Goal: Use online tool/utility

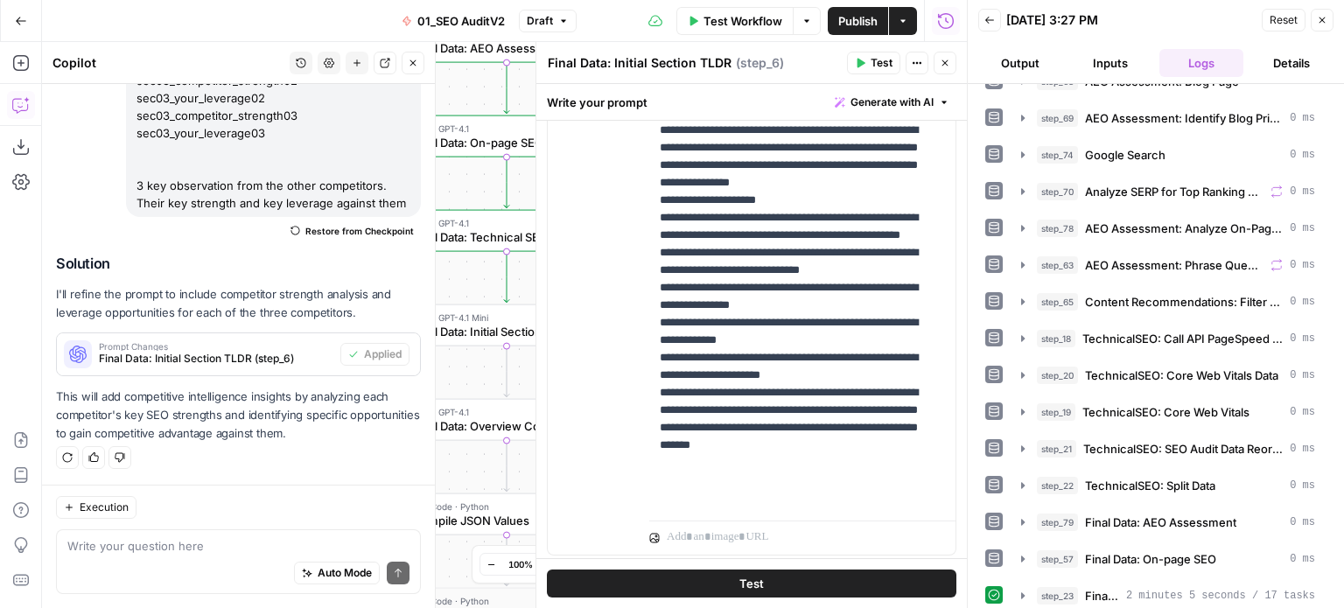
scroll to position [1195, 0]
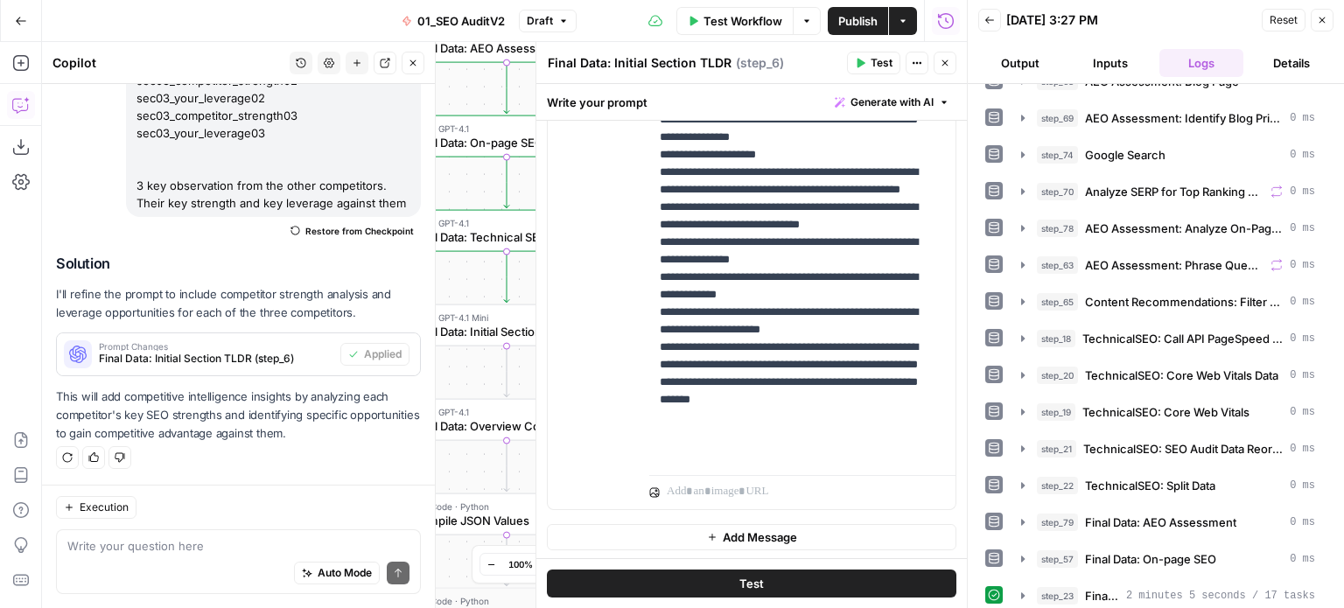
drag, startPoint x: 816, startPoint y: 167, endPoint x: 922, endPoint y: 239, distance: 128.7
drag, startPoint x: 812, startPoint y: 221, endPoint x: 798, endPoint y: 381, distance: 160.8
click at [799, 435] on p "**********" at bounding box center [796, 181] width 272 height 560
click at [809, 361] on p "**********" at bounding box center [796, 181] width 272 height 560
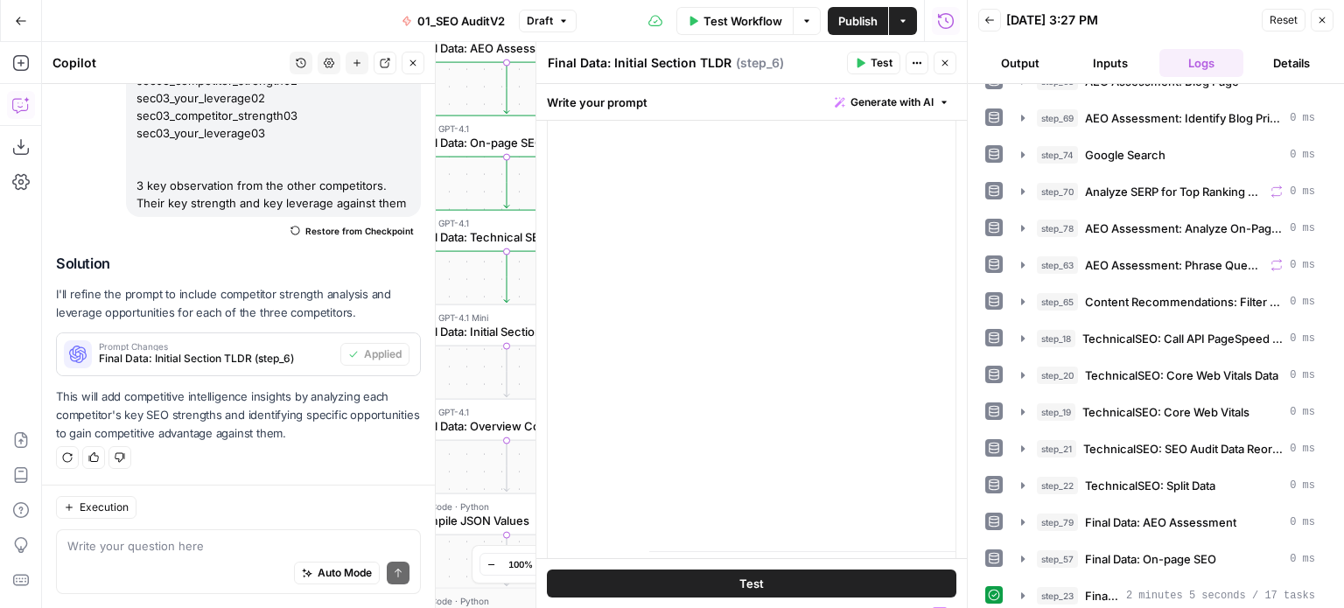
scroll to position [0, 0]
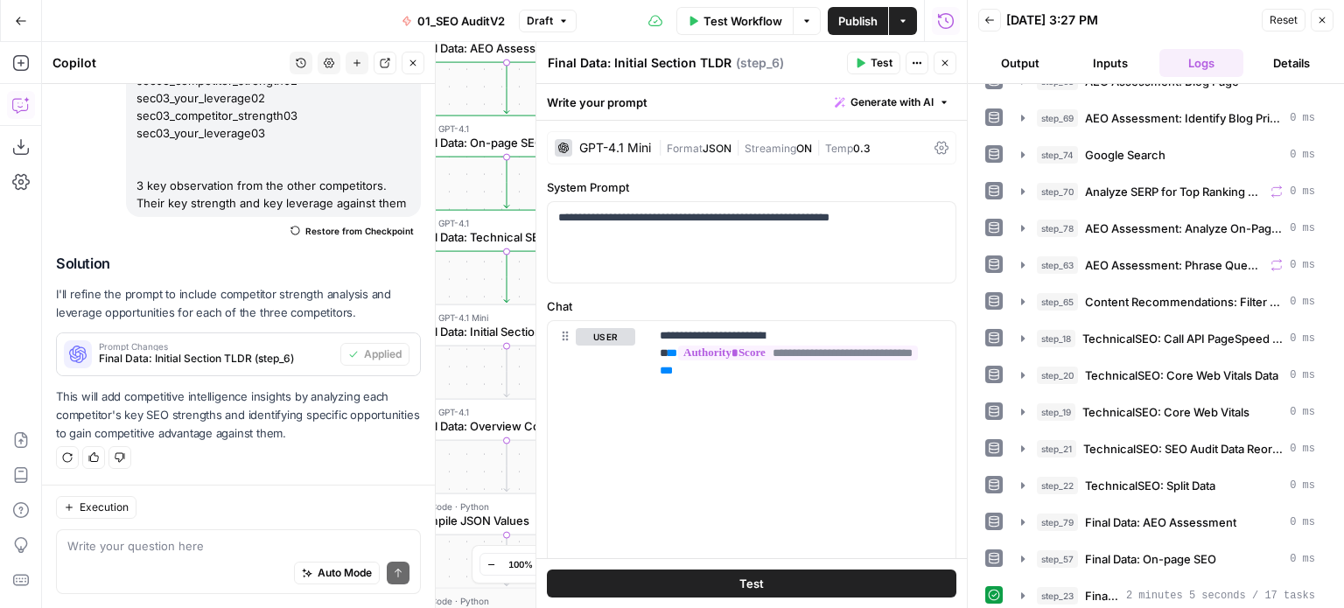
drag, startPoint x: 831, startPoint y: 341, endPoint x: 805, endPoint y: 172, distance: 171.8
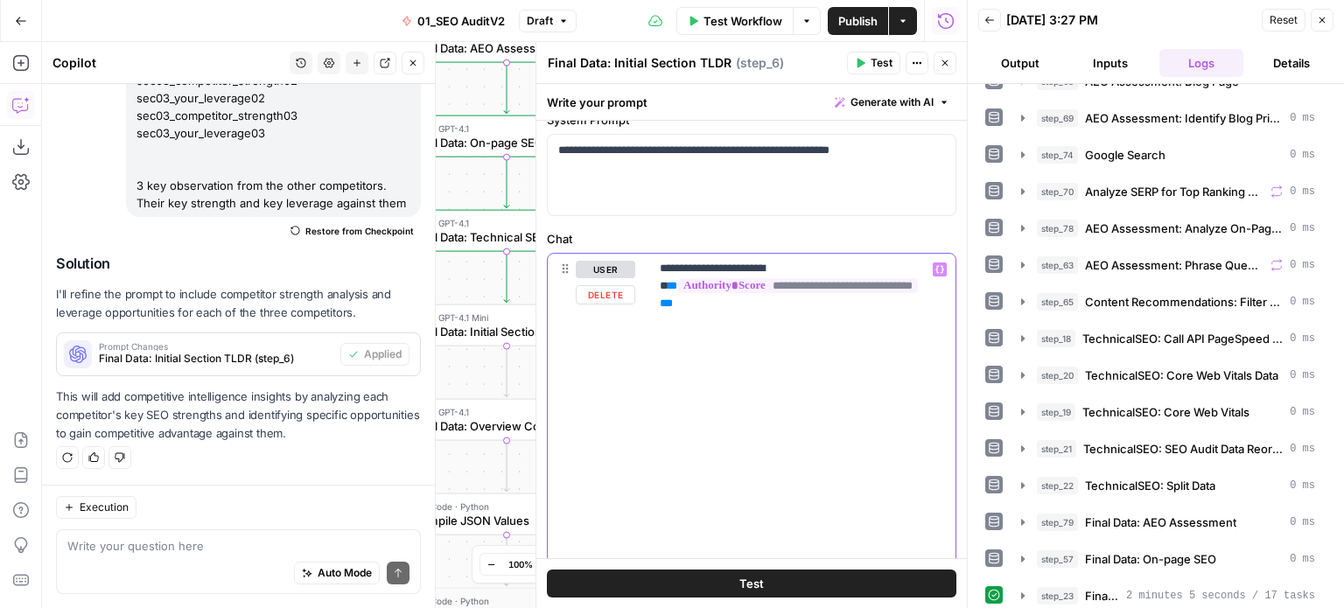
drag, startPoint x: 735, startPoint y: 341, endPoint x: 759, endPoint y: 430, distance: 91.5
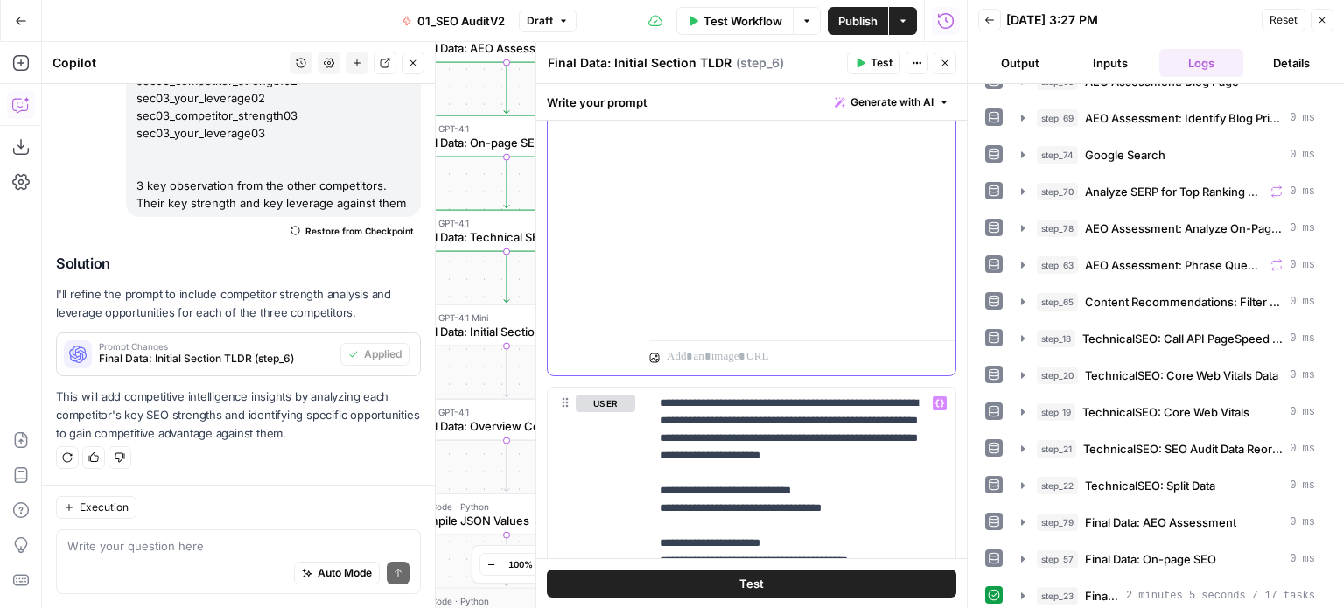
scroll to position [817, 0]
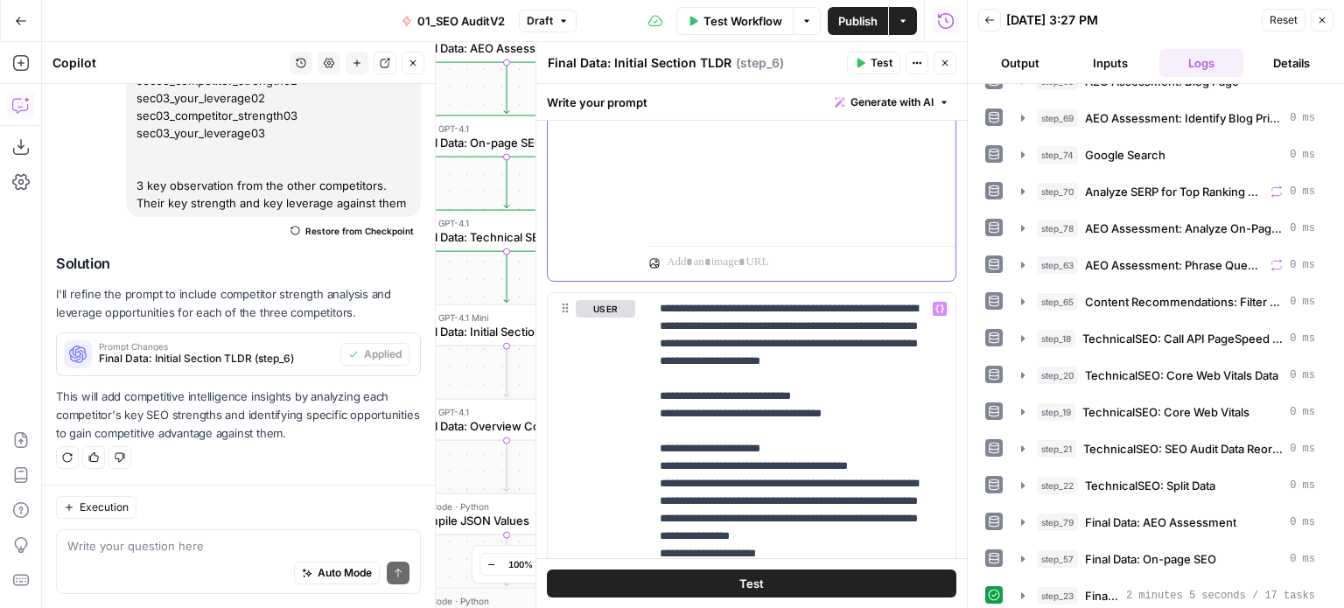
drag, startPoint x: 795, startPoint y: 372, endPoint x: 794, endPoint y: 492, distance: 119.9
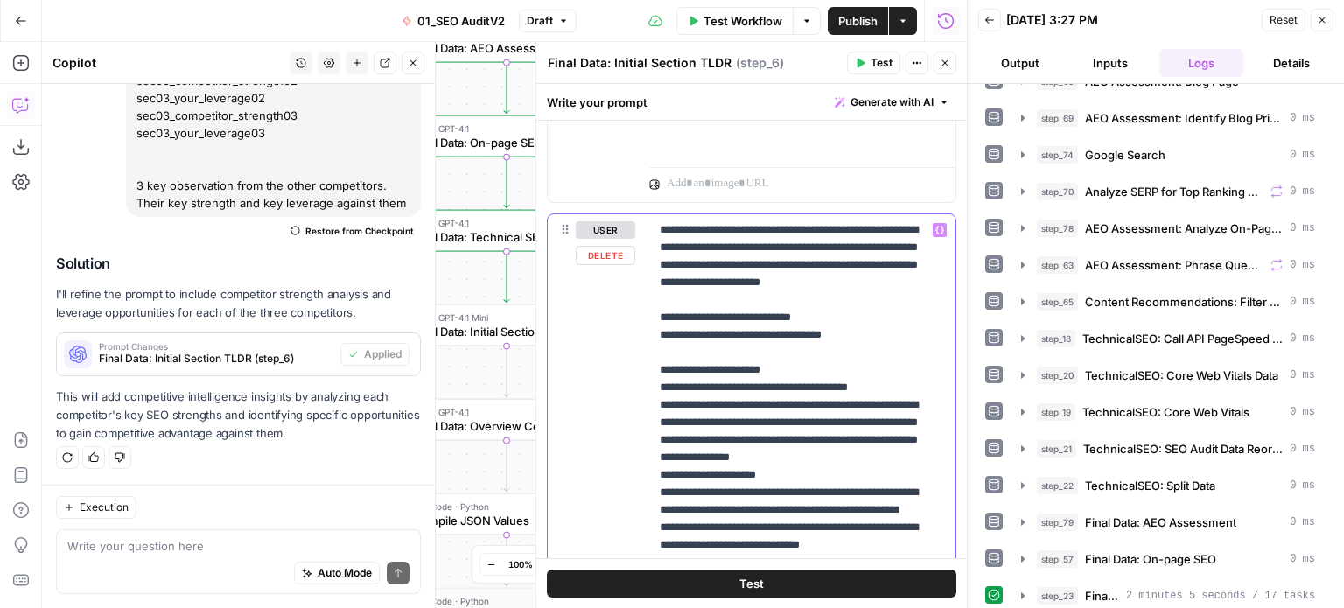
drag, startPoint x: 804, startPoint y: 309, endPoint x: 803, endPoint y: 358, distance: 49.0
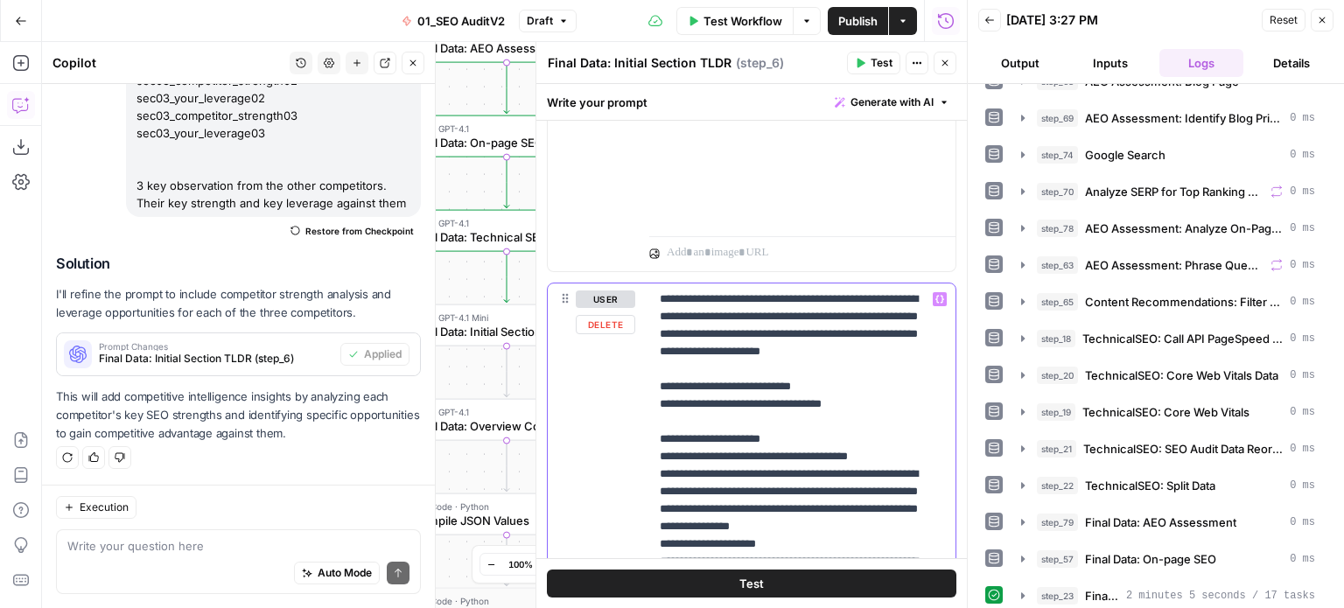
scroll to position [792, 0]
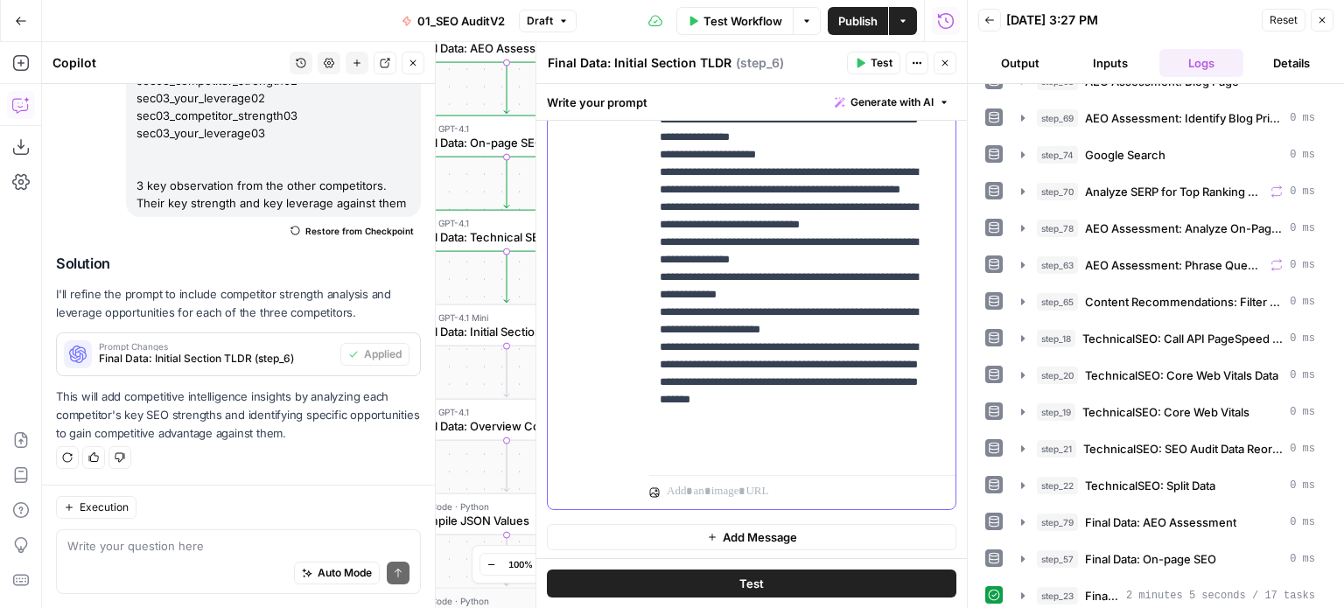
drag, startPoint x: 810, startPoint y: 327, endPoint x: 799, endPoint y: 472, distance: 144.8
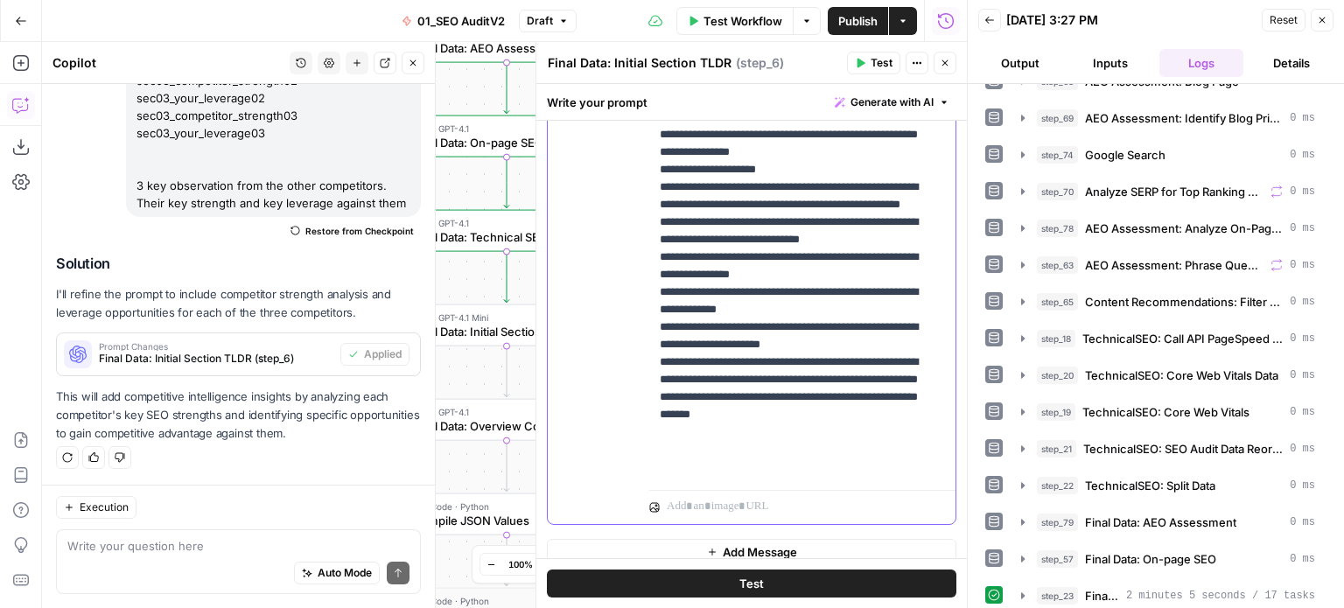
scroll to position [1089, 0]
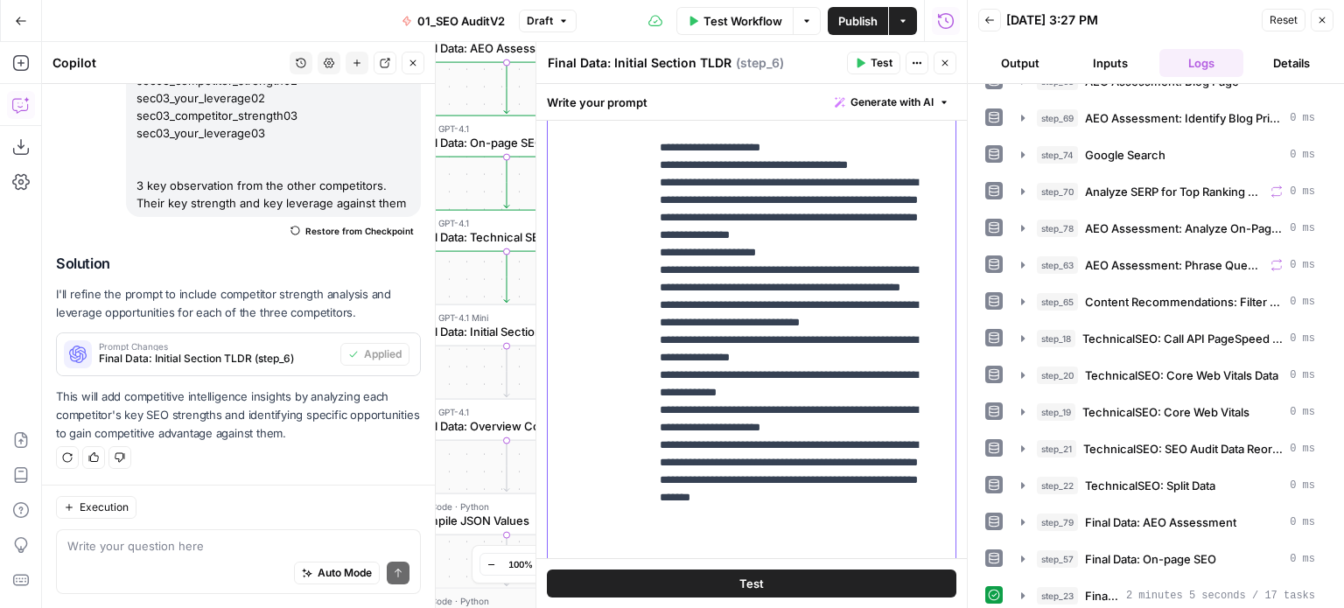
drag, startPoint x: 802, startPoint y: 444, endPoint x: 816, endPoint y: 345, distance: 99.9
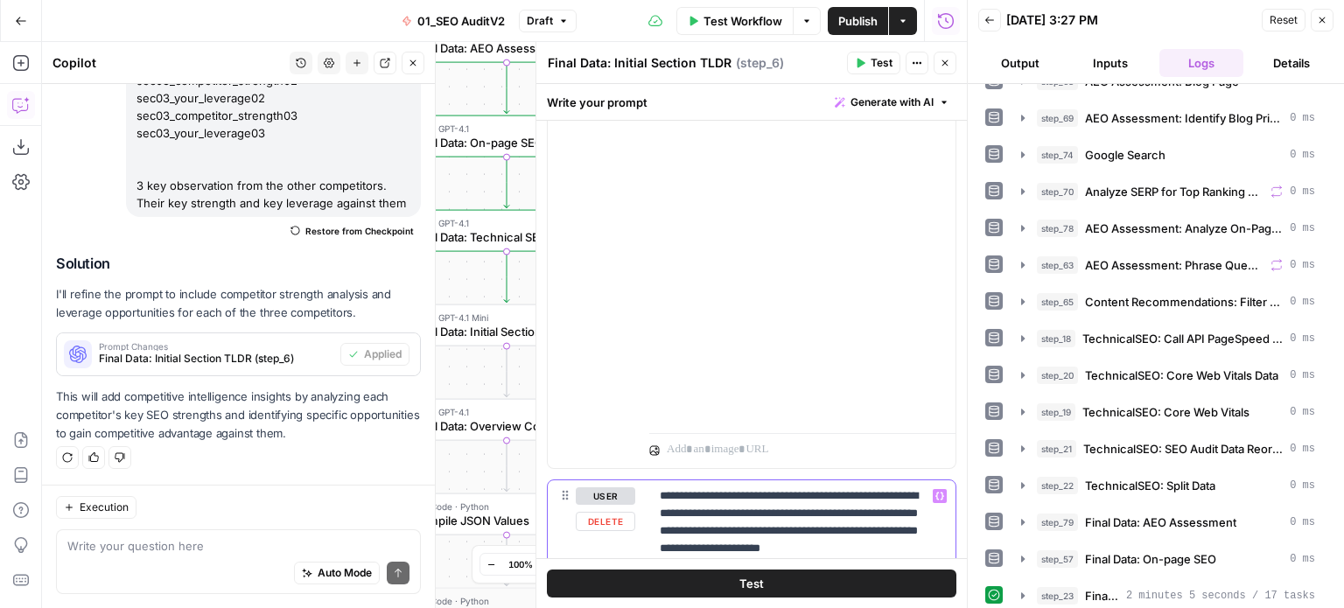
scroll to position [35, 0]
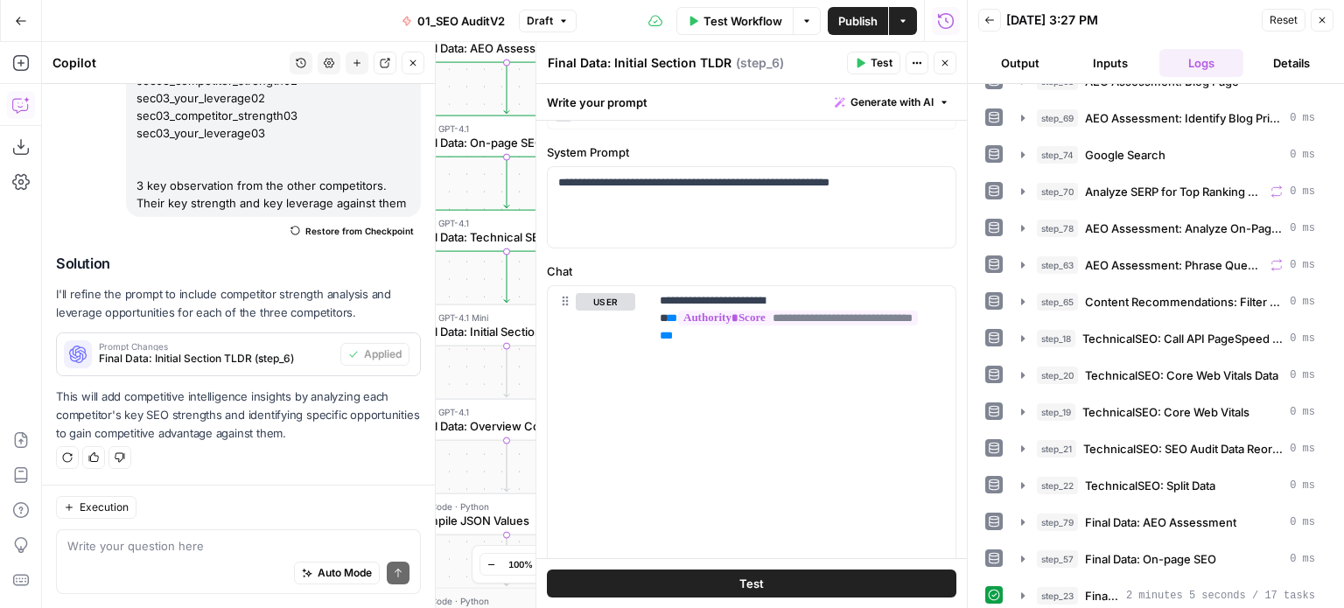
drag, startPoint x: 853, startPoint y: 444, endPoint x: 837, endPoint y: 236, distance: 208.1
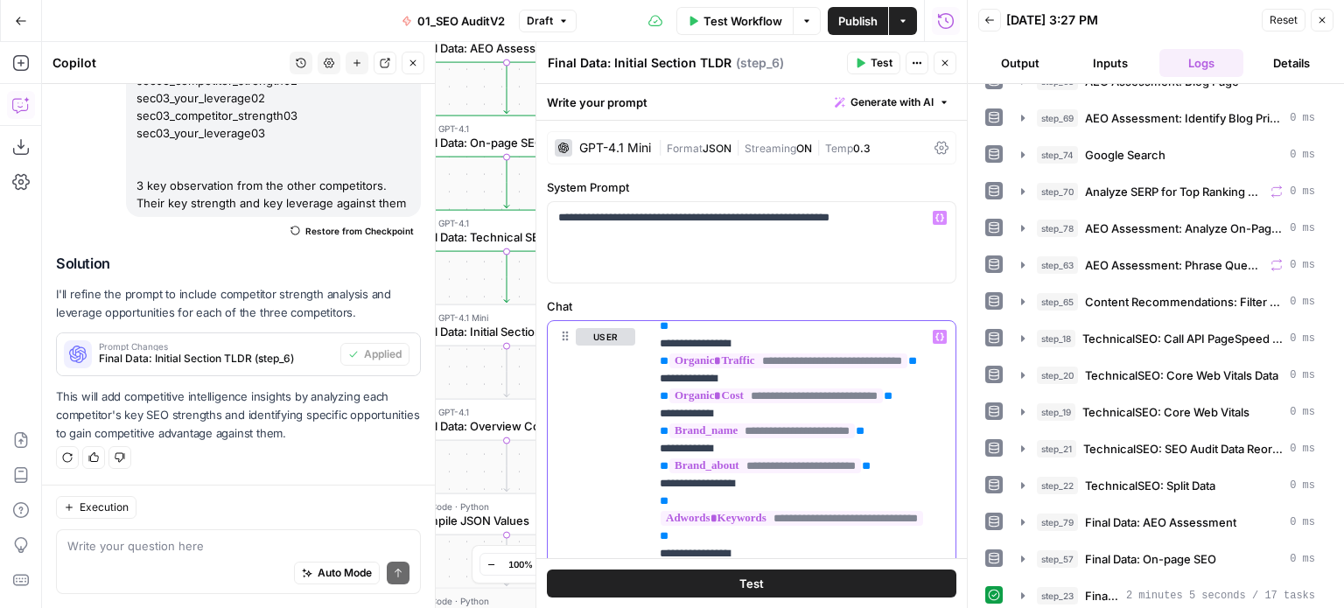
scroll to position [0, 0]
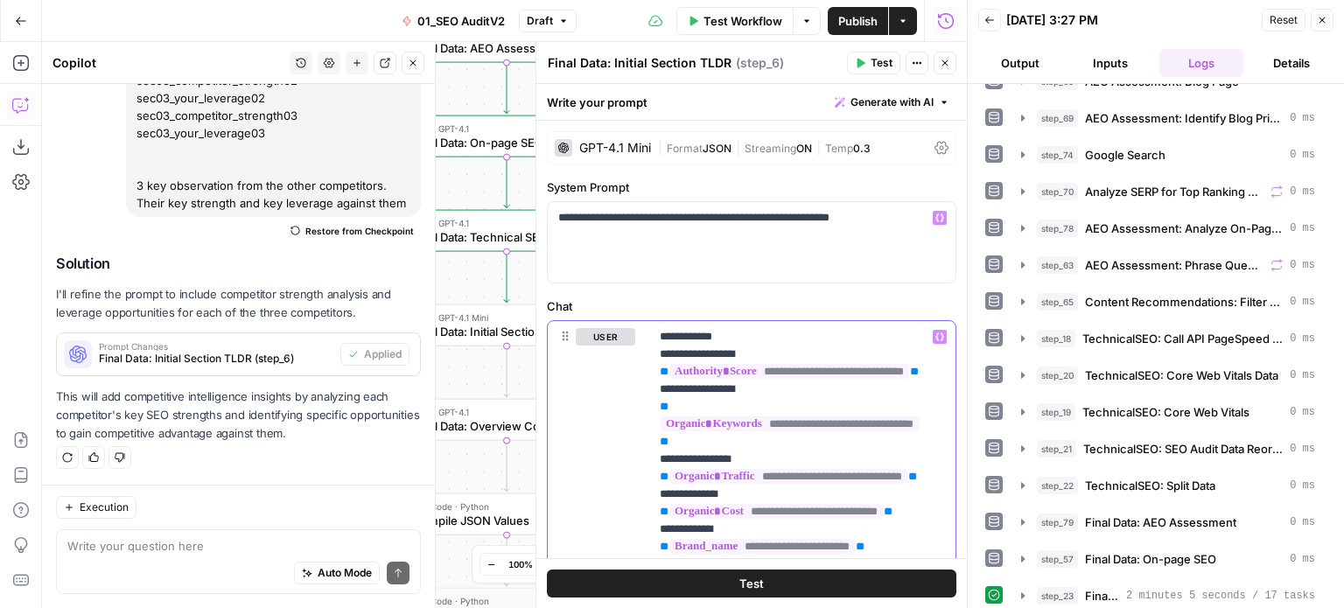
drag, startPoint x: 842, startPoint y: 445, endPoint x: 840, endPoint y: 208, distance: 236.3
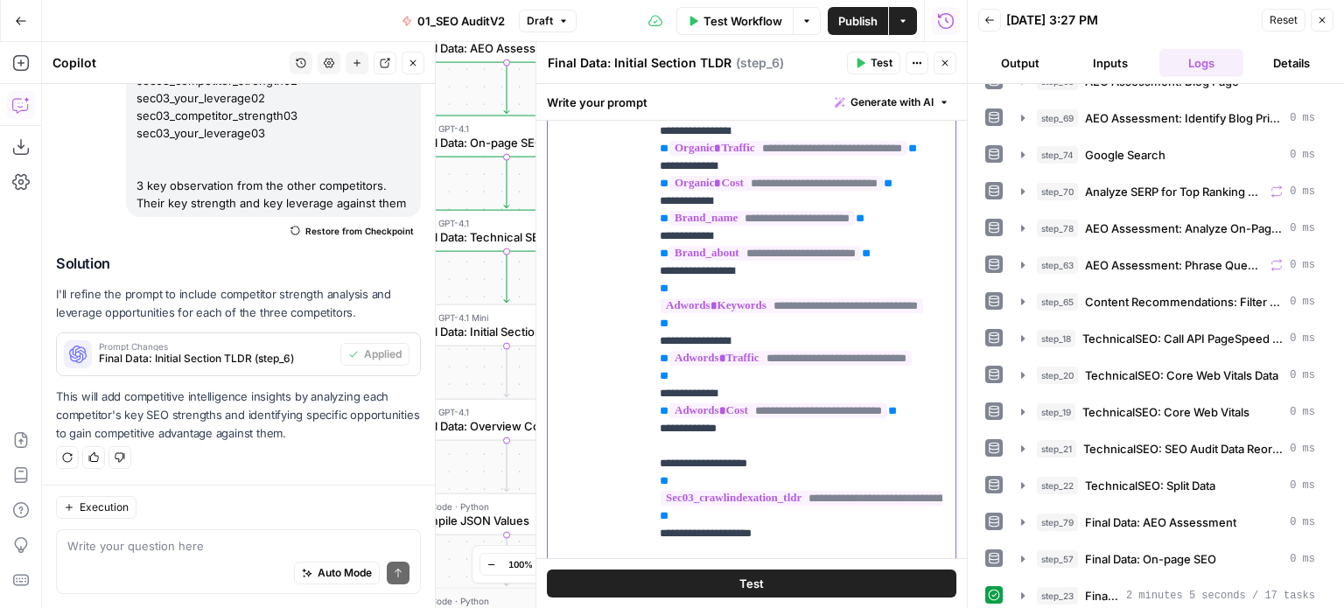
scroll to position [542, 0]
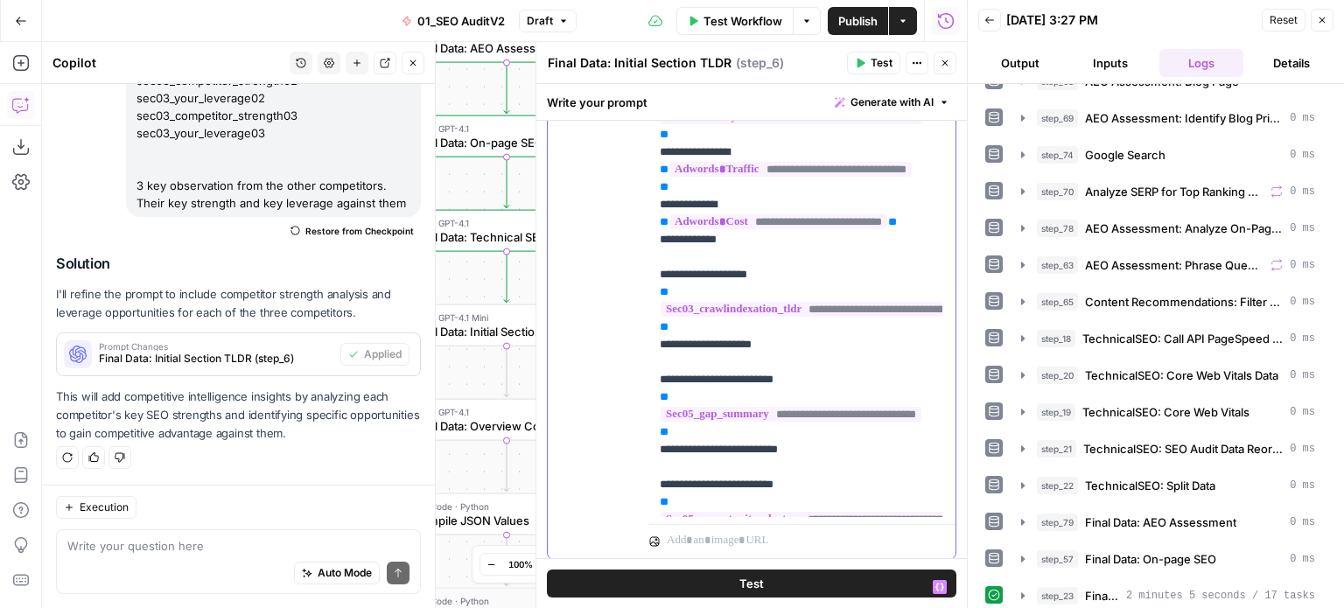
drag, startPoint x: 632, startPoint y: 373, endPoint x: 644, endPoint y: 493, distance: 120.5
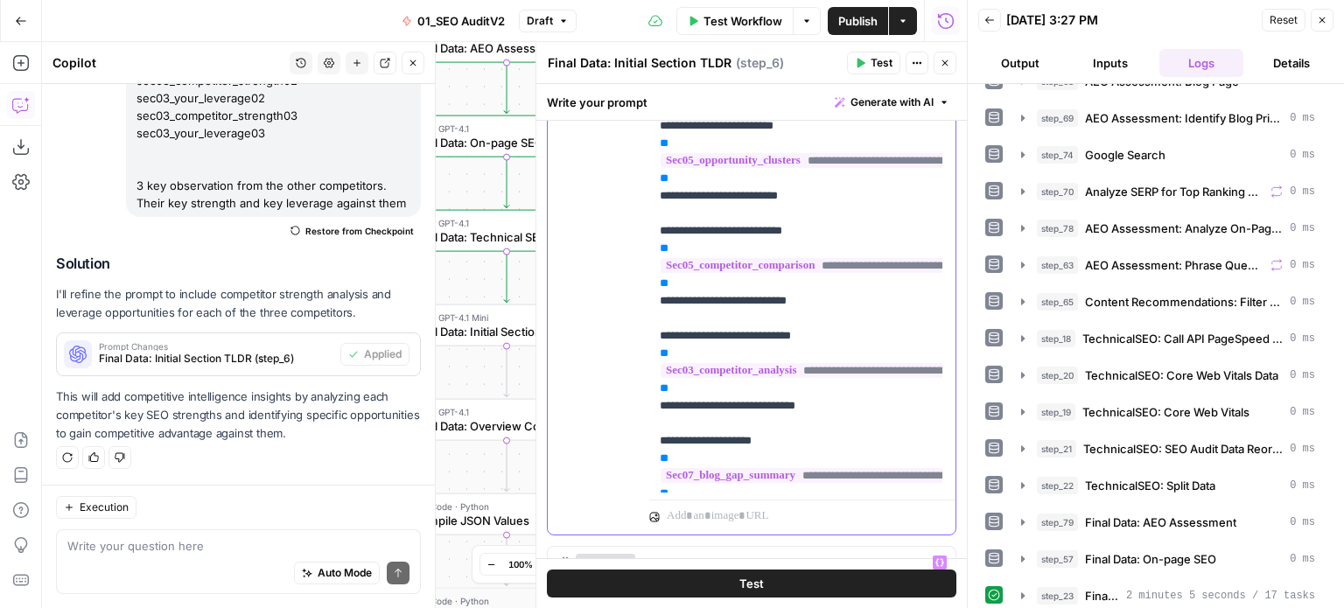
drag, startPoint x: 664, startPoint y: 436, endPoint x: 672, endPoint y: 416, distance: 21.6
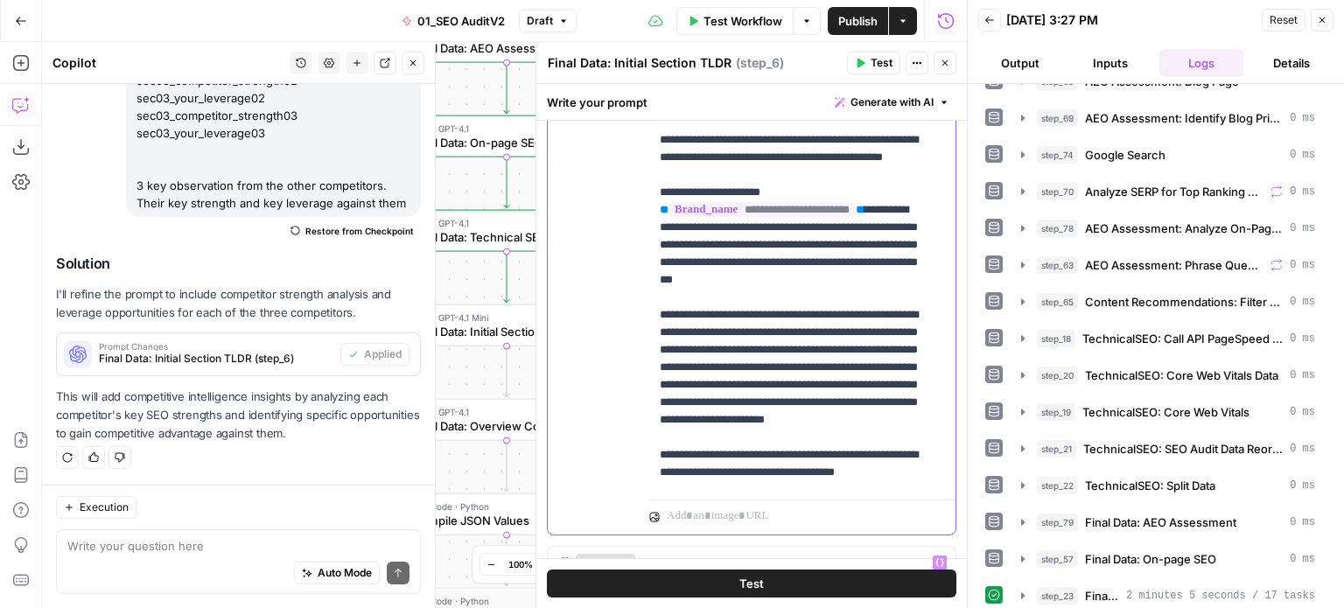
drag, startPoint x: 757, startPoint y: 298, endPoint x: 739, endPoint y: 445, distance: 147.3
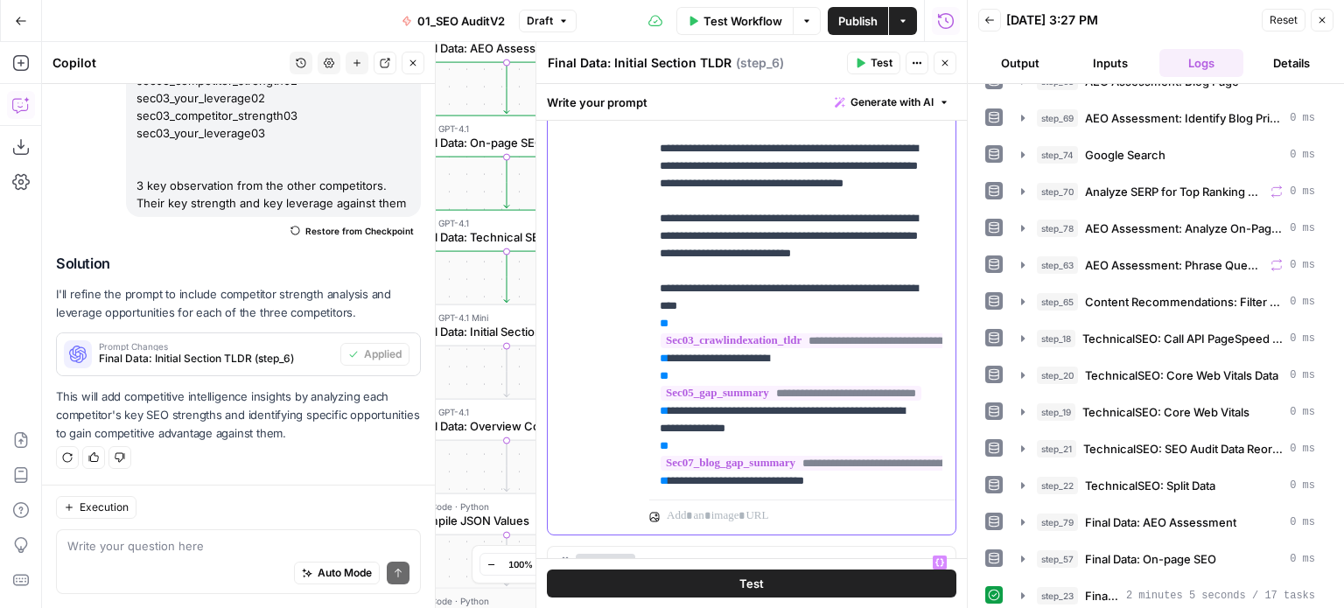
drag, startPoint x: 775, startPoint y: 281, endPoint x: 774, endPoint y: 389, distance: 108.5
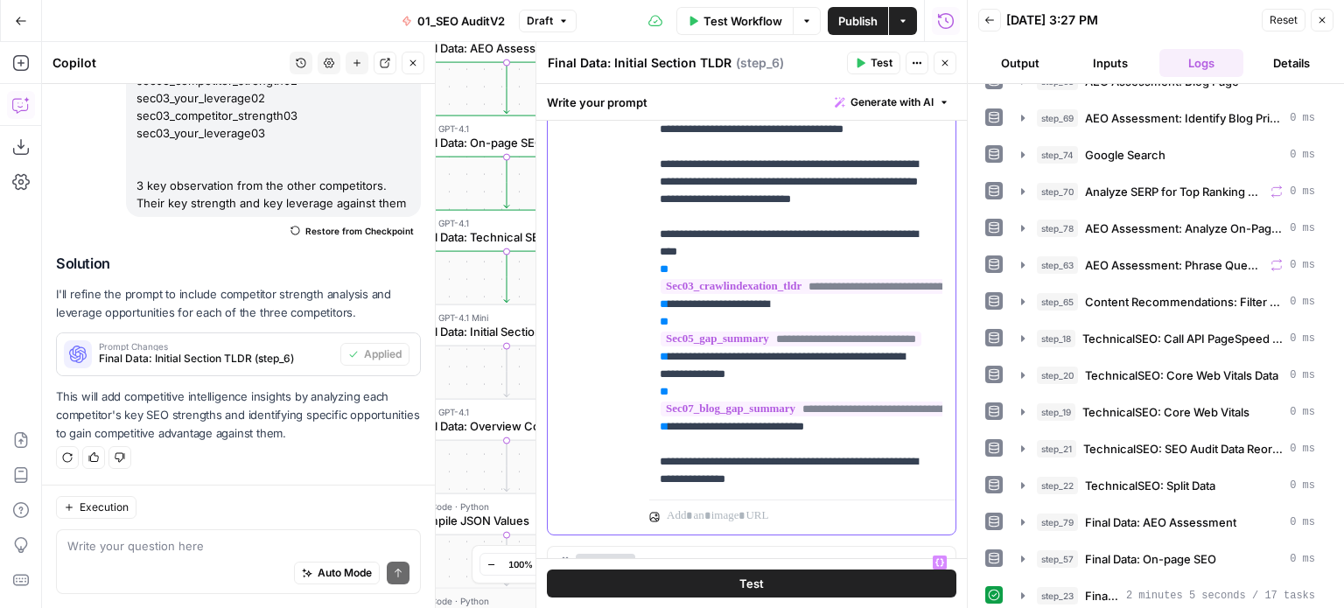
scroll to position [1428, 0]
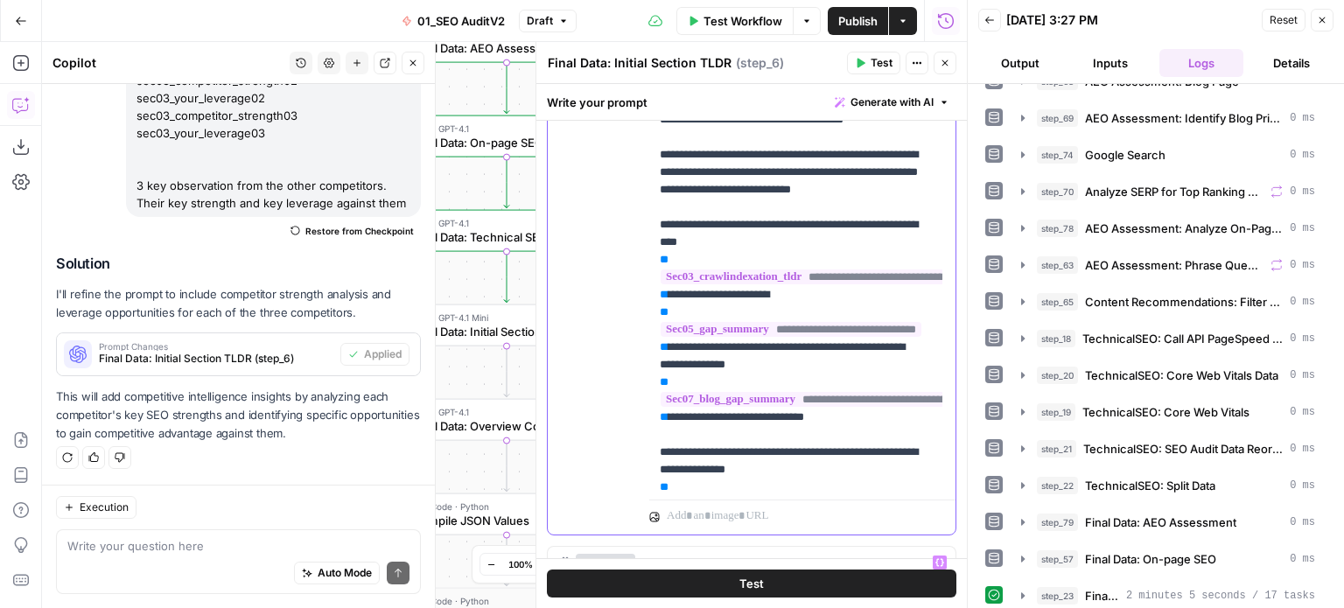
drag, startPoint x: 860, startPoint y: 250, endPoint x: 854, endPoint y: 297, distance: 46.8
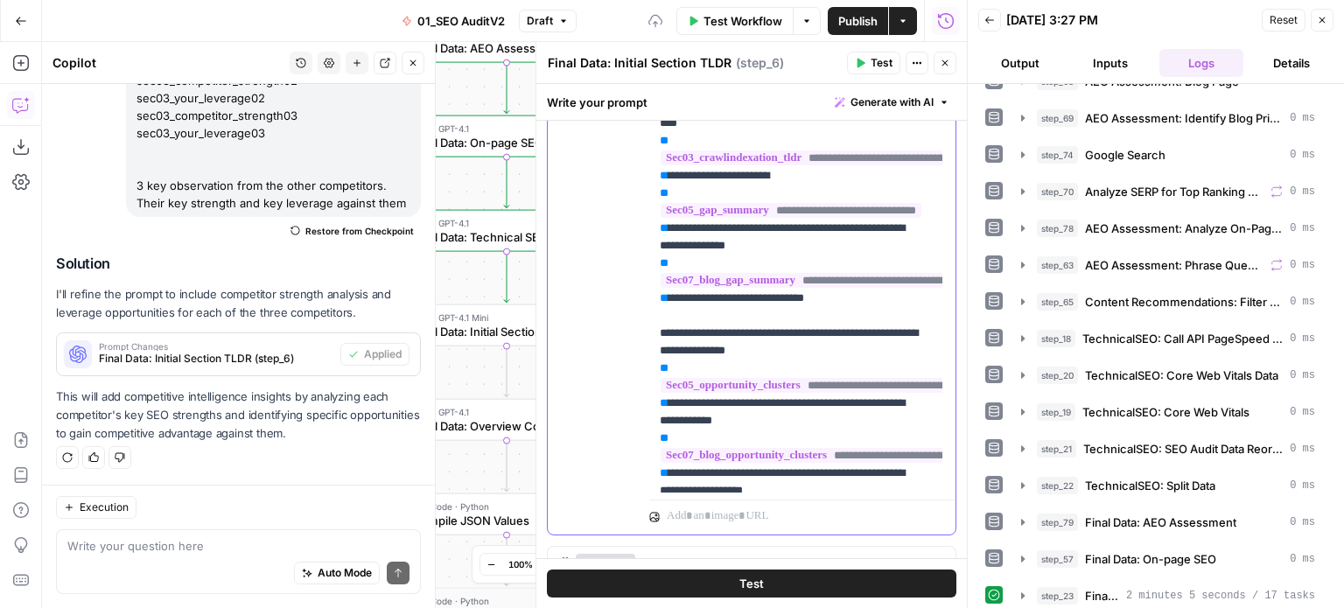
drag, startPoint x: 777, startPoint y: 231, endPoint x: 777, endPoint y: 374, distance: 142.7
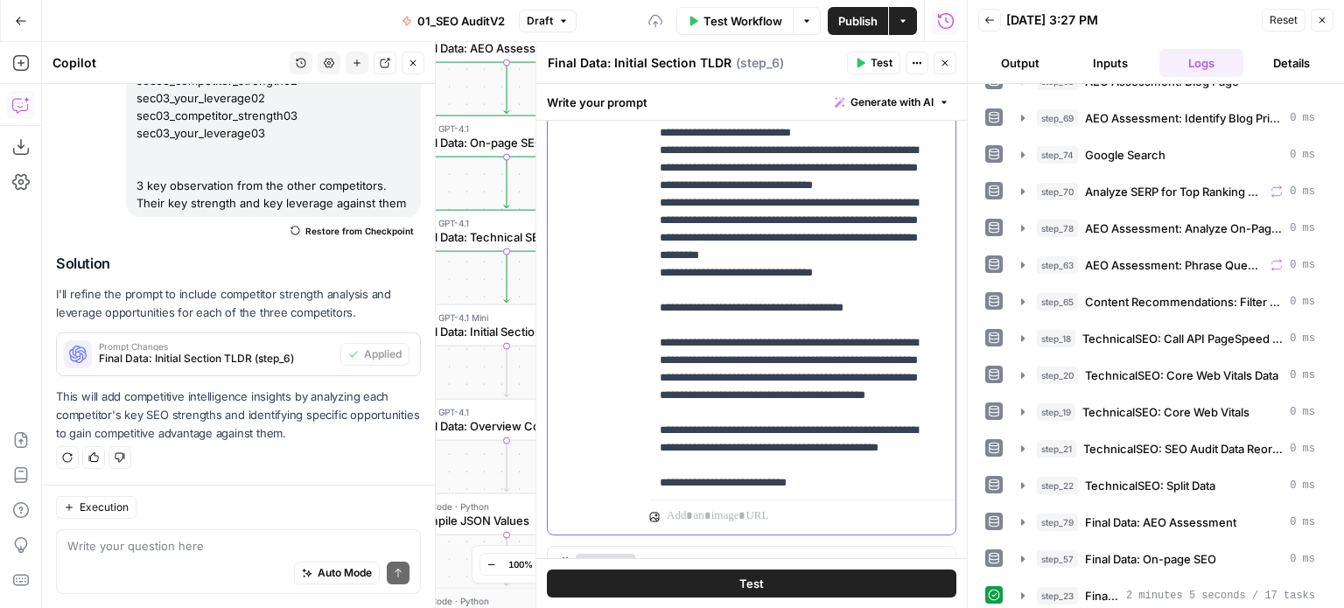
drag, startPoint x: 786, startPoint y: 368, endPoint x: 788, endPoint y: 377, distance: 8.9
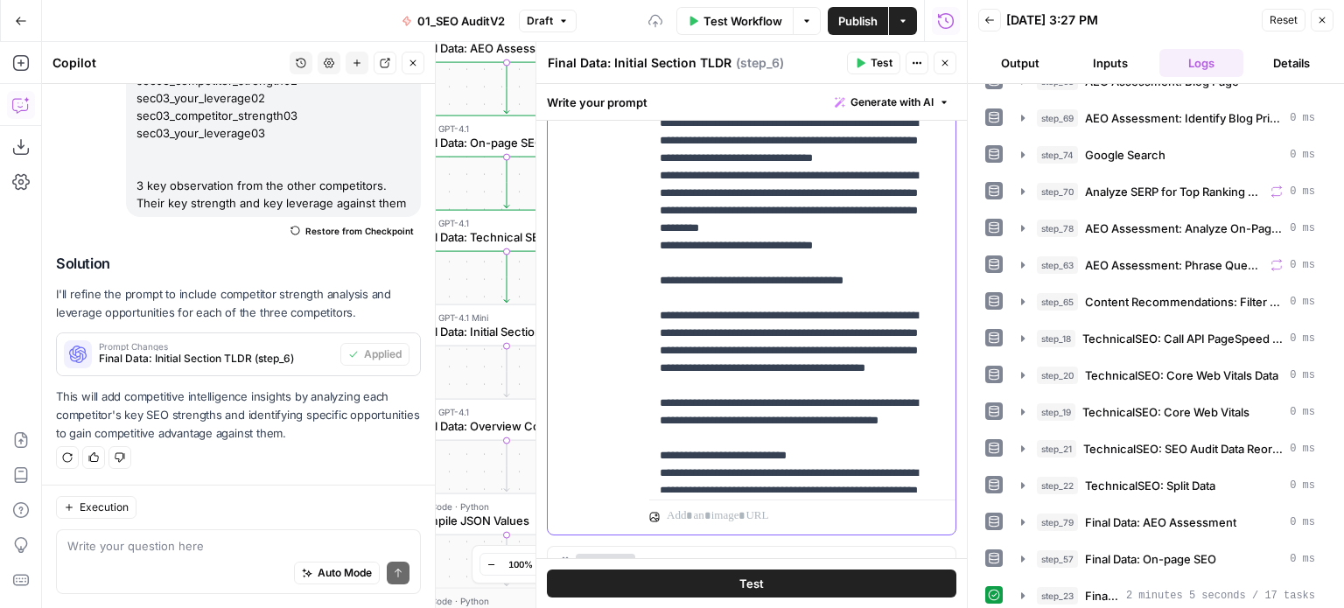
scroll to position [2183, 0]
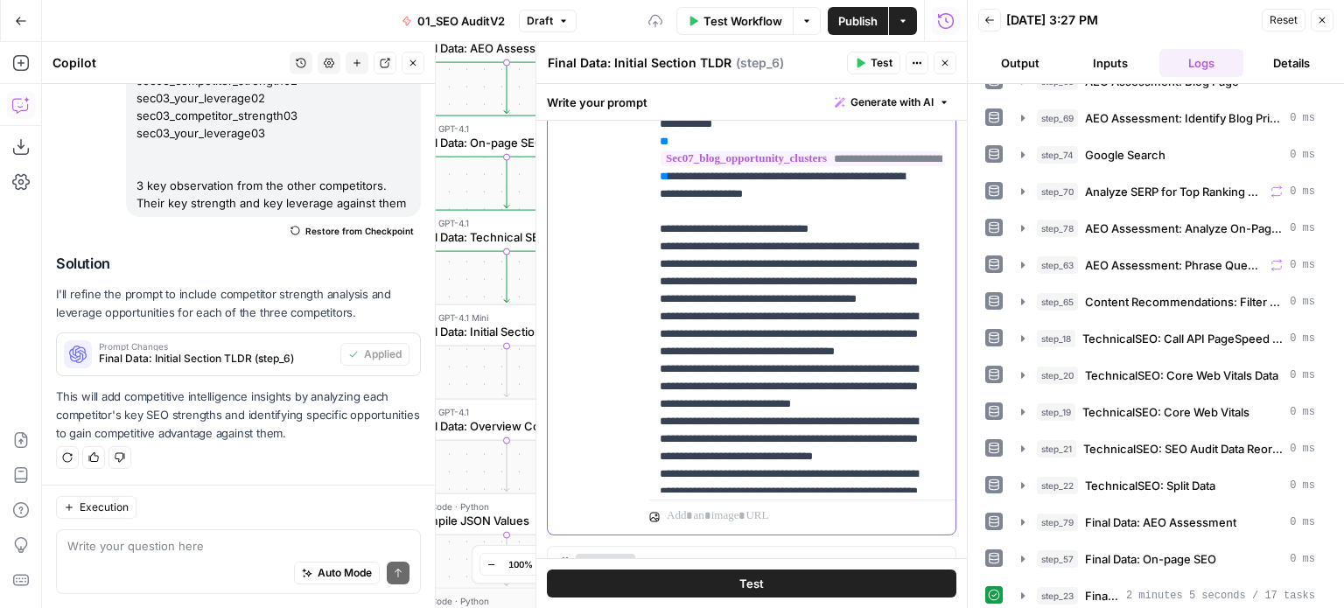
drag, startPoint x: 866, startPoint y: 314, endPoint x: 861, endPoint y: 250, distance: 64.0
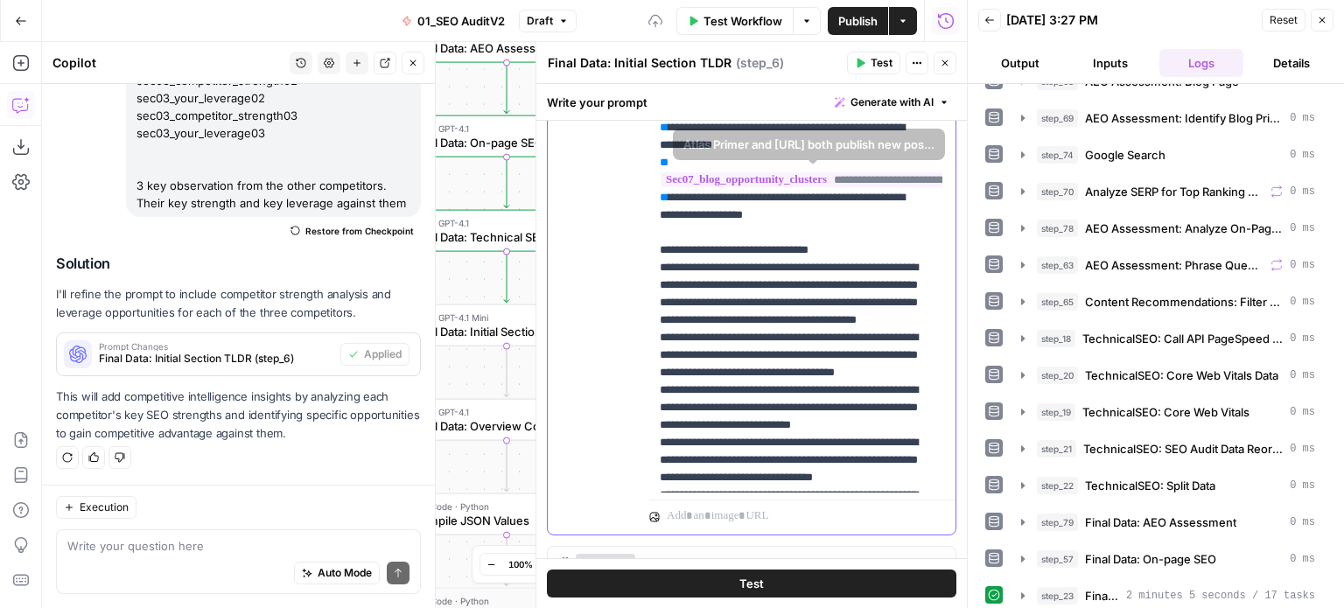
click at [851, 101] on span "Generate with AI" at bounding box center [892, 103] width 83 height 16
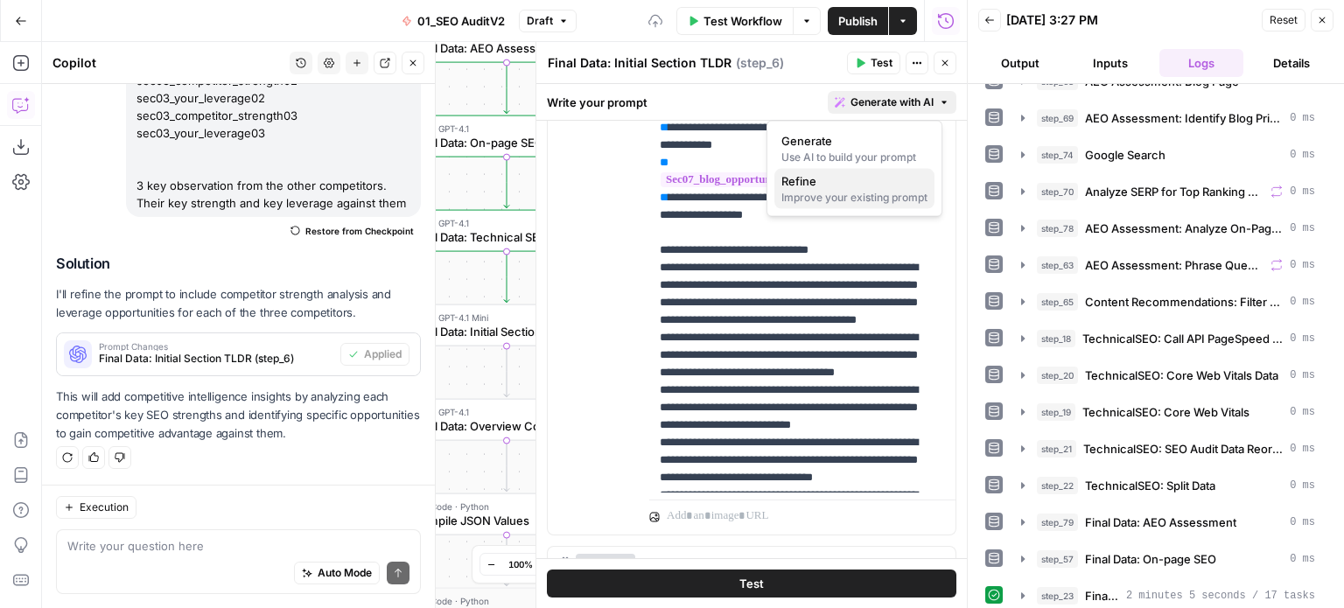
click at [848, 180] on span "Refine" at bounding box center [851, 181] width 139 height 18
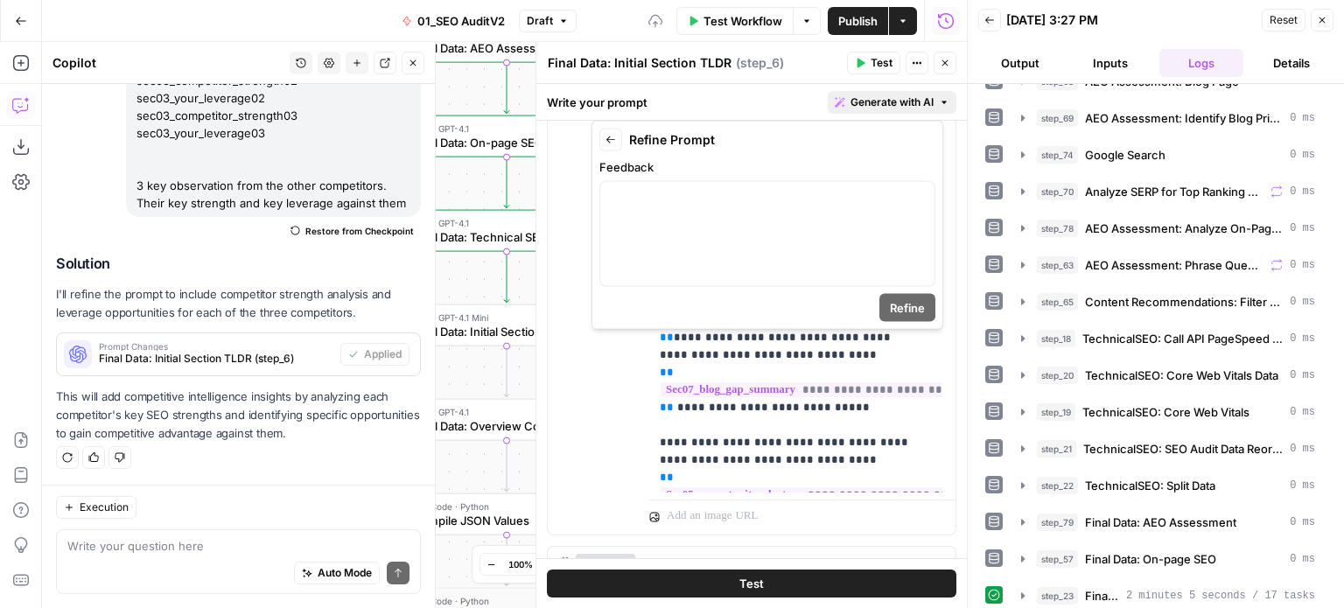
click at [617, 131] on button "Back" at bounding box center [611, 140] width 23 height 23
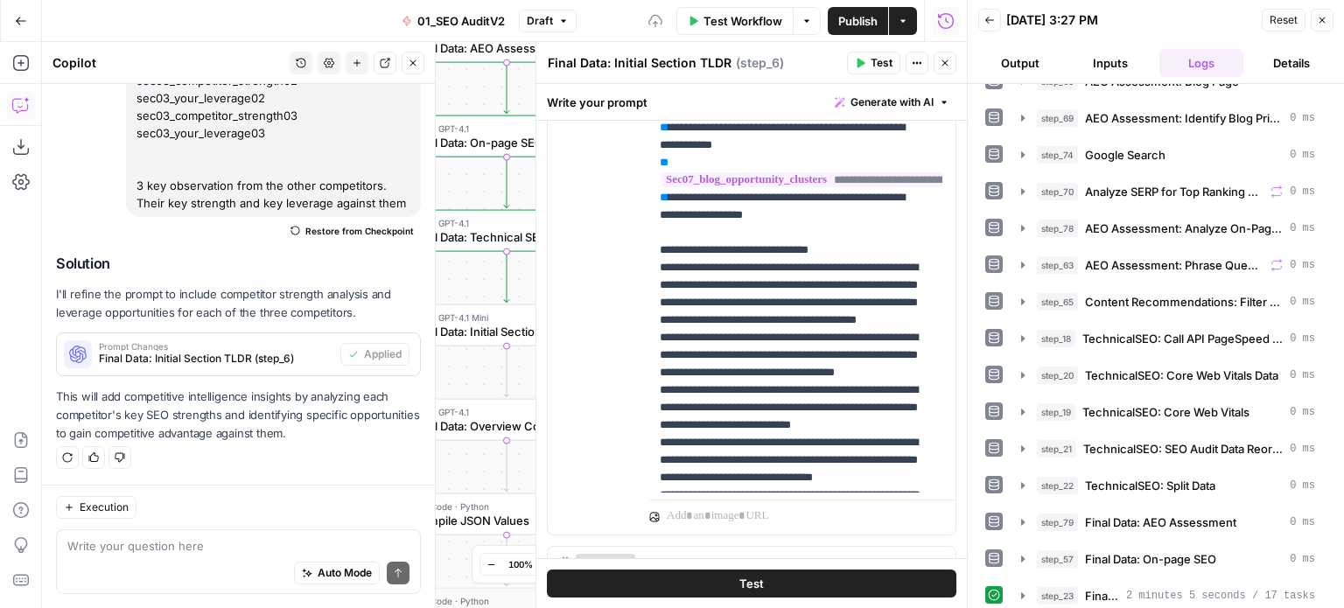
click at [633, 259] on div "user Delete" at bounding box center [606, 156] width 60 height 740
click at [705, 316] on p "**********" at bounding box center [789, 268] width 259 height 4604
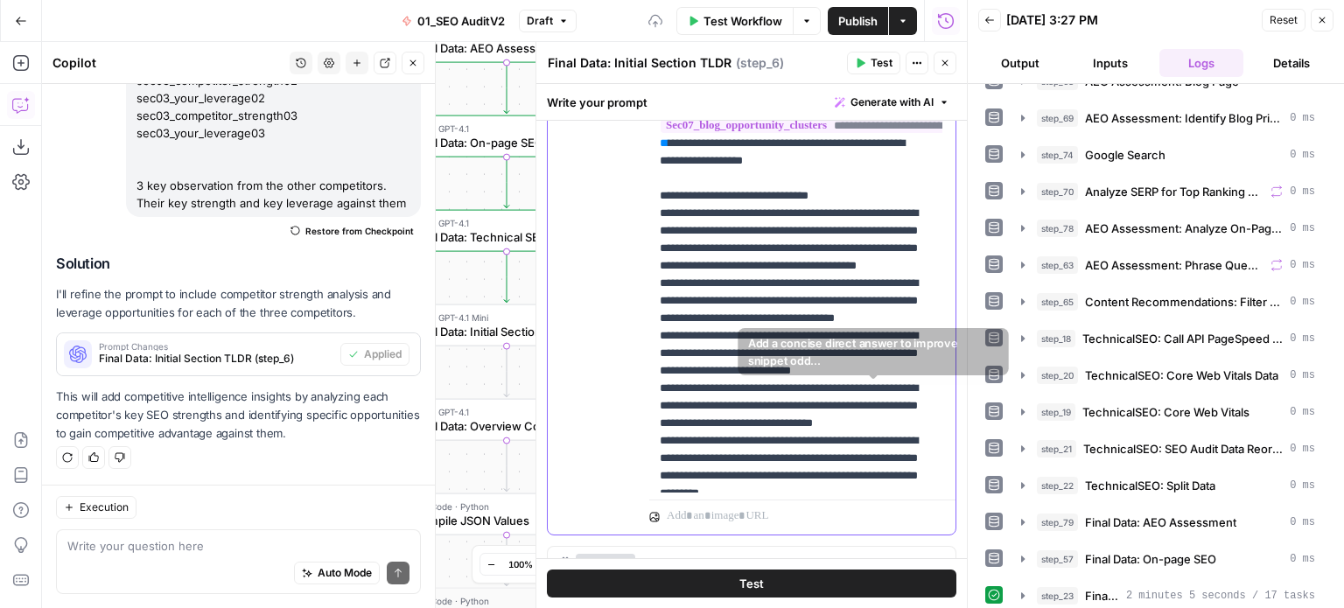
drag, startPoint x: 777, startPoint y: 290, endPoint x: 764, endPoint y: 408, distance: 118.9
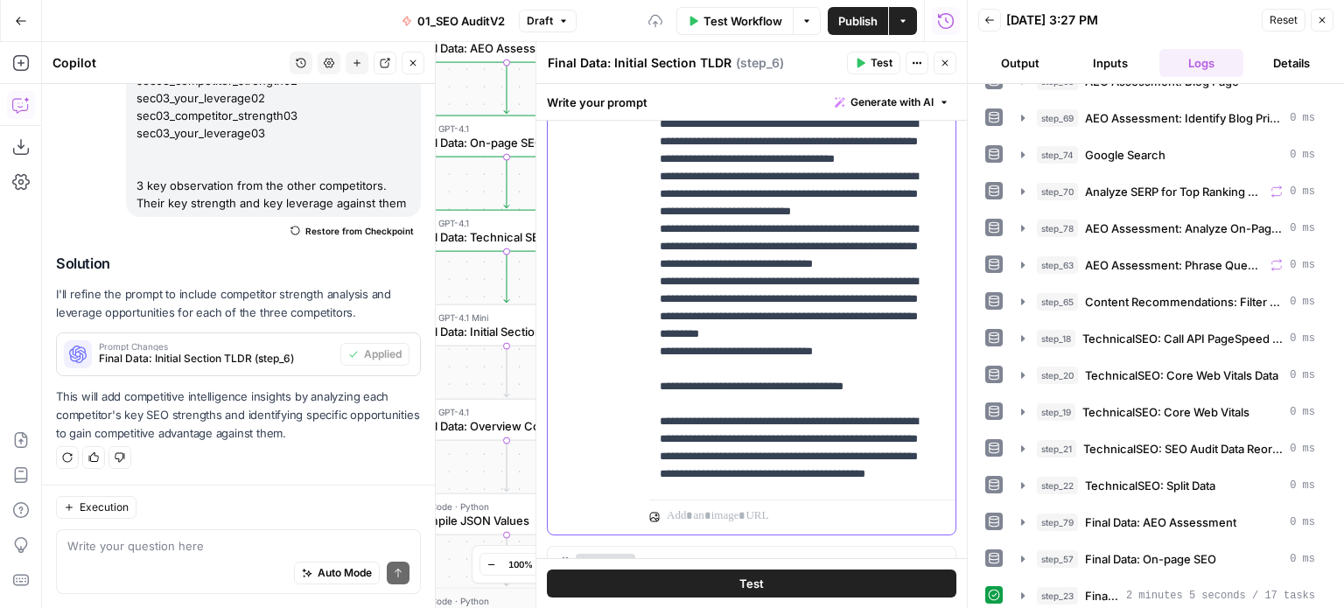
drag, startPoint x: 777, startPoint y: 369, endPoint x: 792, endPoint y: 469, distance: 100.9
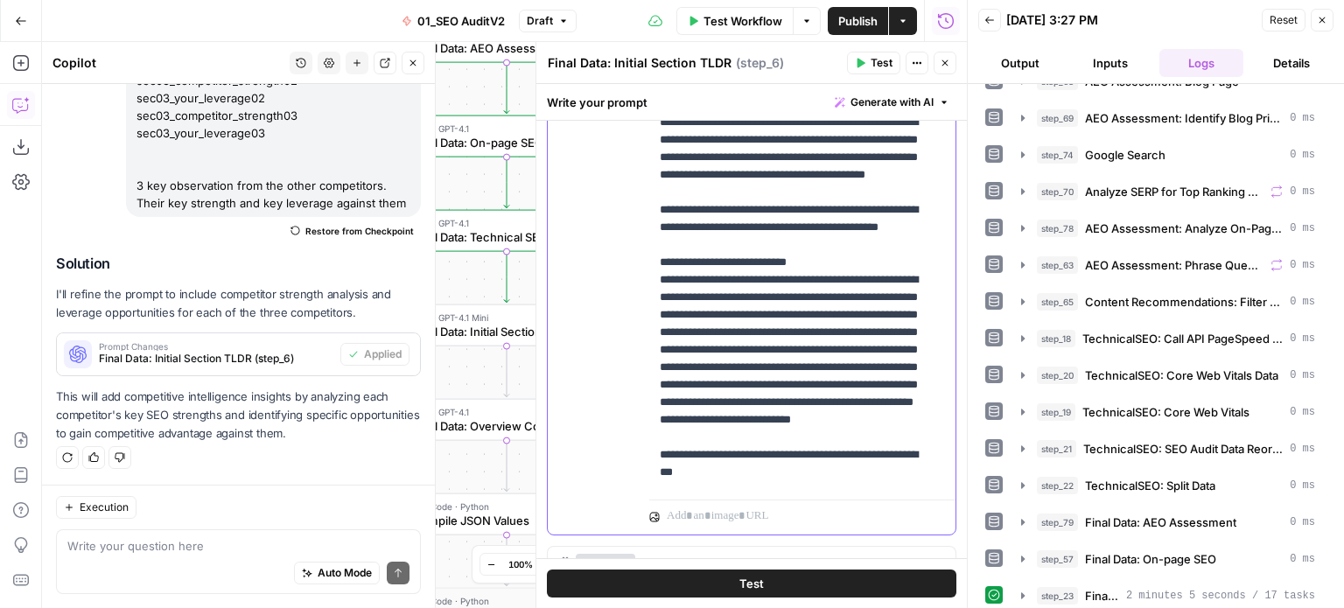
drag, startPoint x: 817, startPoint y: 399, endPoint x: 816, endPoint y: 441, distance: 42.0
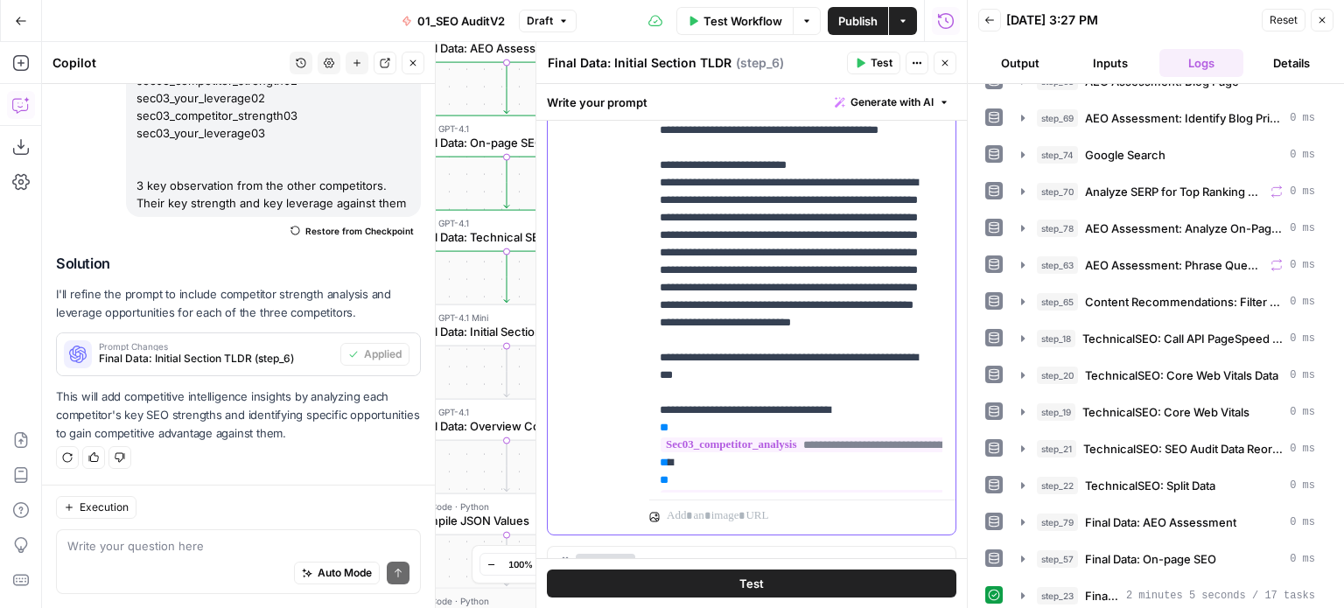
drag, startPoint x: 802, startPoint y: 296, endPoint x: 802, endPoint y: 380, distance: 84.0
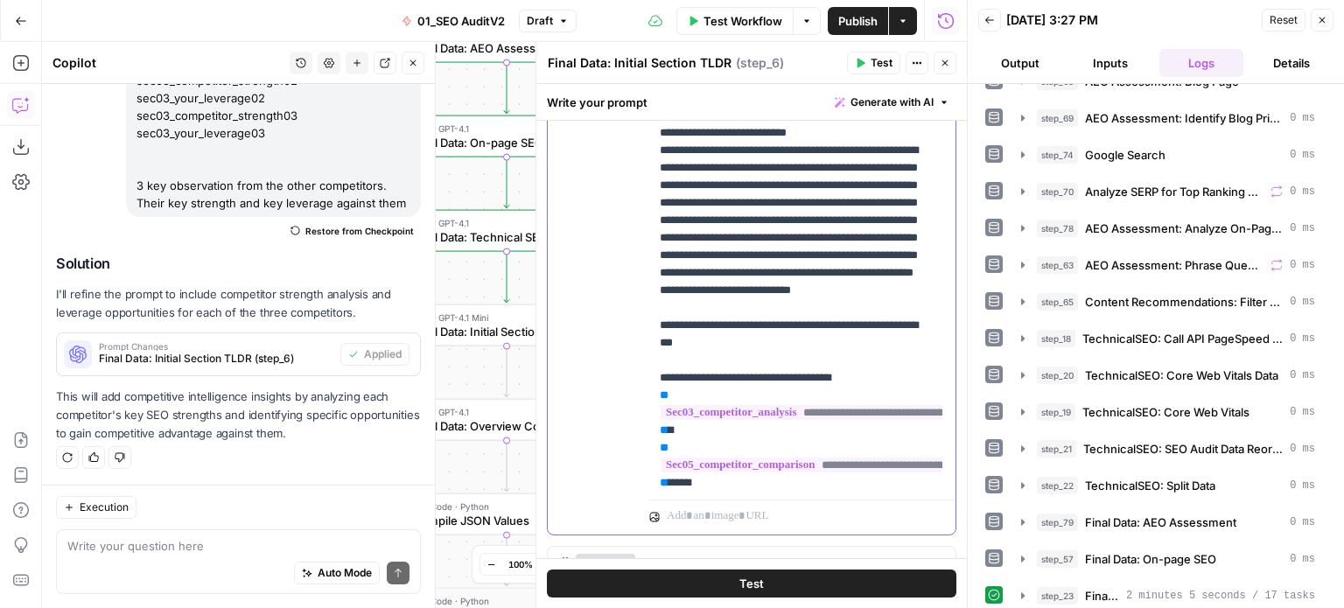
scroll to position [2505, 0]
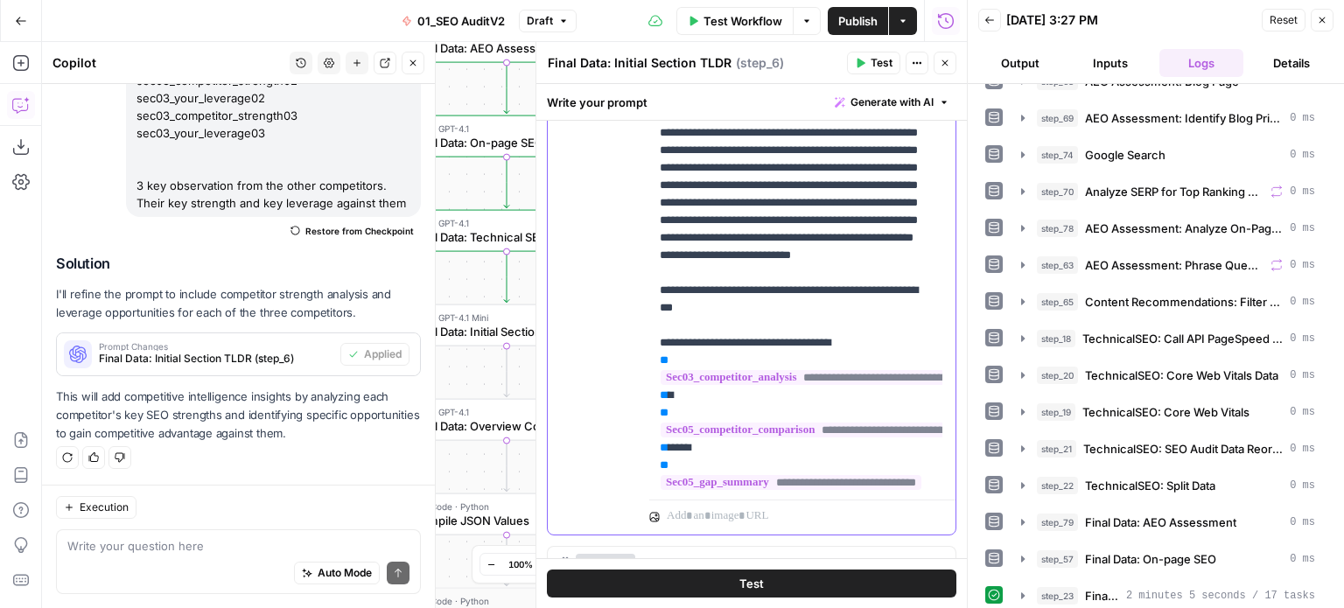
drag, startPoint x: 825, startPoint y: 249, endPoint x: 819, endPoint y: 307, distance: 58.1
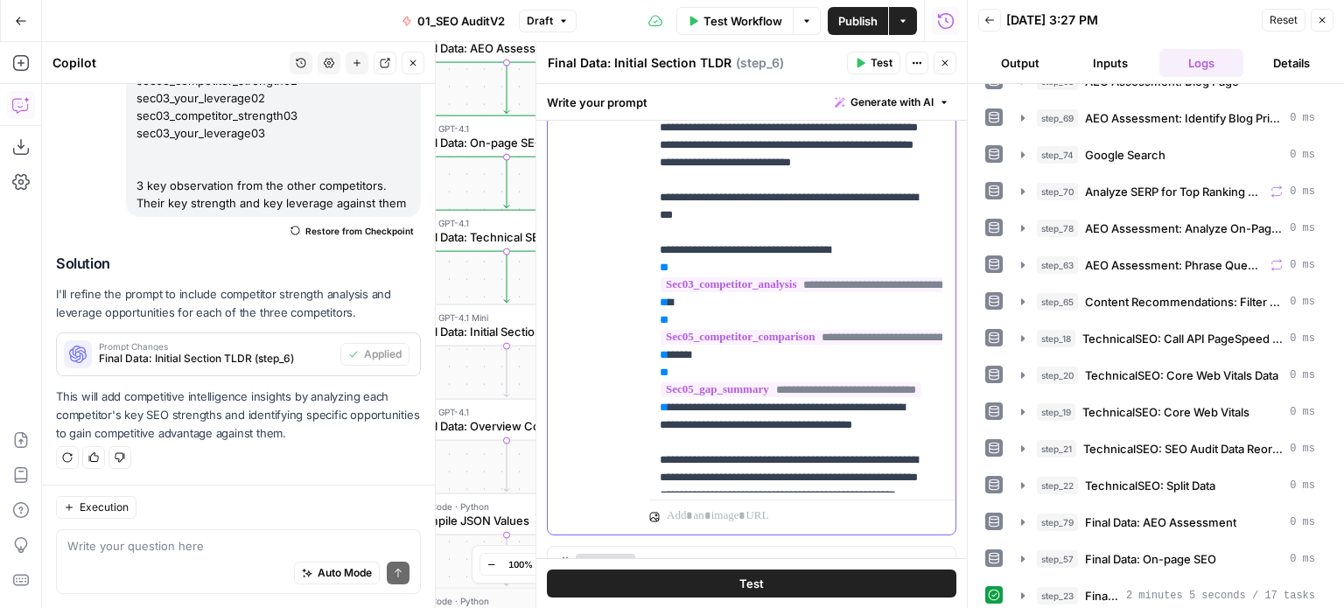
scroll to position [2629, 0]
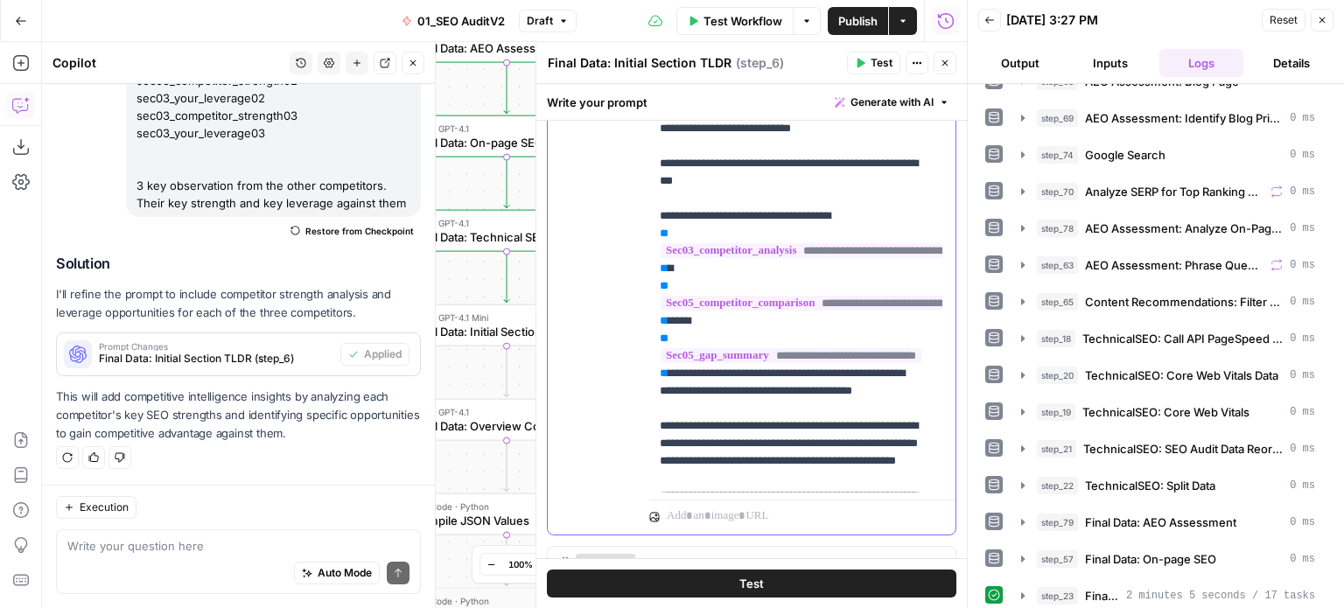
drag, startPoint x: 814, startPoint y: 277, endPoint x: 809, endPoint y: 355, distance: 78.9
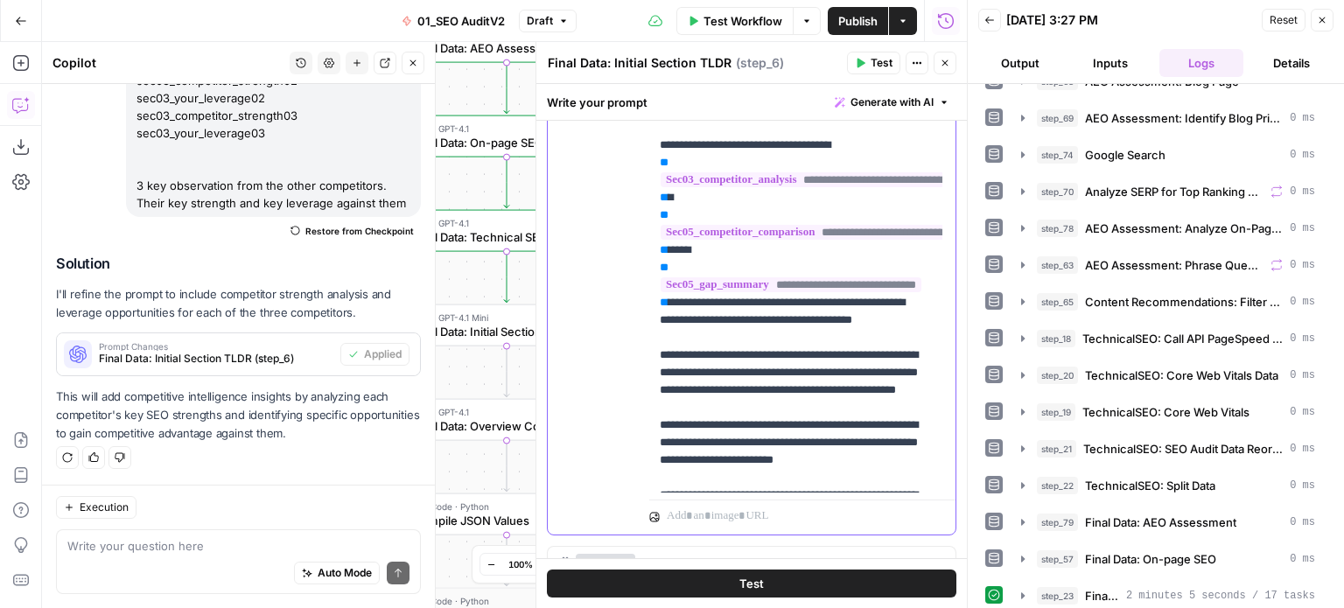
drag, startPoint x: 833, startPoint y: 368, endPoint x: 825, endPoint y: 438, distance: 70.5
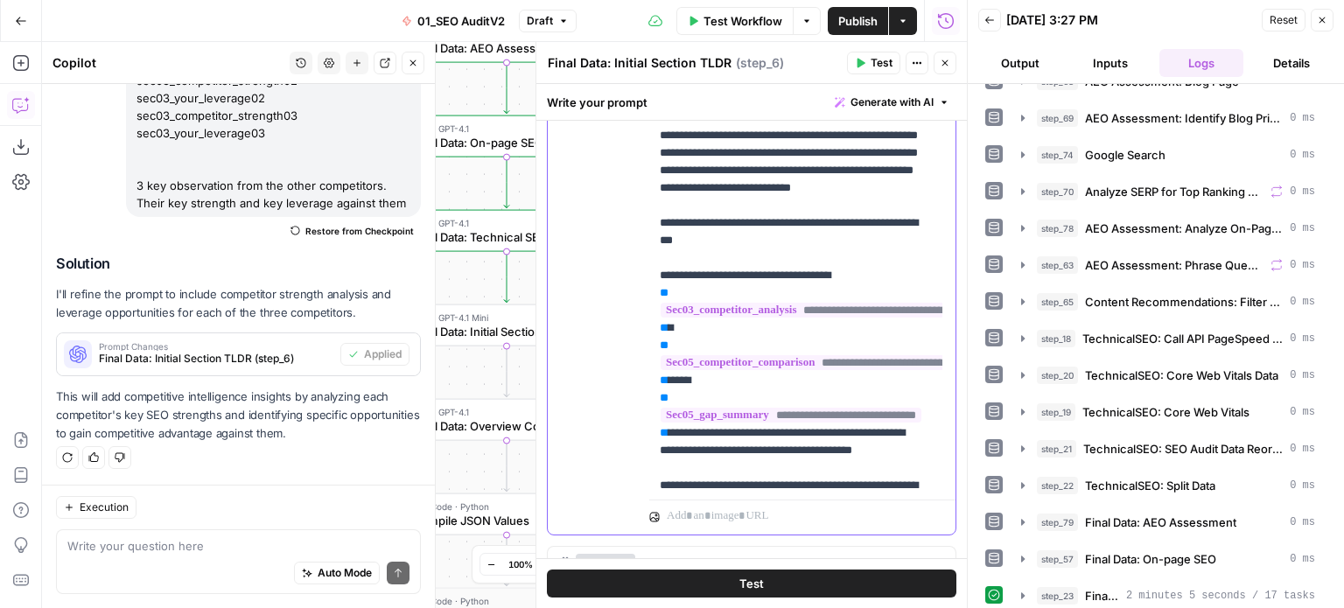
drag, startPoint x: 833, startPoint y: 377, endPoint x: 838, endPoint y: 300, distance: 77.1
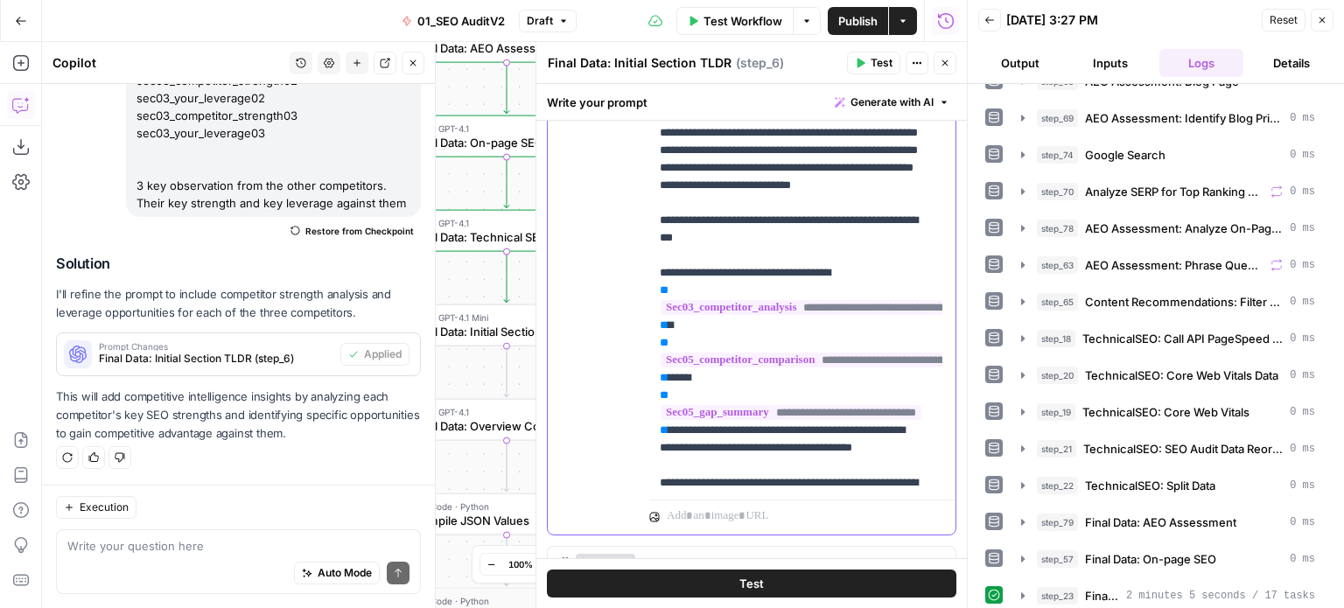
scroll to position [2594, 0]
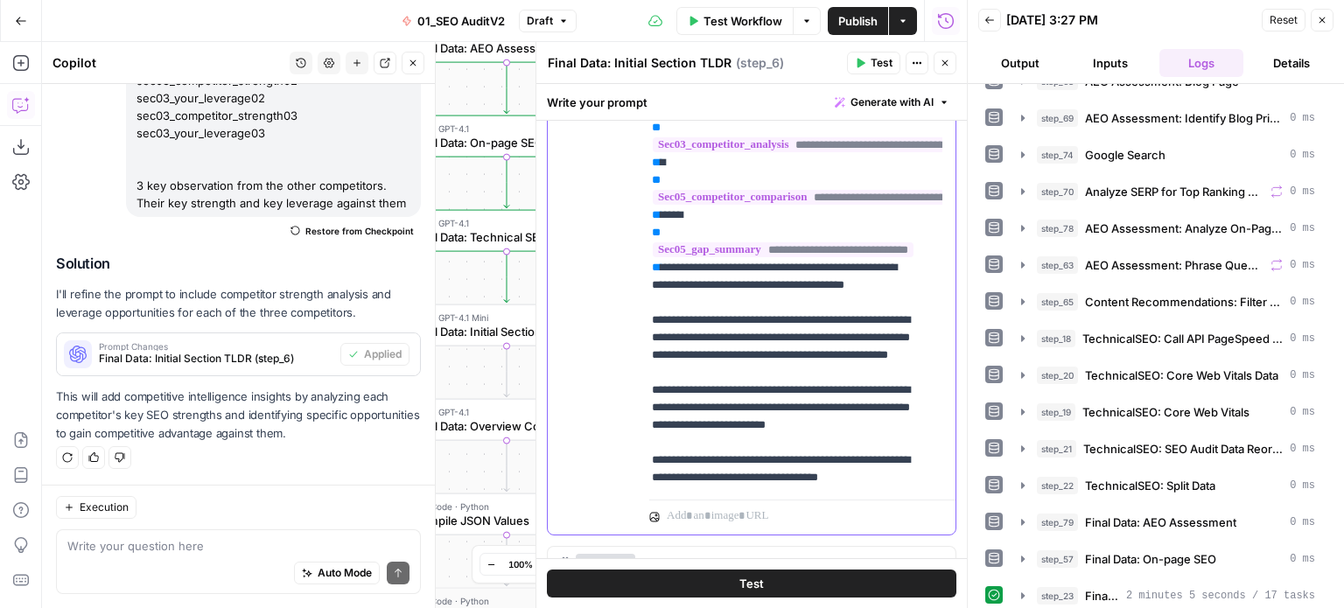
drag, startPoint x: 769, startPoint y: 306, endPoint x: 796, endPoint y: 386, distance: 83.9
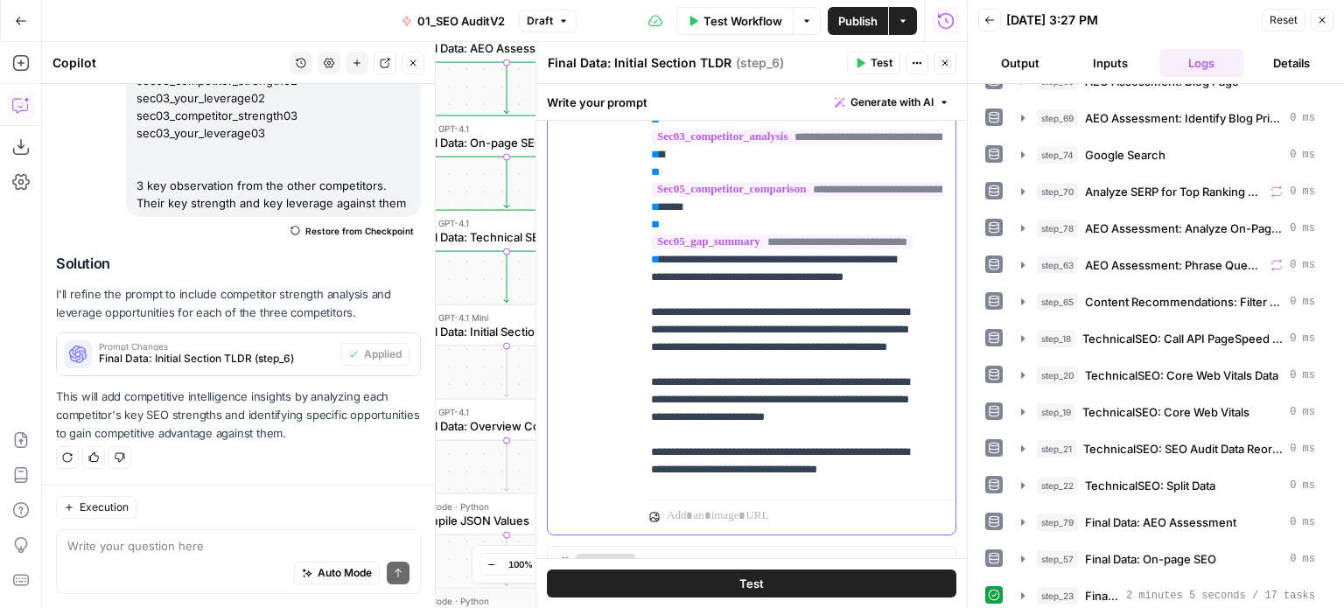
scroll to position [2743, 2]
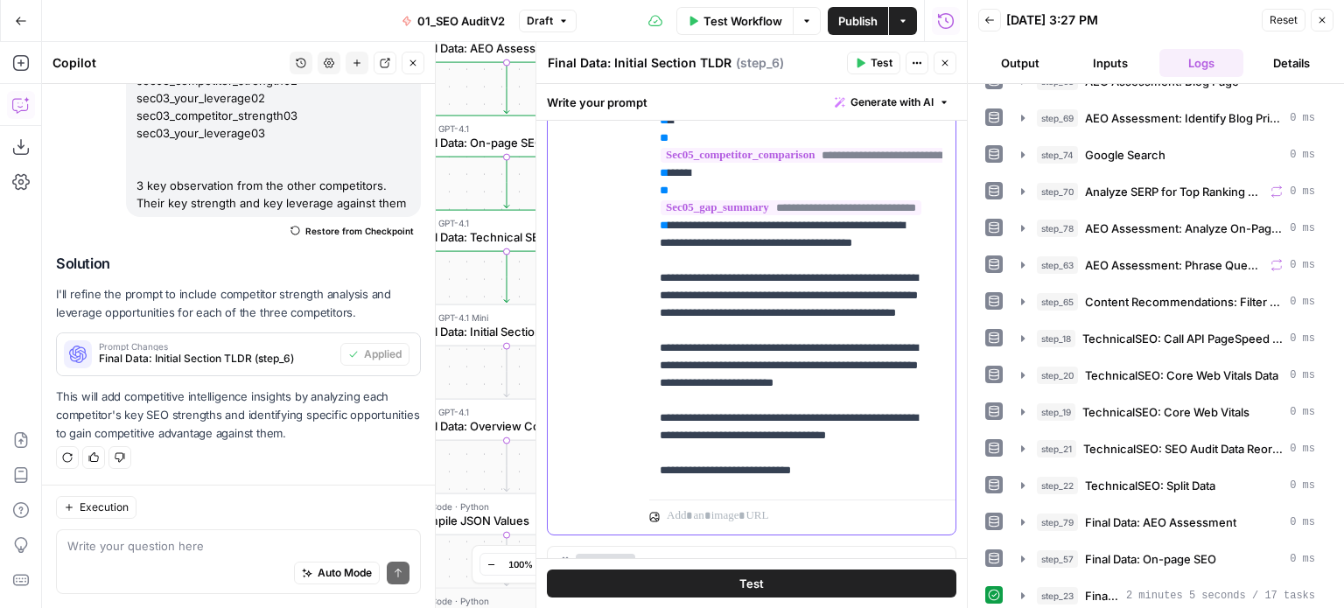
drag, startPoint x: 813, startPoint y: 319, endPoint x: 753, endPoint y: 372, distance: 80.6
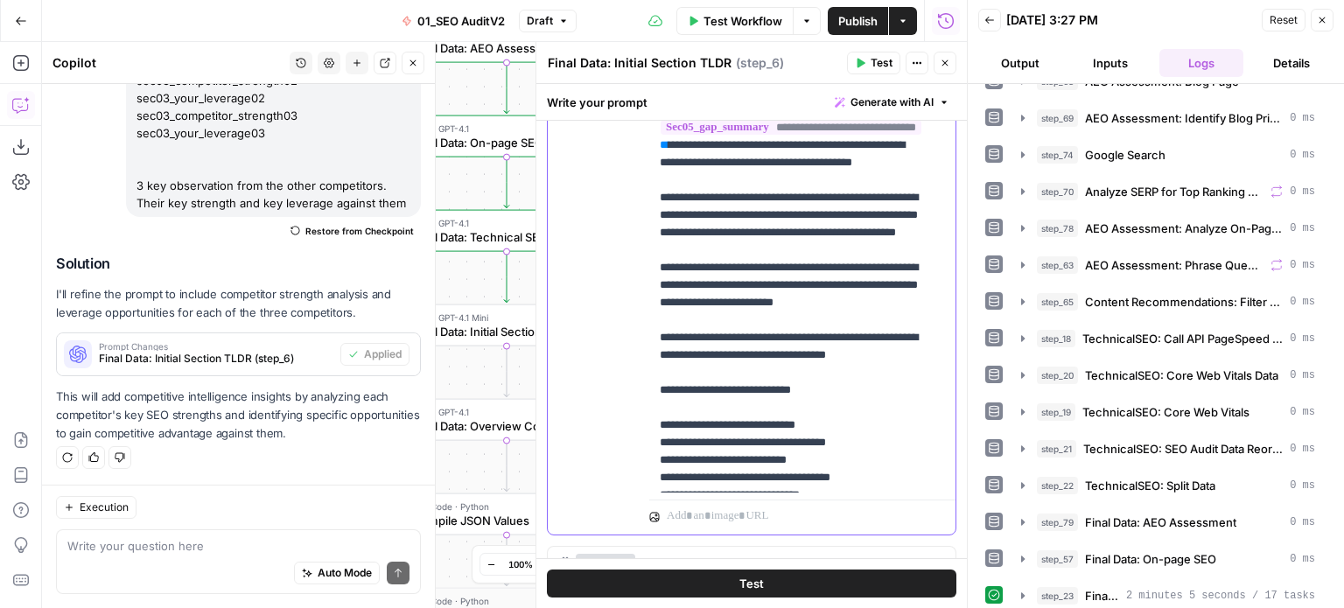
drag, startPoint x: 760, startPoint y: 309, endPoint x: 754, endPoint y: 371, distance: 62.4
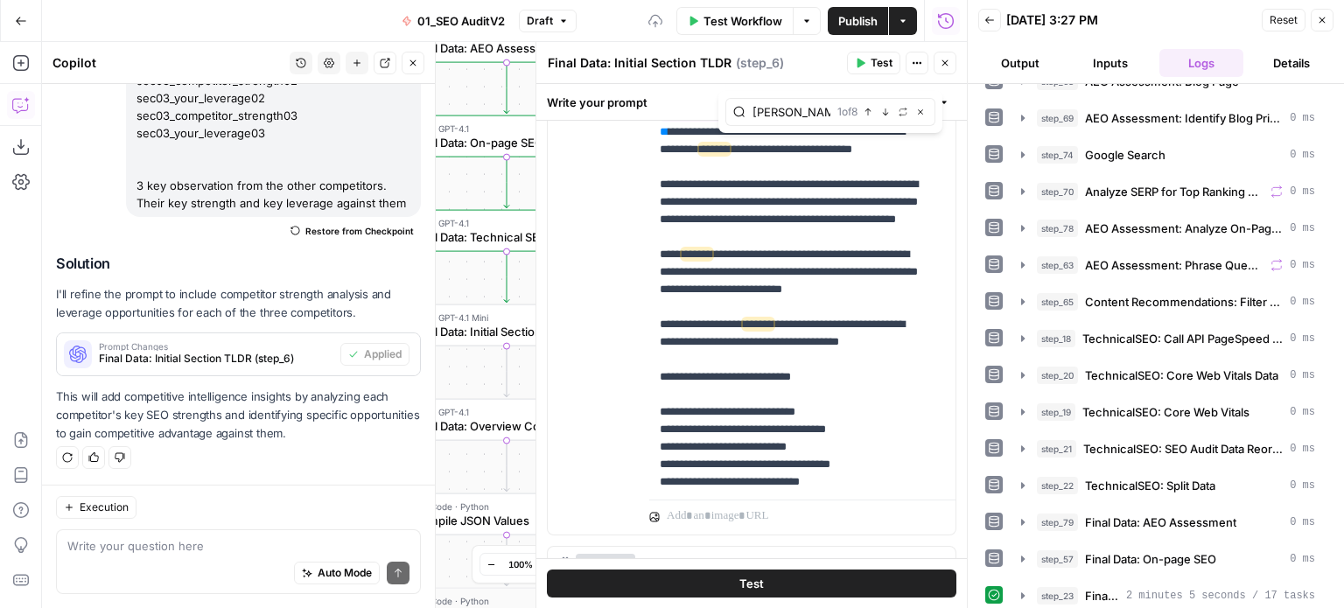
click at [754, 114] on input "everage" at bounding box center [792, 112] width 78 height 18
type input "everage"
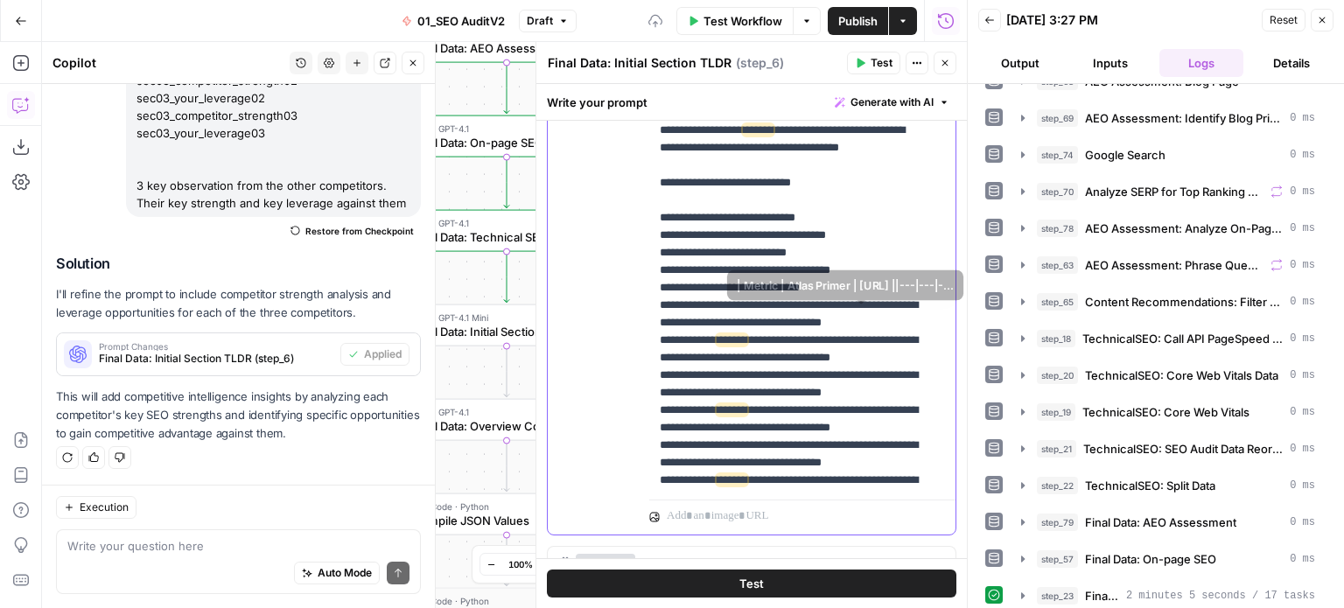
drag, startPoint x: 865, startPoint y: 288, endPoint x: 862, endPoint y: 349, distance: 61.3
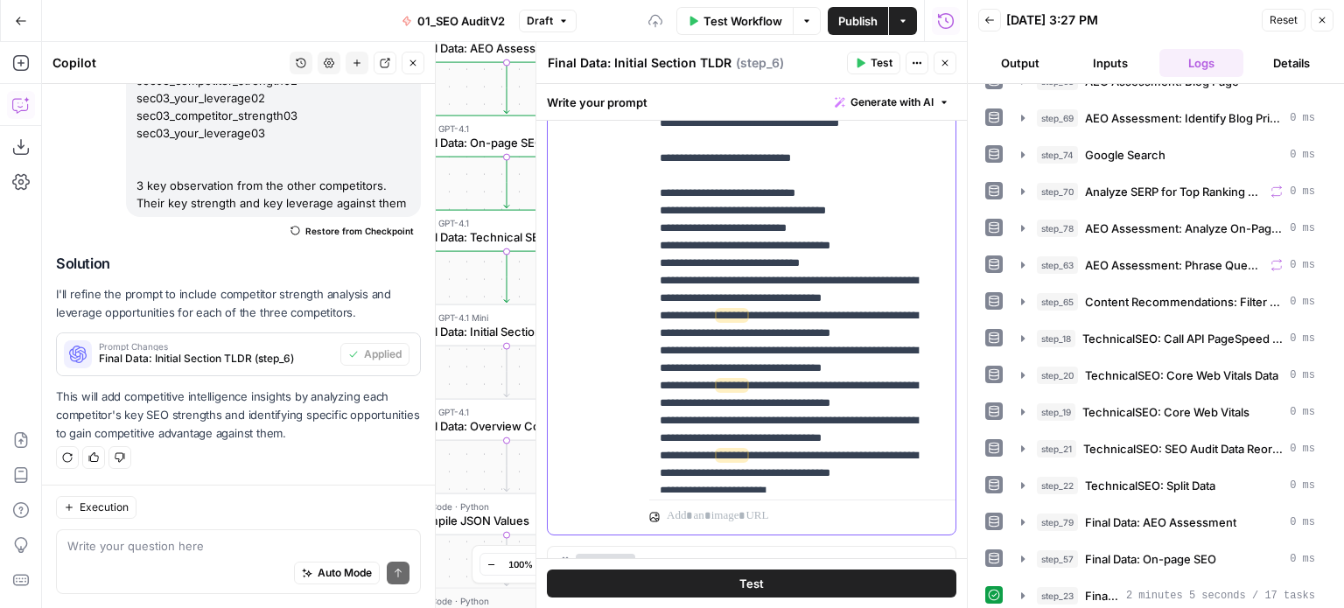
scroll to position [3101, 0]
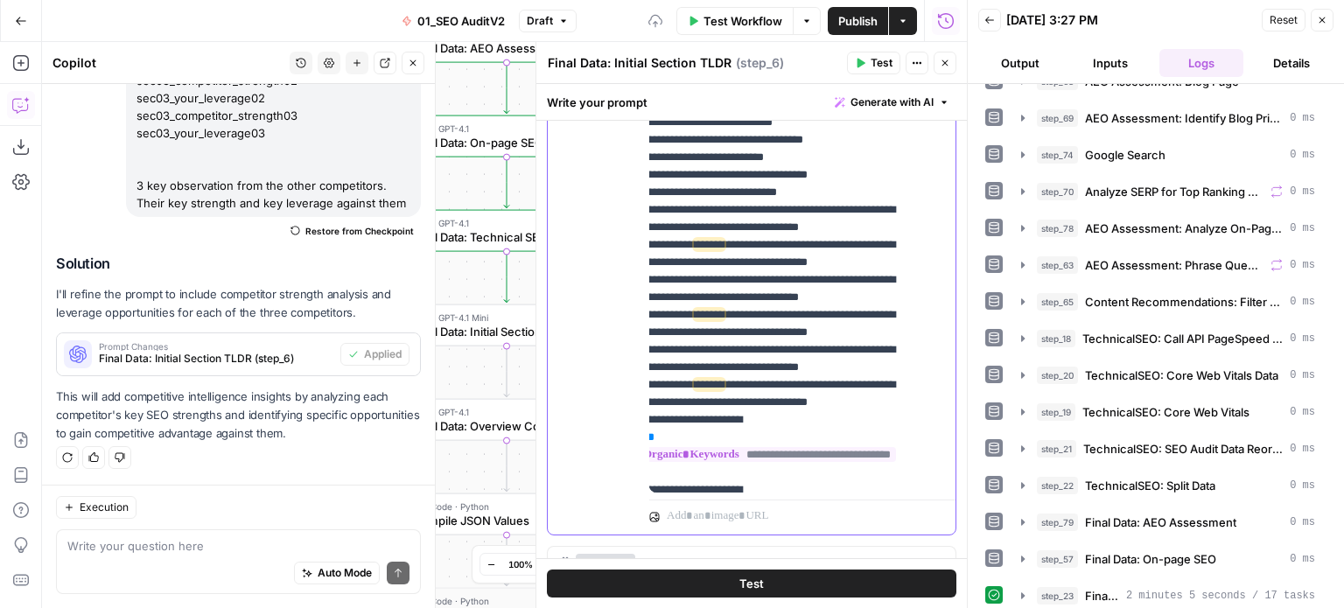
drag, startPoint x: 738, startPoint y: 409, endPoint x: 846, endPoint y: 456, distance: 118.4
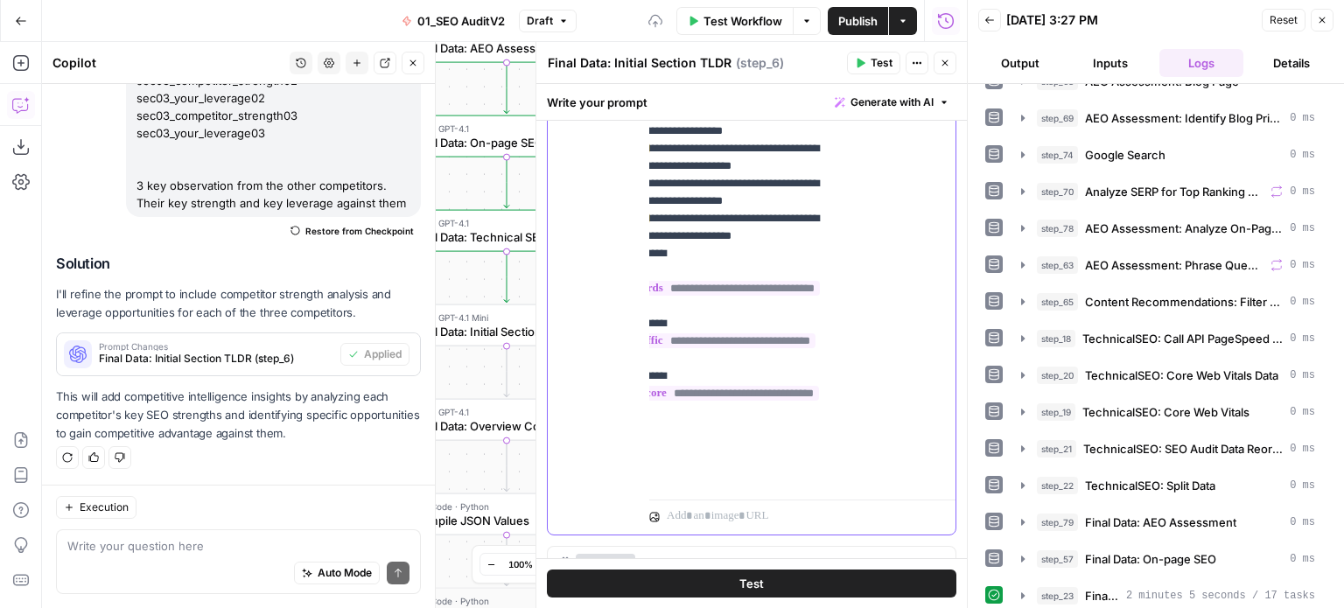
drag, startPoint x: 833, startPoint y: 378, endPoint x: 855, endPoint y: 258, distance: 121.9
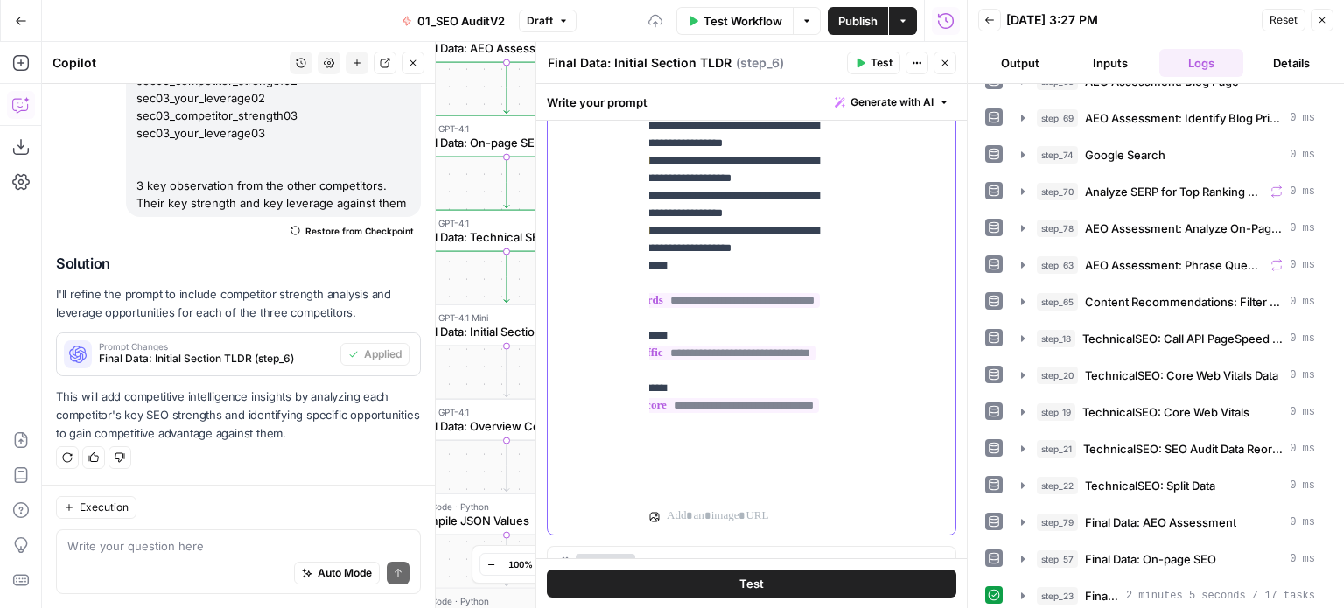
scroll to position [3308, 15]
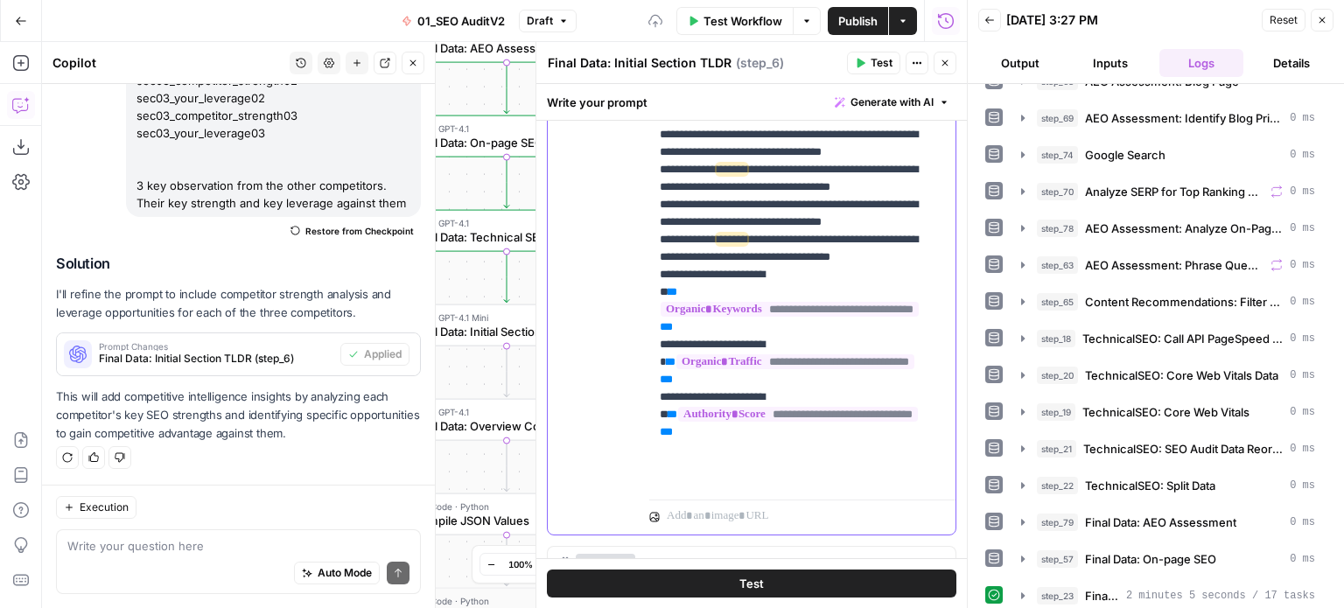
drag, startPoint x: 784, startPoint y: 260, endPoint x: 740, endPoint y: 262, distance: 44.7
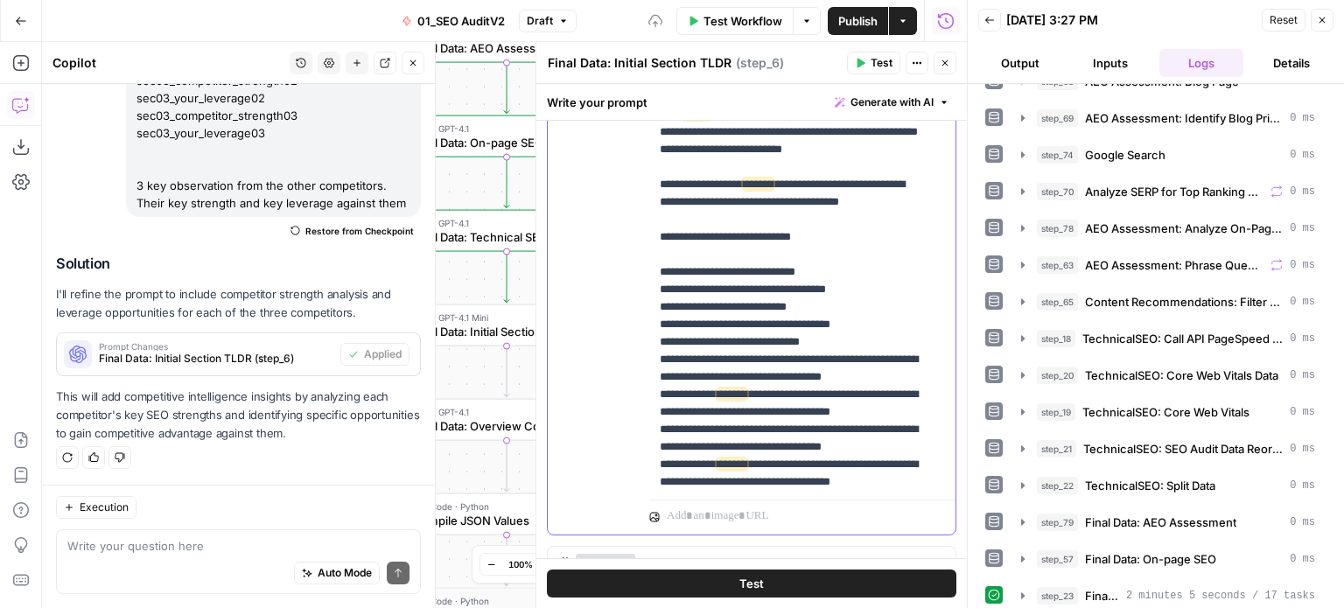
drag, startPoint x: 761, startPoint y: 271, endPoint x: 745, endPoint y: 211, distance: 62.6
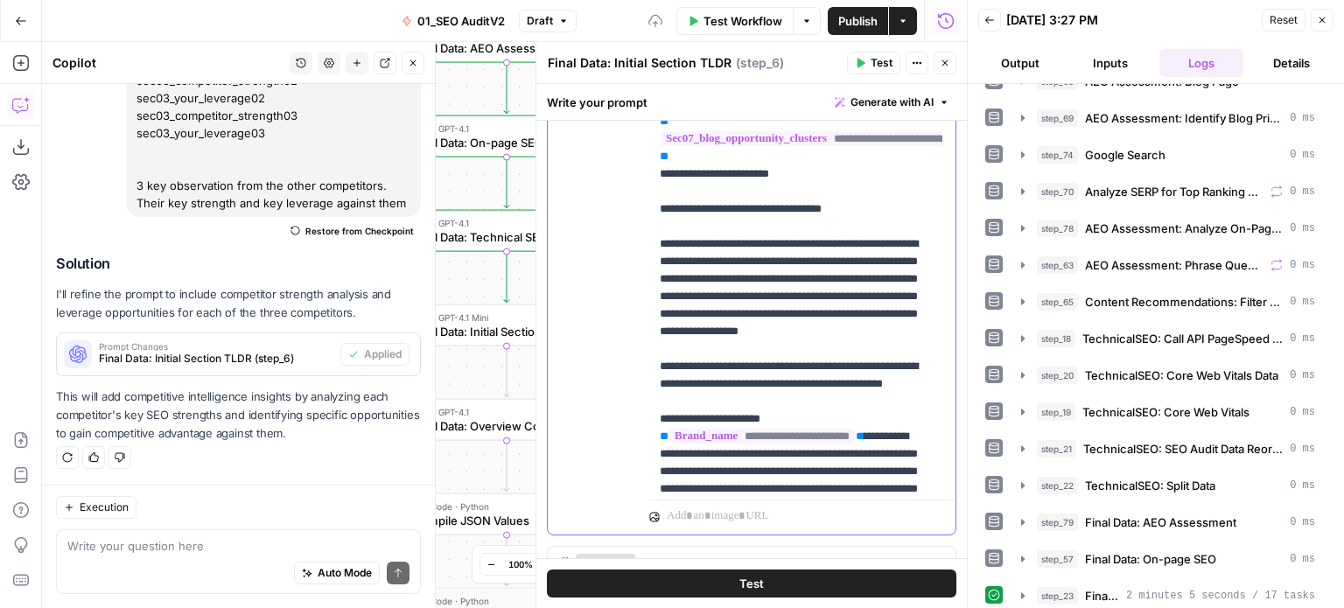
scroll to position [452, 0]
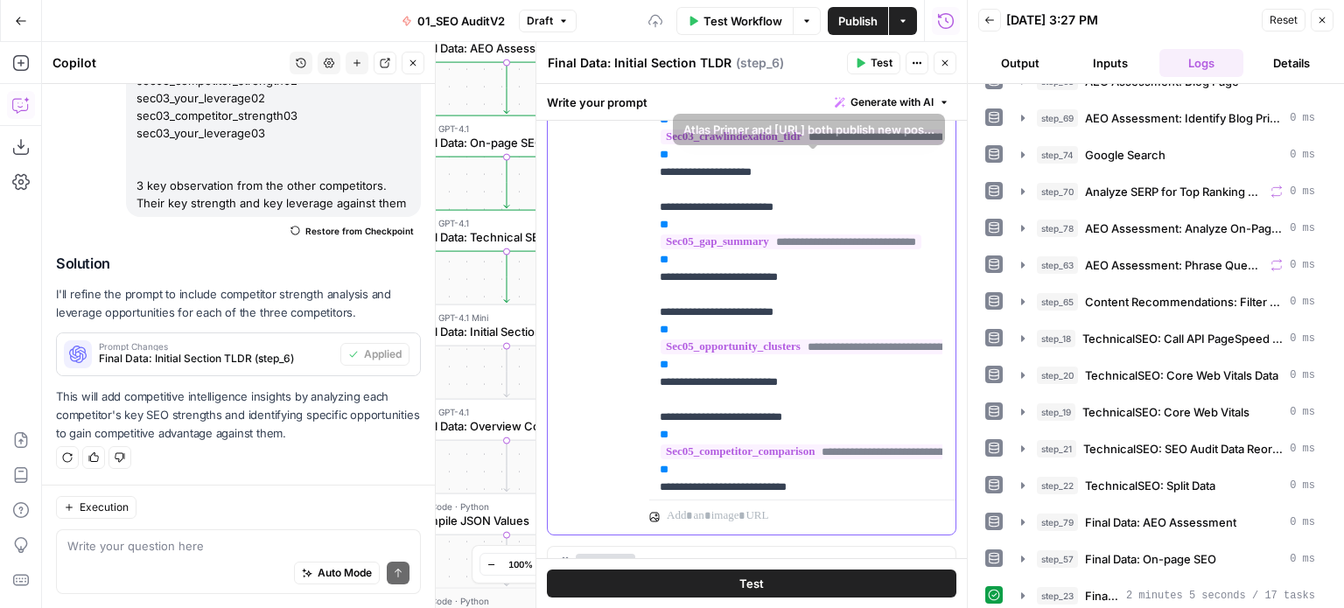
drag, startPoint x: 856, startPoint y: 259, endPoint x: 840, endPoint y: 161, distance: 99.3
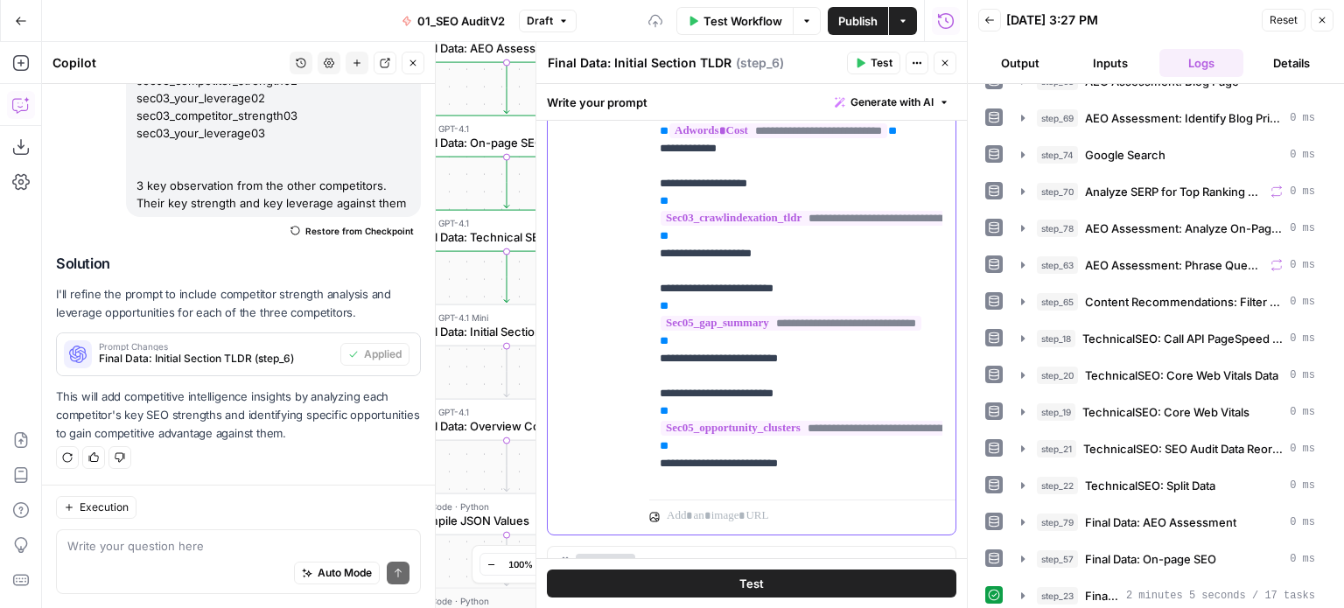
drag, startPoint x: 872, startPoint y: 325, endPoint x: 855, endPoint y: 258, distance: 68.6
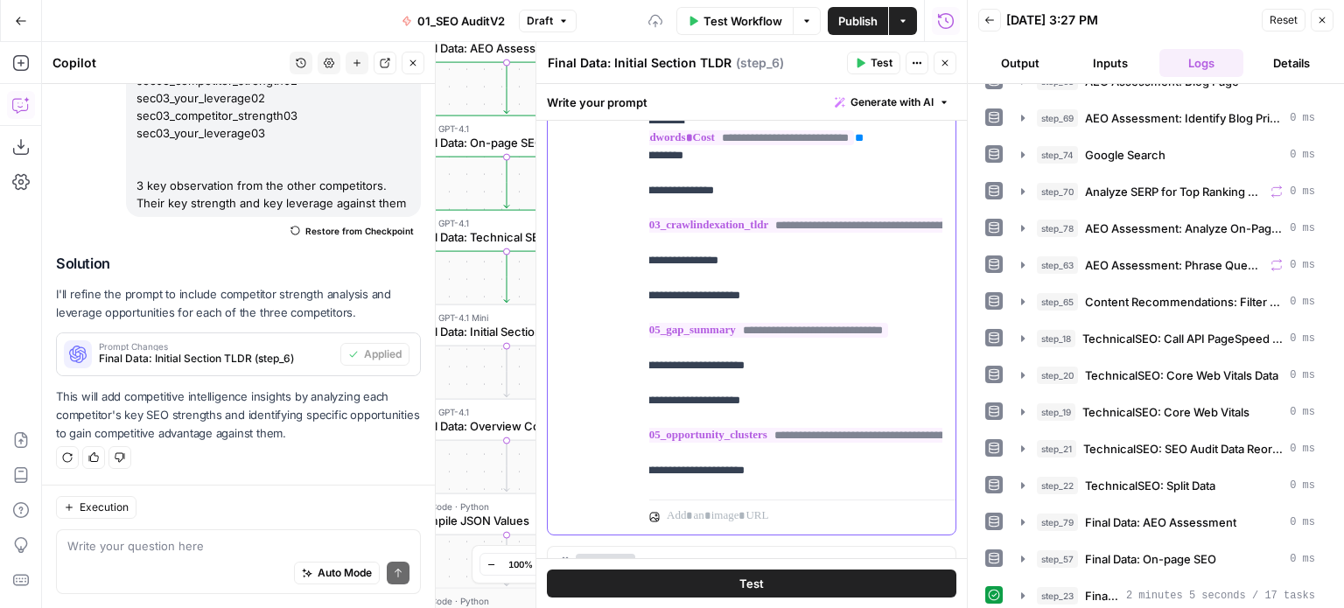
drag, startPoint x: 854, startPoint y: 363, endPoint x: 901, endPoint y: 363, distance: 46.4
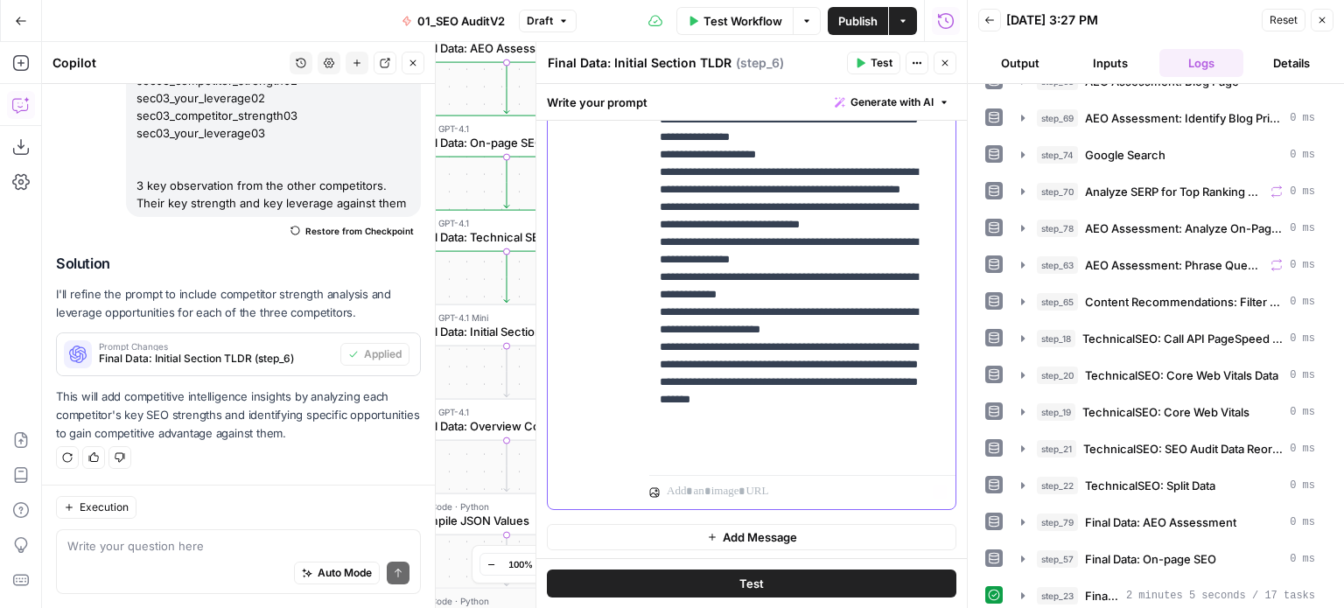
drag, startPoint x: 854, startPoint y: 284, endPoint x: 811, endPoint y: 531, distance: 250.5
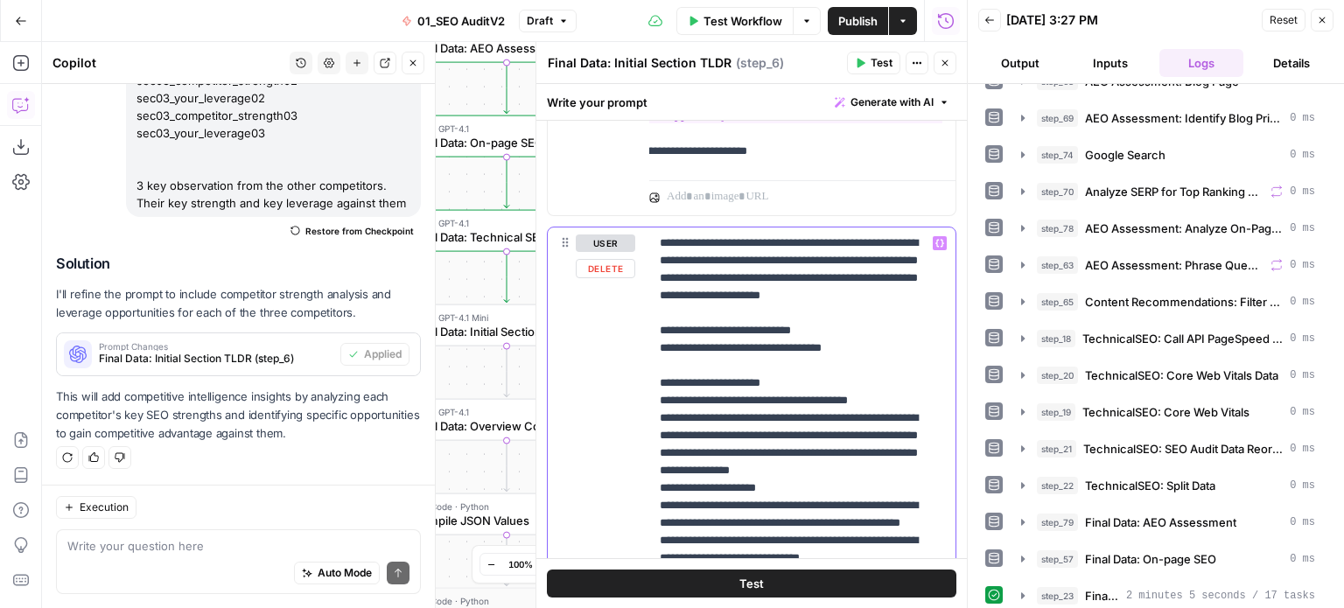
drag, startPoint x: 842, startPoint y: 367, endPoint x: 830, endPoint y: 203, distance: 164.1
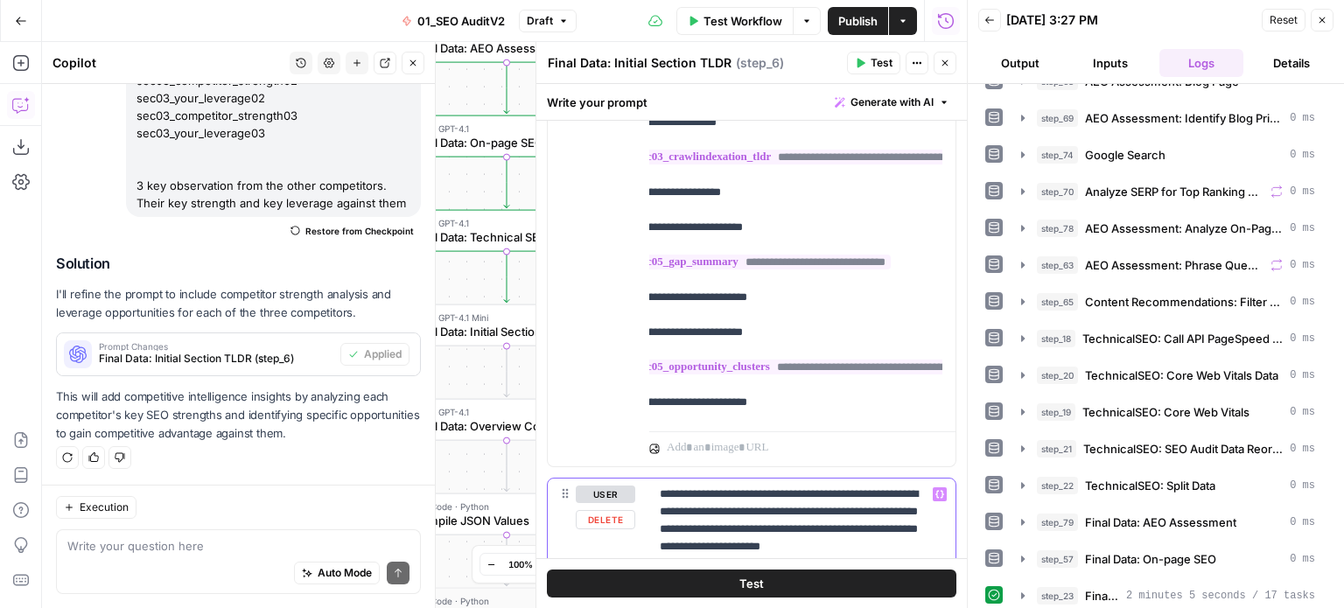
drag, startPoint x: 826, startPoint y: 395, endPoint x: 823, endPoint y: 297, distance: 98.1
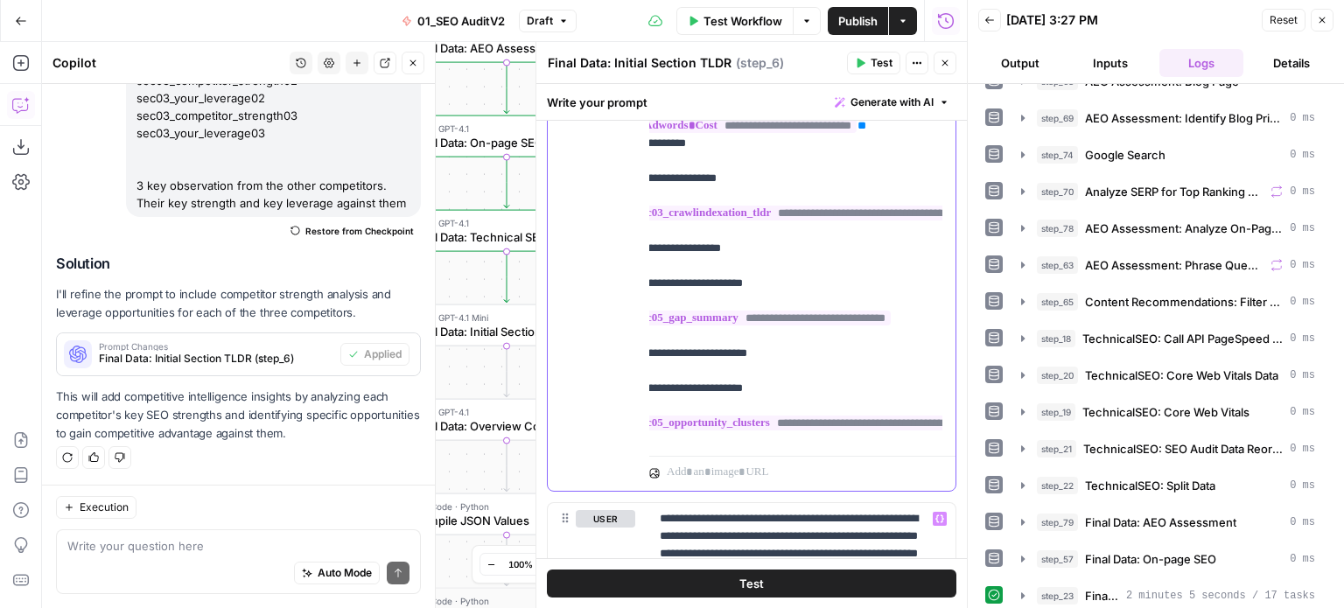
scroll to position [0, 31]
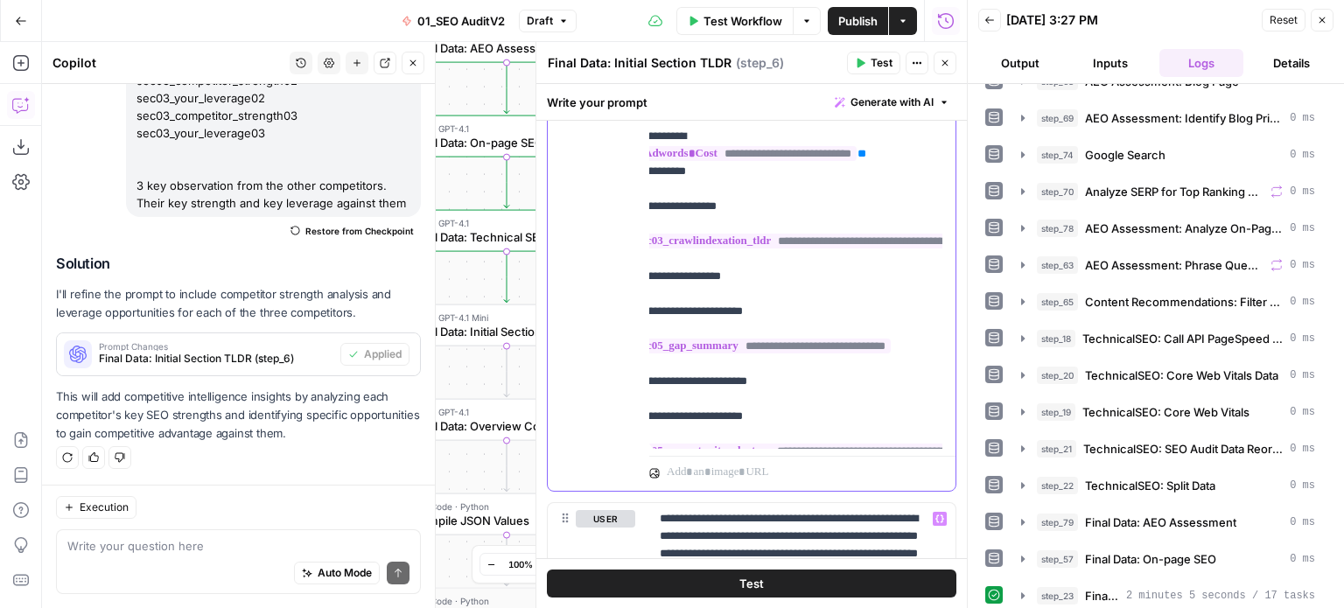
drag, startPoint x: 834, startPoint y: 323, endPoint x: 826, endPoint y: 199, distance: 124.5
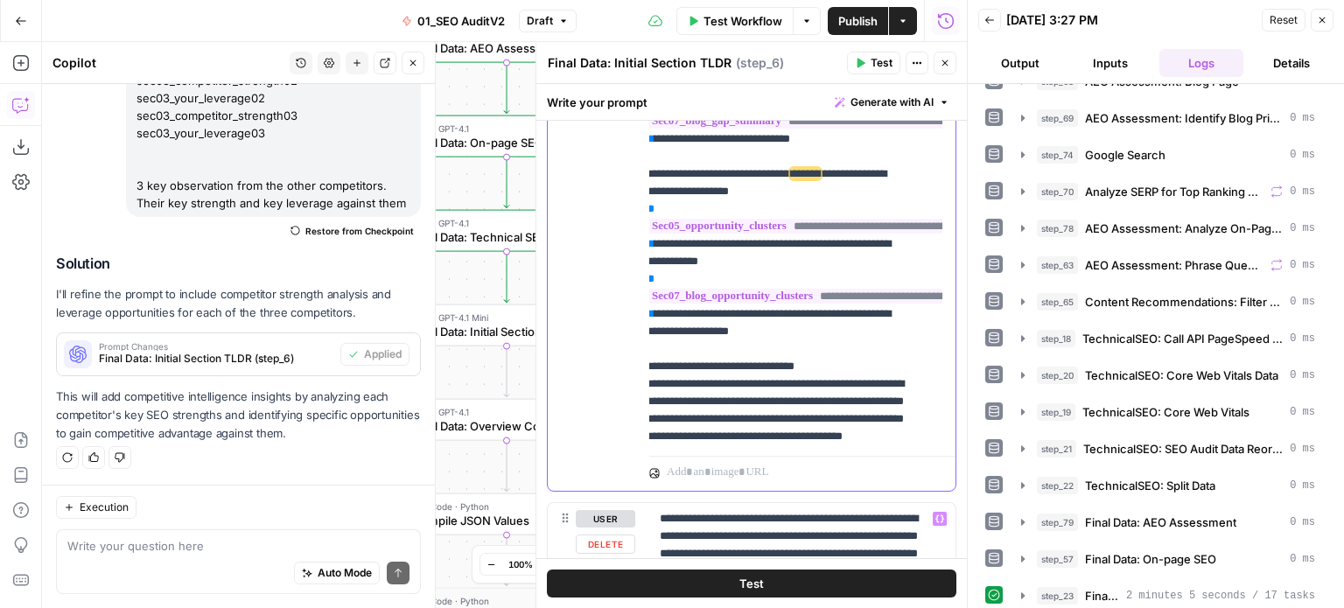
drag, startPoint x: 812, startPoint y: 307, endPoint x: 787, endPoint y: 517, distance: 211.6
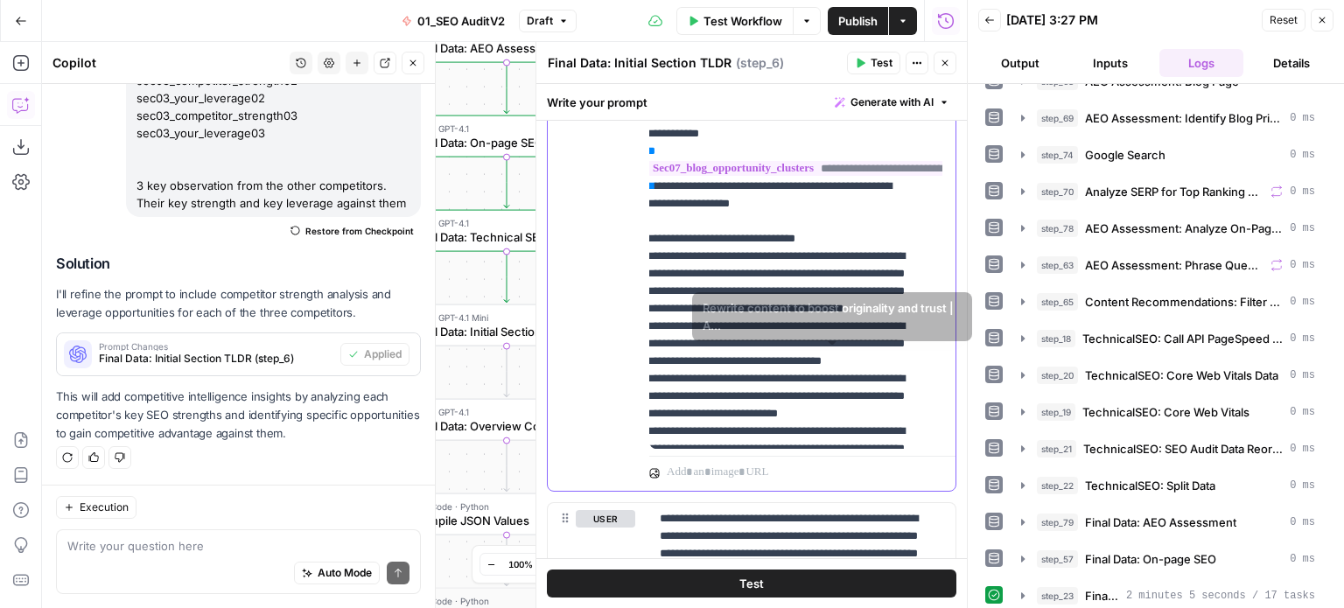
scroll to position [1788, 0]
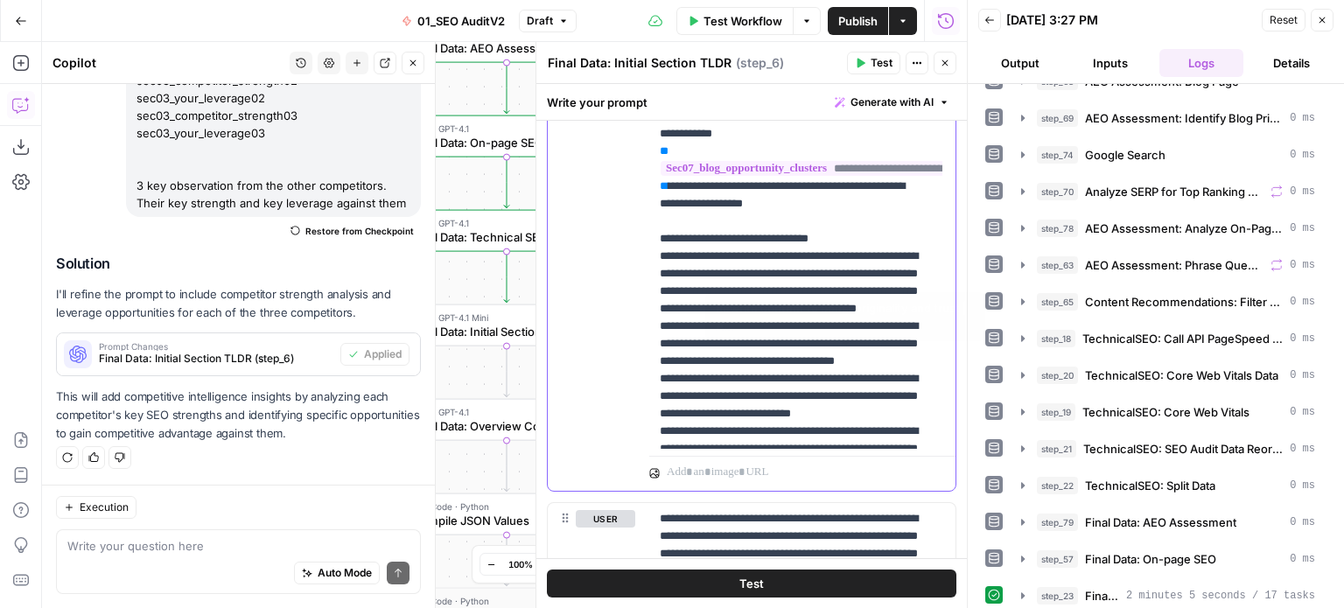
drag, startPoint x: 810, startPoint y: 373, endPoint x: 701, endPoint y: 299, distance: 131.1
click at [741, 313] on p "**********" at bounding box center [789, 257] width 259 height 4604
click at [416, 67] on button "Close" at bounding box center [413, 63] width 23 height 23
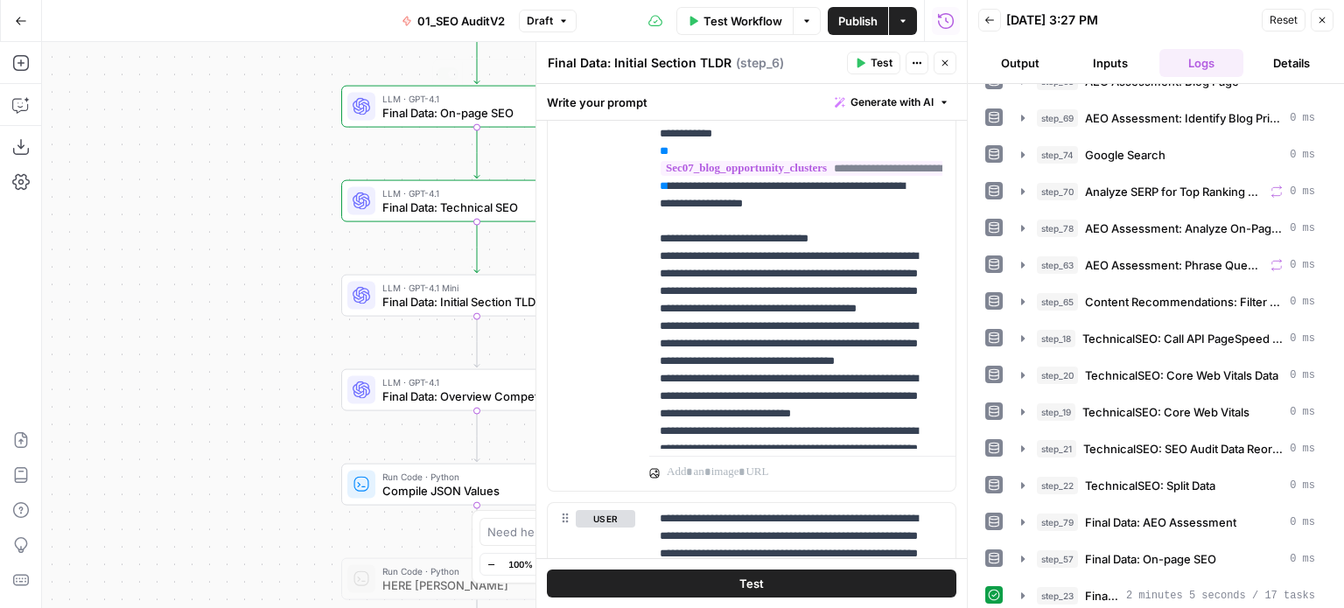
drag, startPoint x: 279, startPoint y: 325, endPoint x: 194, endPoint y: 199, distance: 152.0
click at [185, 193] on div "false false true true Workflow Set Inputs Inputs Workflow Prep: Get Brand Kit D…" at bounding box center [504, 325] width 925 height 566
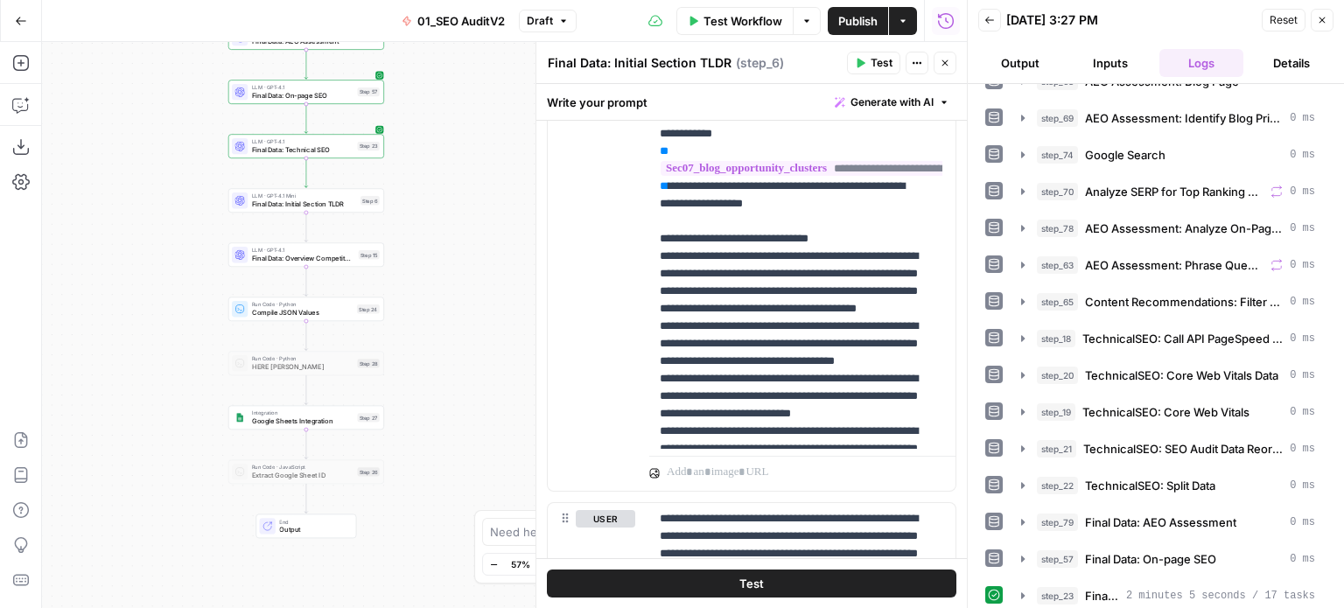
click at [179, 272] on div "false false true true Workflow Set Inputs Inputs Workflow Prep: Get Brand Kit D…" at bounding box center [504, 325] width 925 height 566
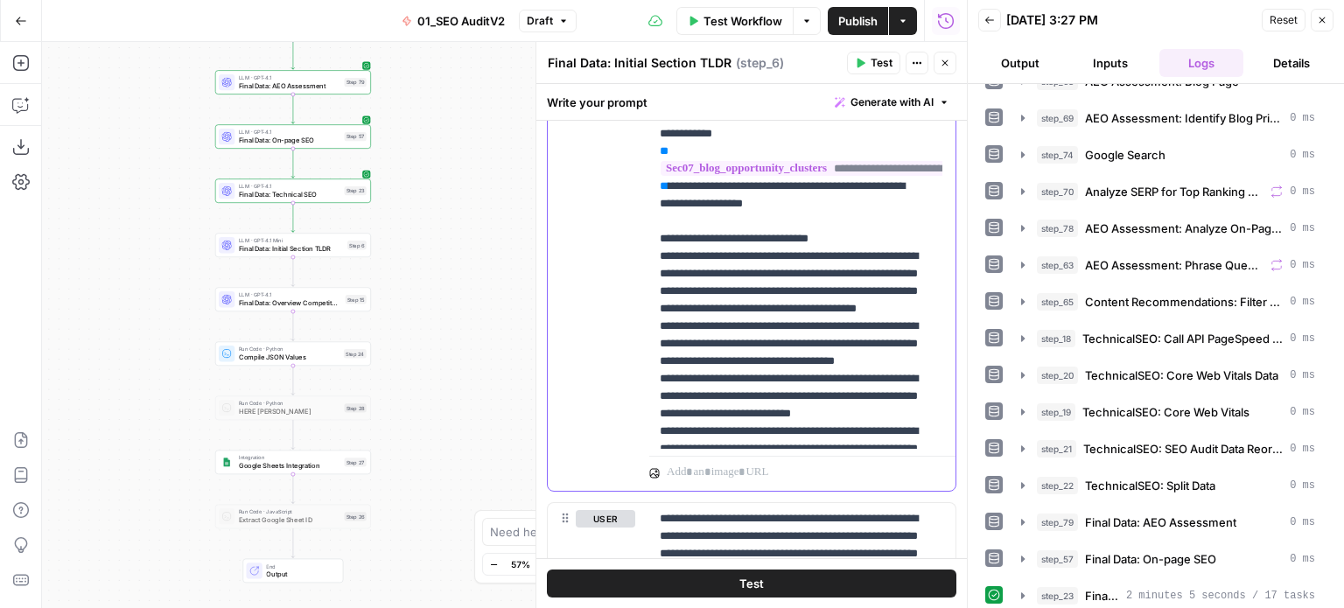
click at [777, 325] on p "**********" at bounding box center [789, 257] width 259 height 4604
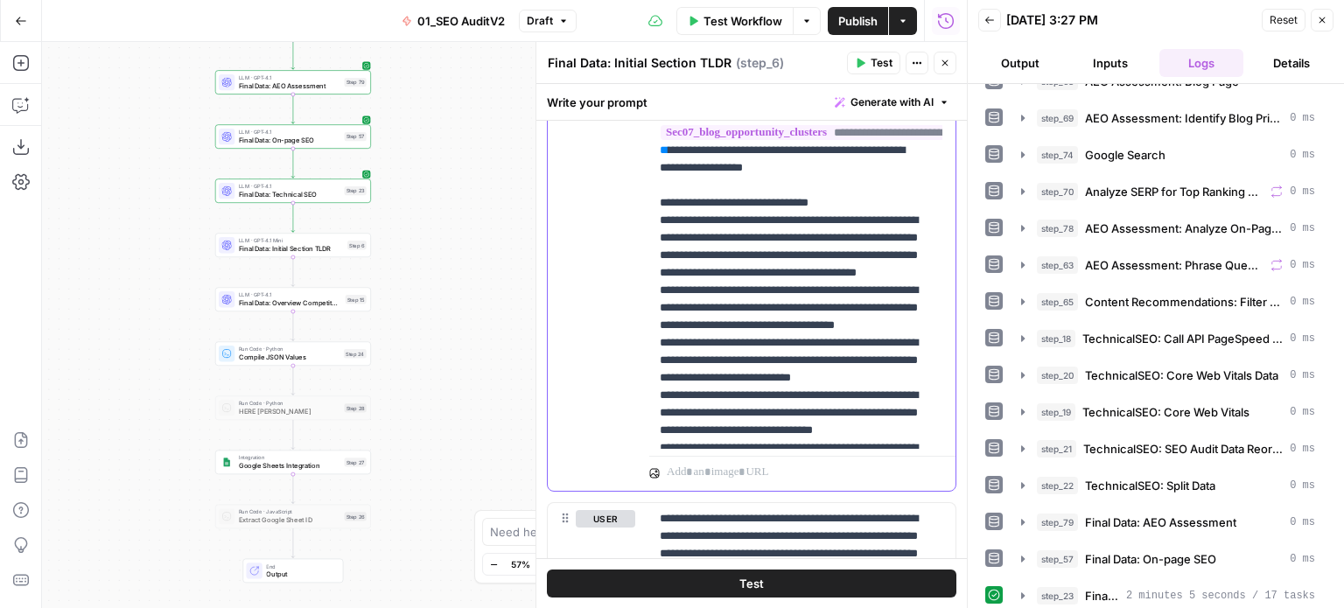
scroll to position [1843, 0]
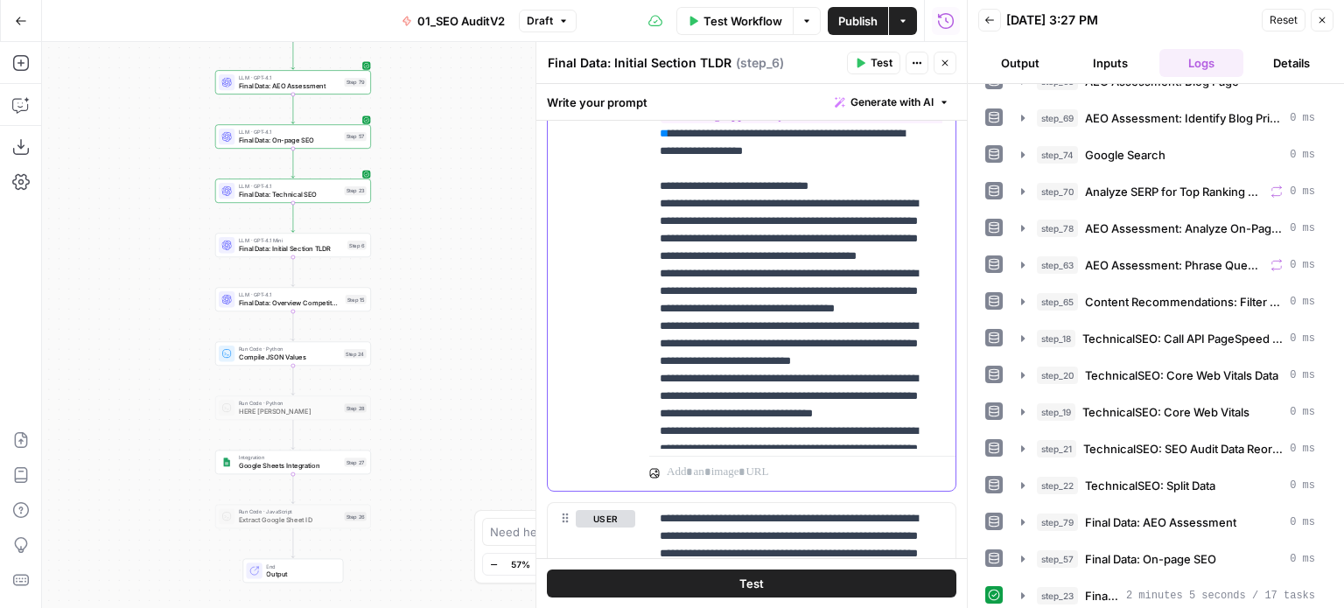
drag, startPoint x: 810, startPoint y: 283, endPoint x: 810, endPoint y: 340, distance: 56.9
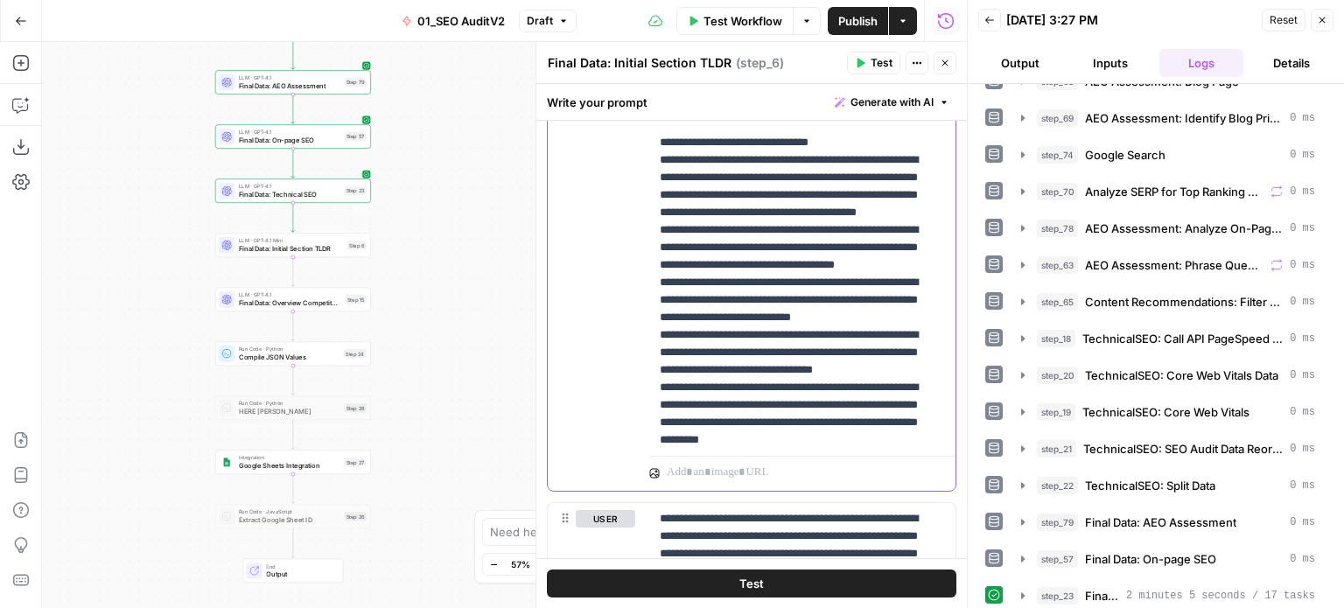
scroll to position [1909, 0]
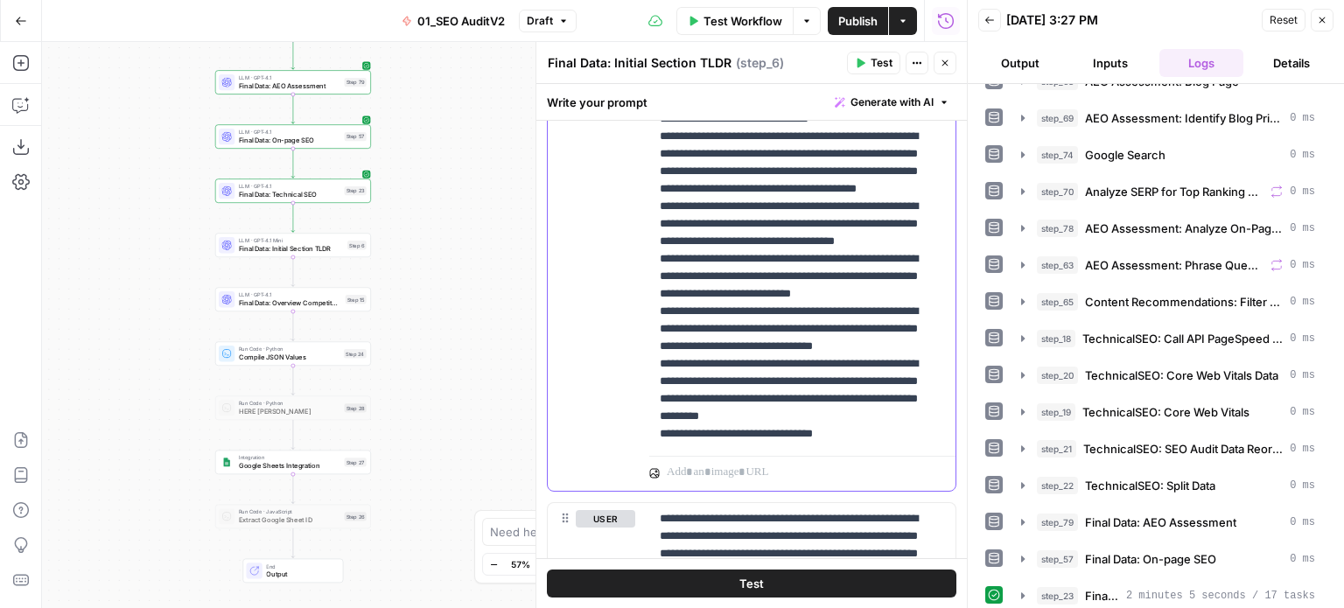
drag, startPoint x: 759, startPoint y: 342, endPoint x: 756, endPoint y: 393, distance: 50.8
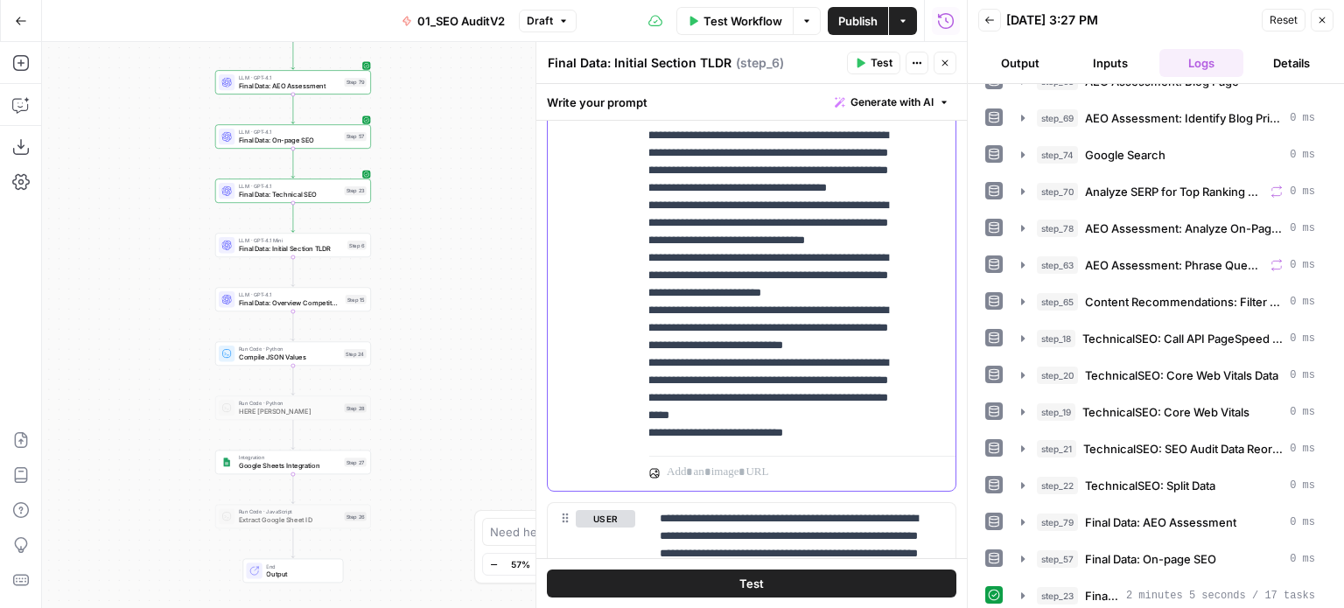
drag, startPoint x: 863, startPoint y: 345, endPoint x: 912, endPoint y: 346, distance: 49.0
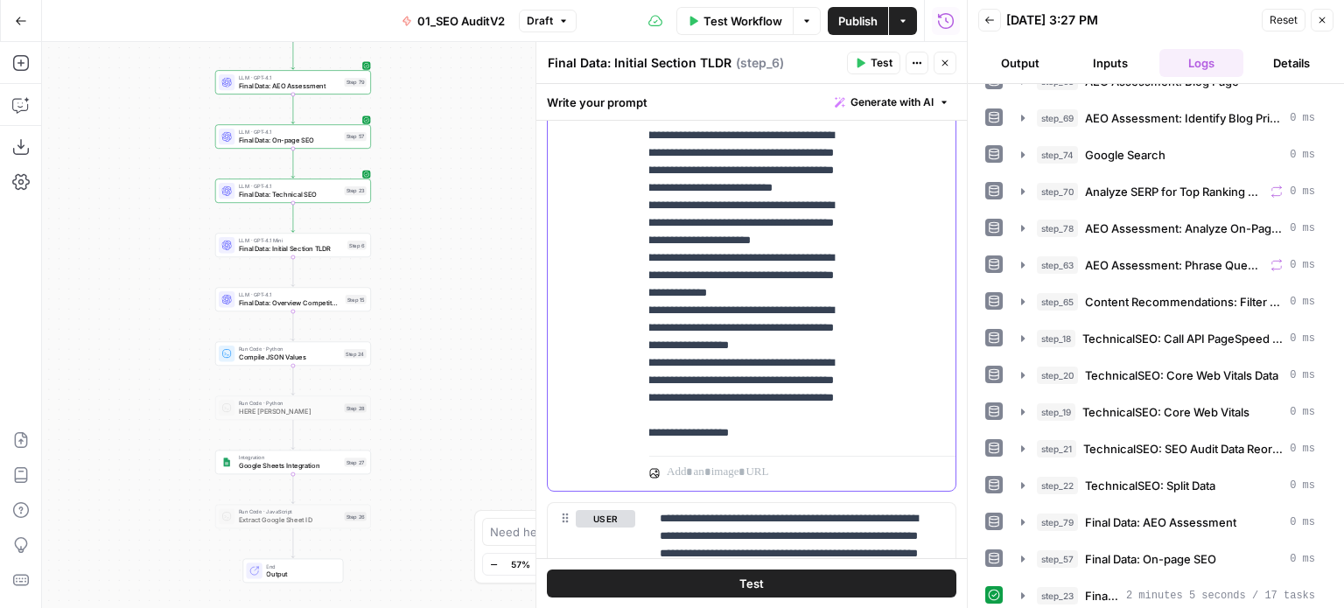
drag, startPoint x: 873, startPoint y: 337, endPoint x: 914, endPoint y: 339, distance: 41.2
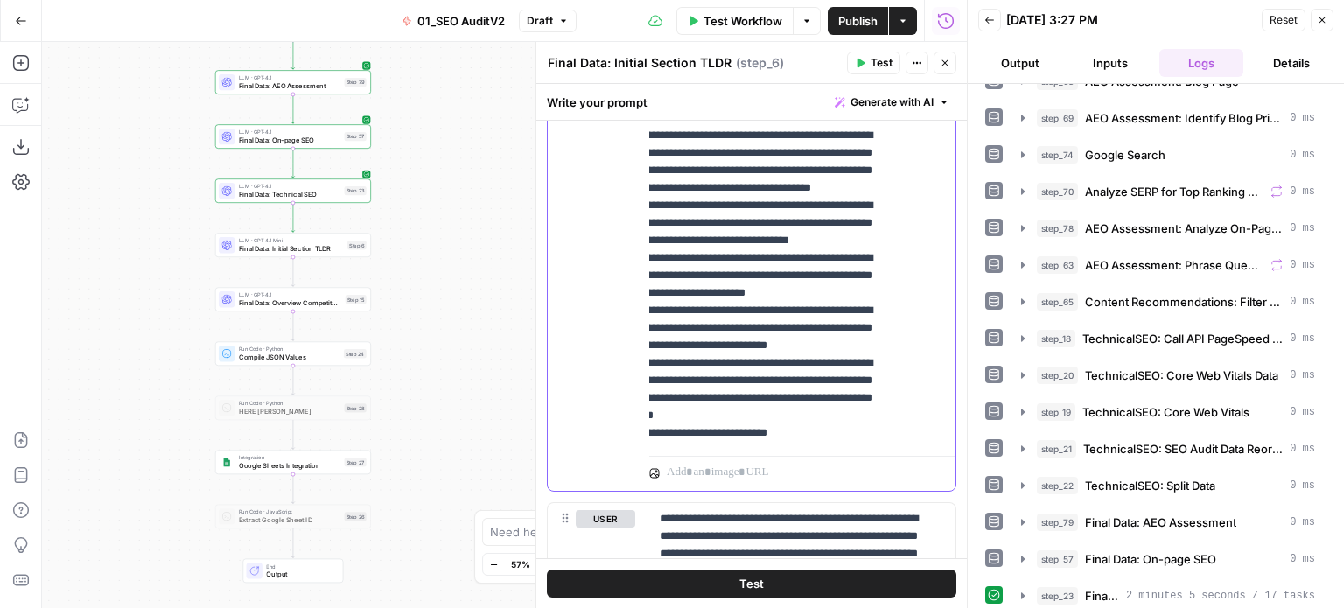
drag, startPoint x: 837, startPoint y: 352, endPoint x: 756, endPoint y: 352, distance: 80.5
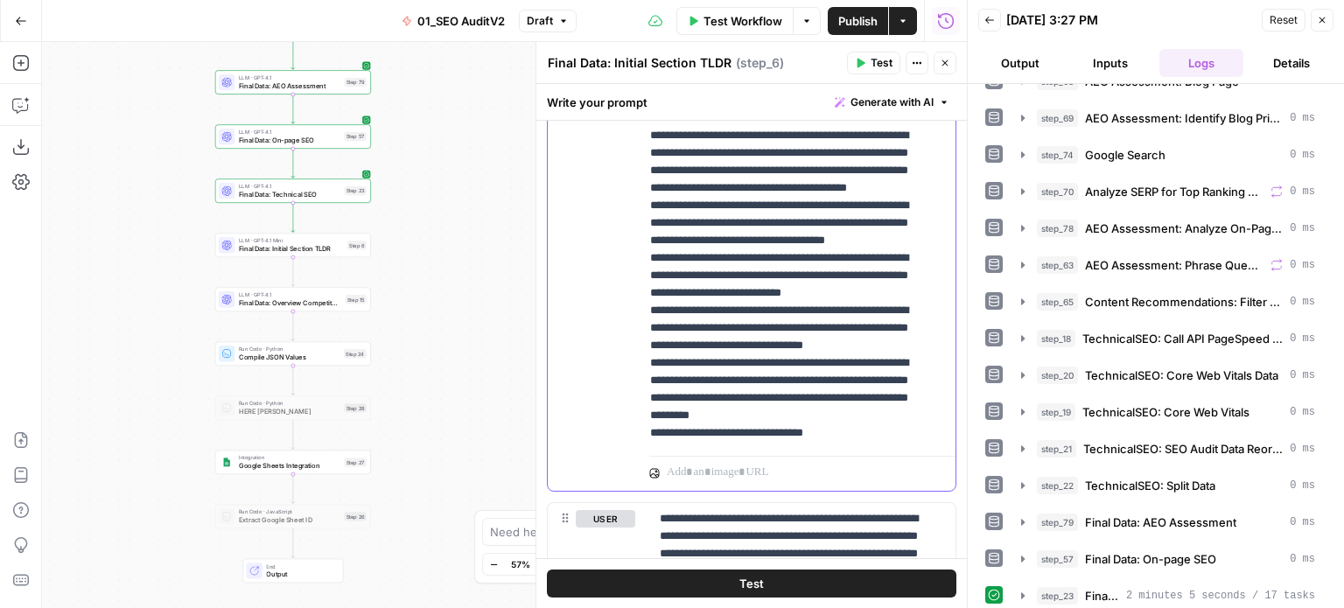
scroll to position [1909, 0]
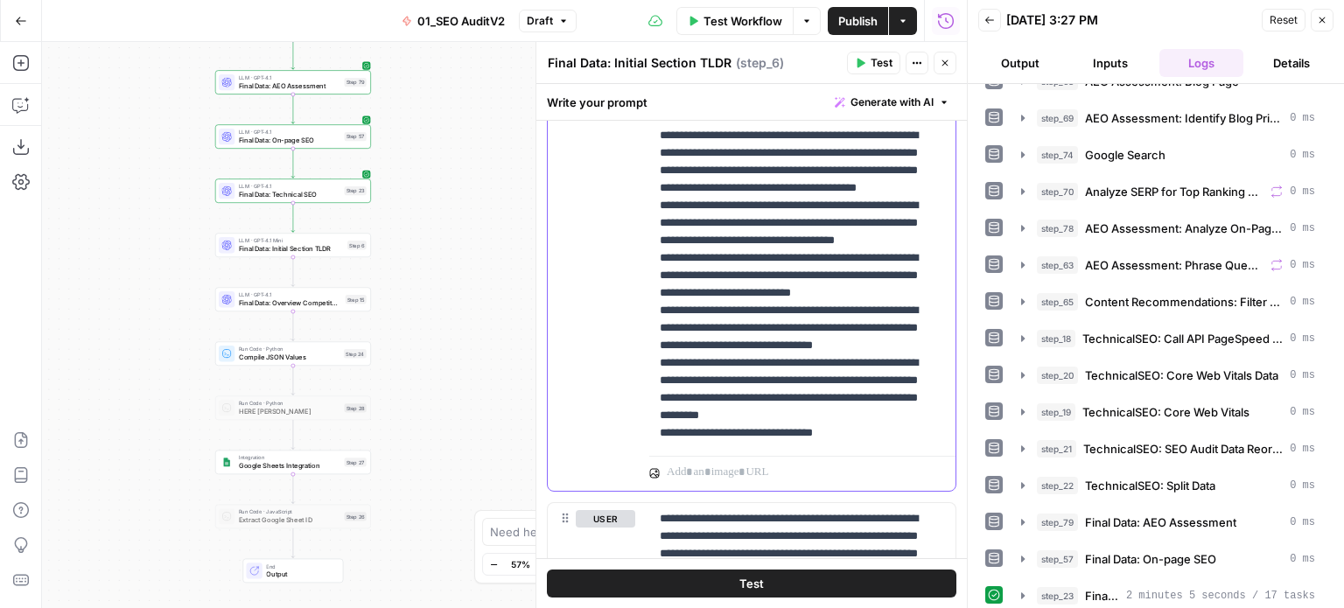
drag, startPoint x: 805, startPoint y: 342, endPoint x: 732, endPoint y: 339, distance: 73.6
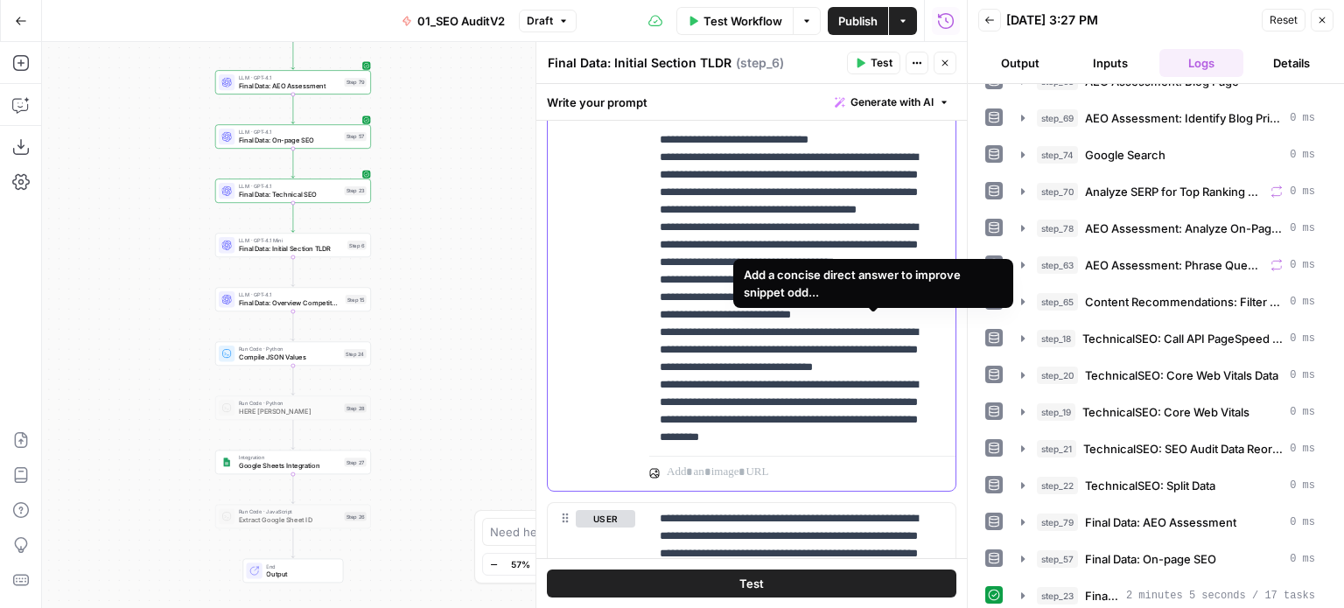
drag, startPoint x: 862, startPoint y: 347, endPoint x: 859, endPoint y: 317, distance: 30.7
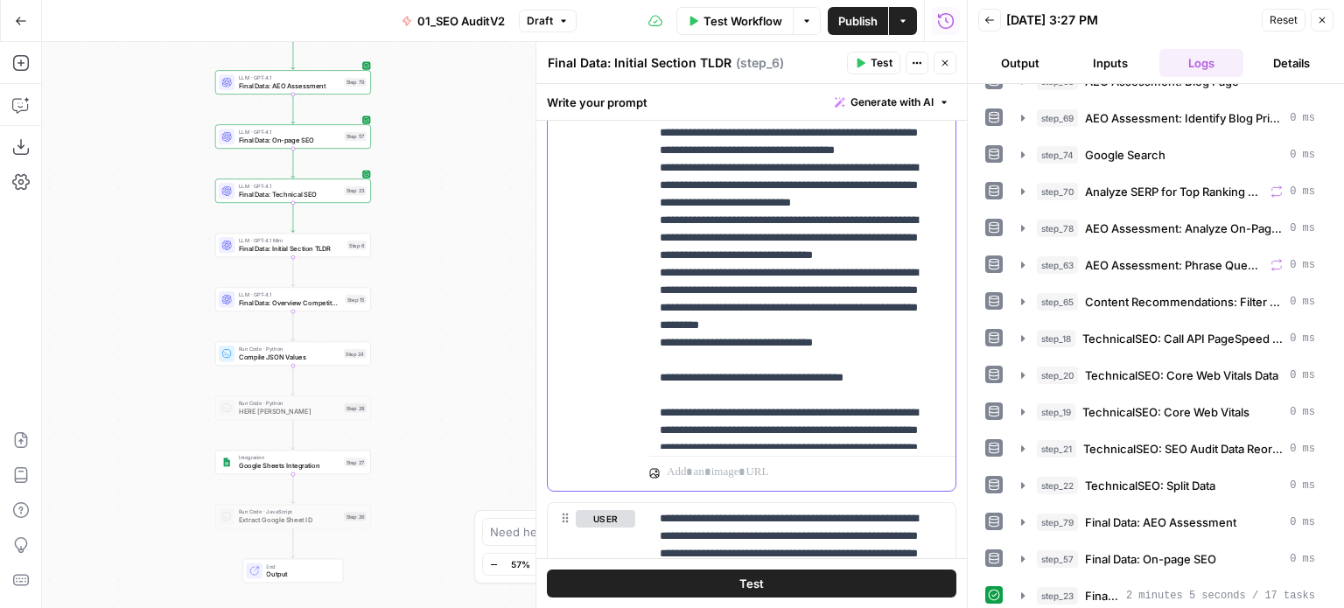
drag, startPoint x: 859, startPoint y: 286, endPoint x: 850, endPoint y: 349, distance: 63.6
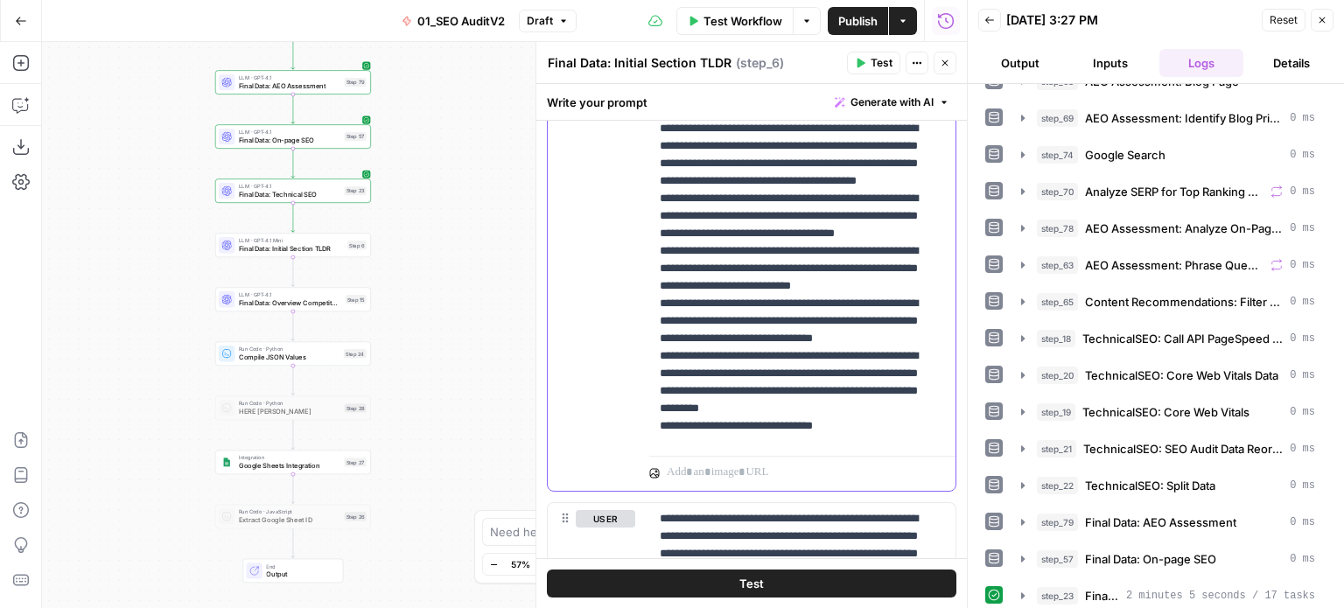
drag, startPoint x: 818, startPoint y: 353, endPoint x: 816, endPoint y: 282, distance: 70.9
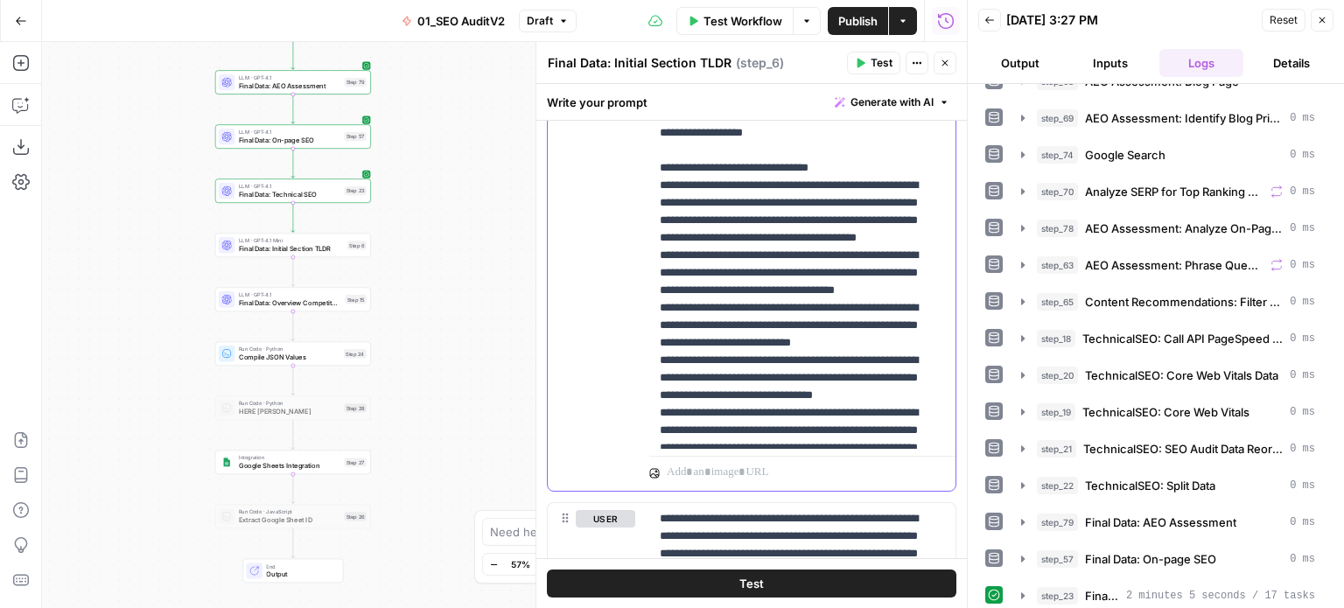
drag, startPoint x: 875, startPoint y: 280, endPoint x: 872, endPoint y: 238, distance: 42.2
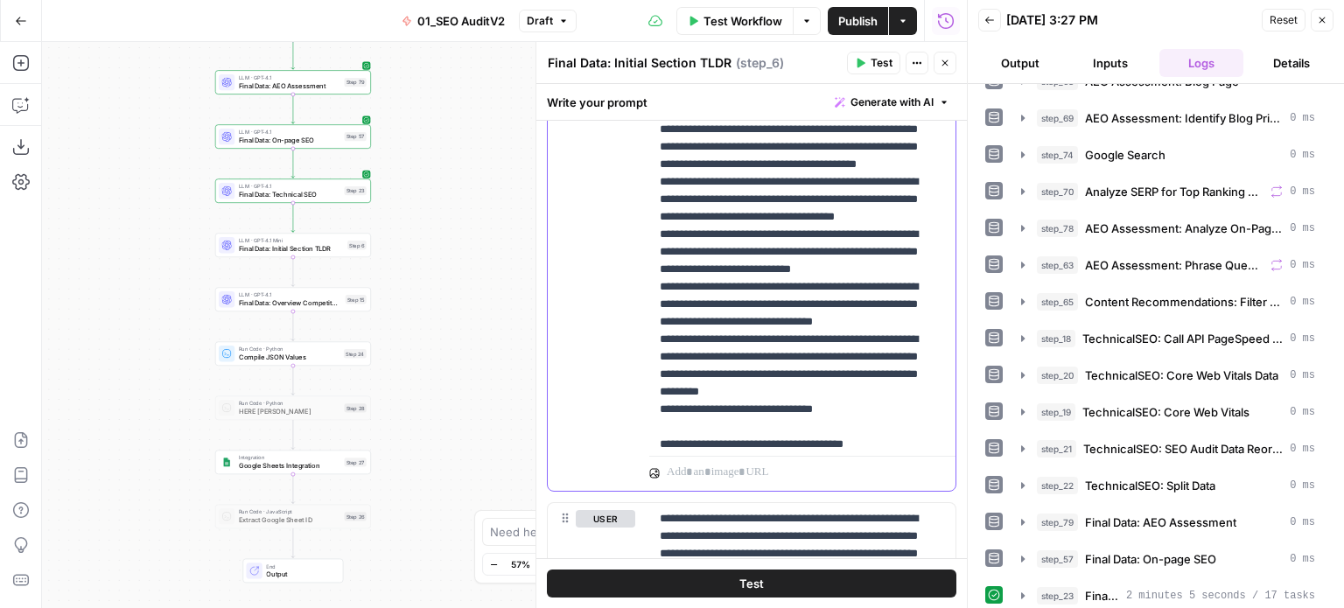
drag, startPoint x: 765, startPoint y: 252, endPoint x: 732, endPoint y: 345, distance: 98.6
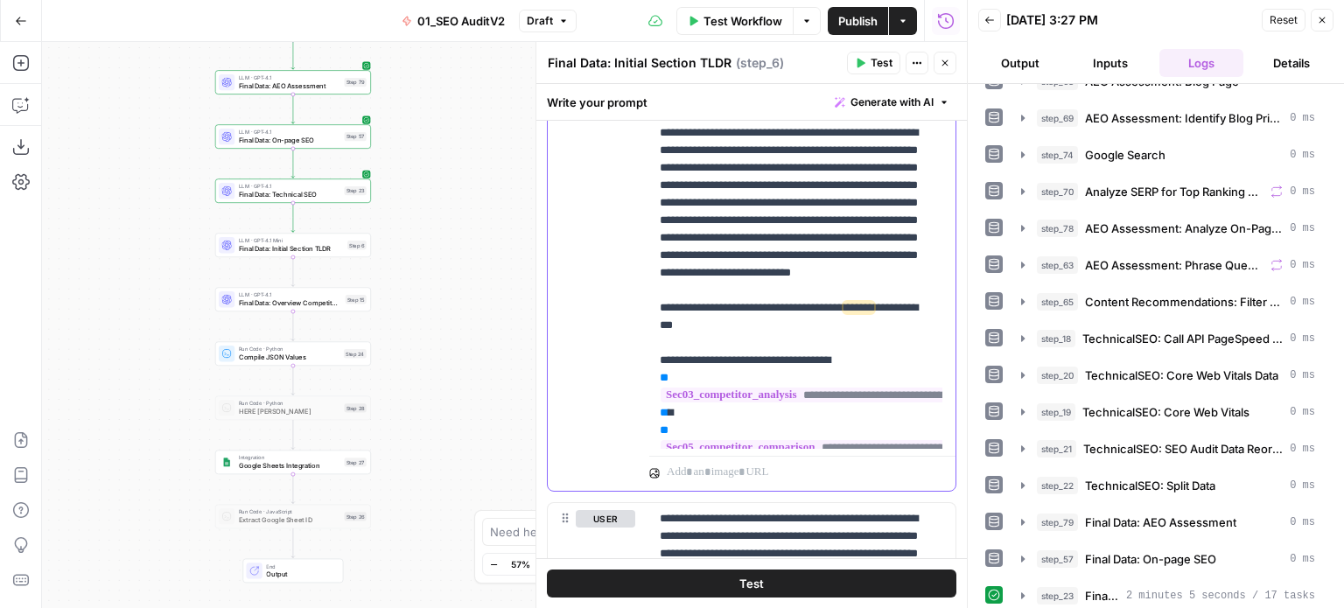
drag, startPoint x: 747, startPoint y: 268, endPoint x: 750, endPoint y: 358, distance: 90.2
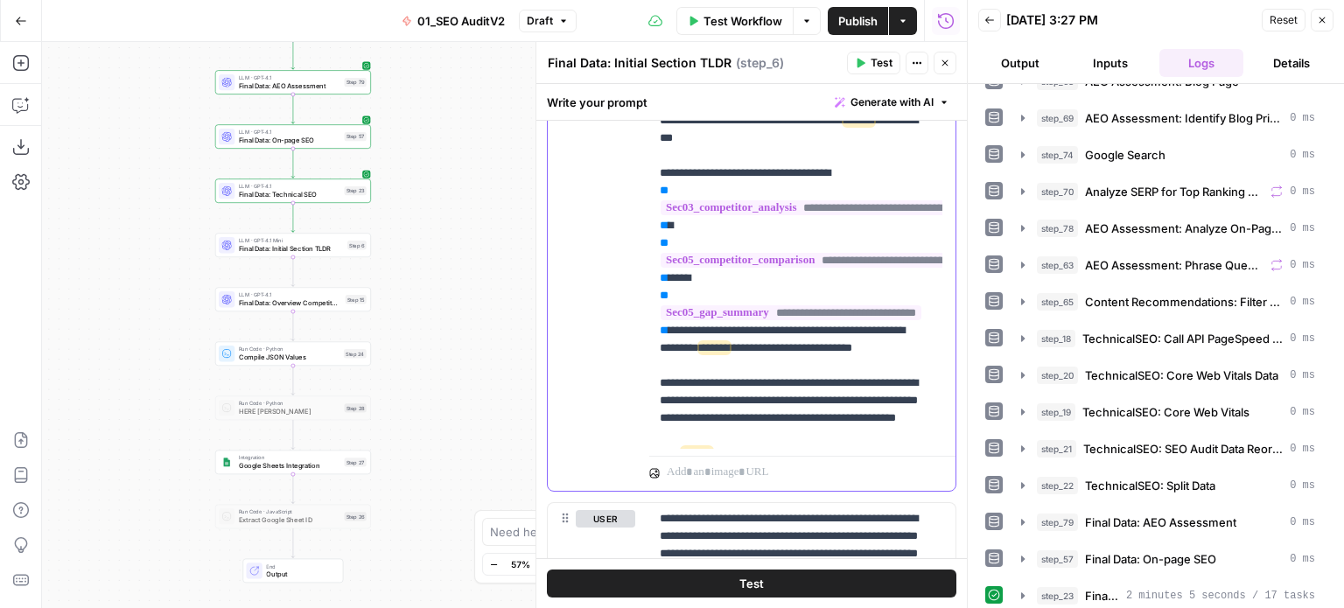
drag, startPoint x: 781, startPoint y: 251, endPoint x: 777, endPoint y: 345, distance: 93.7
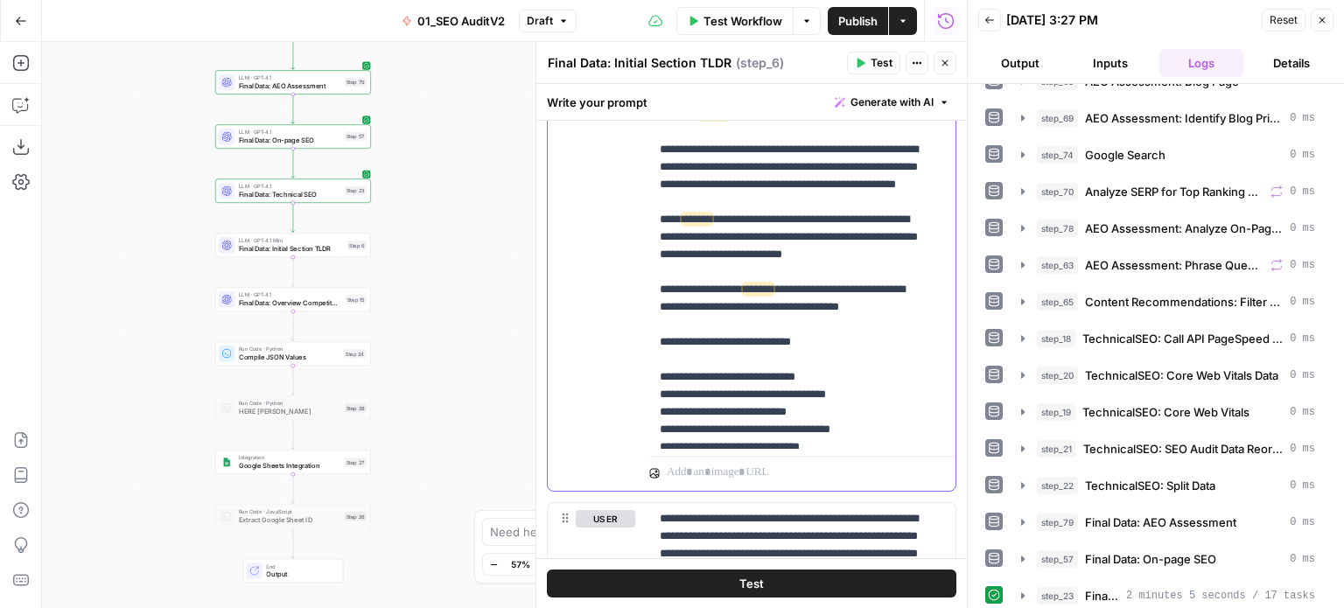
drag, startPoint x: 775, startPoint y: 255, endPoint x: 764, endPoint y: 327, distance: 73.4
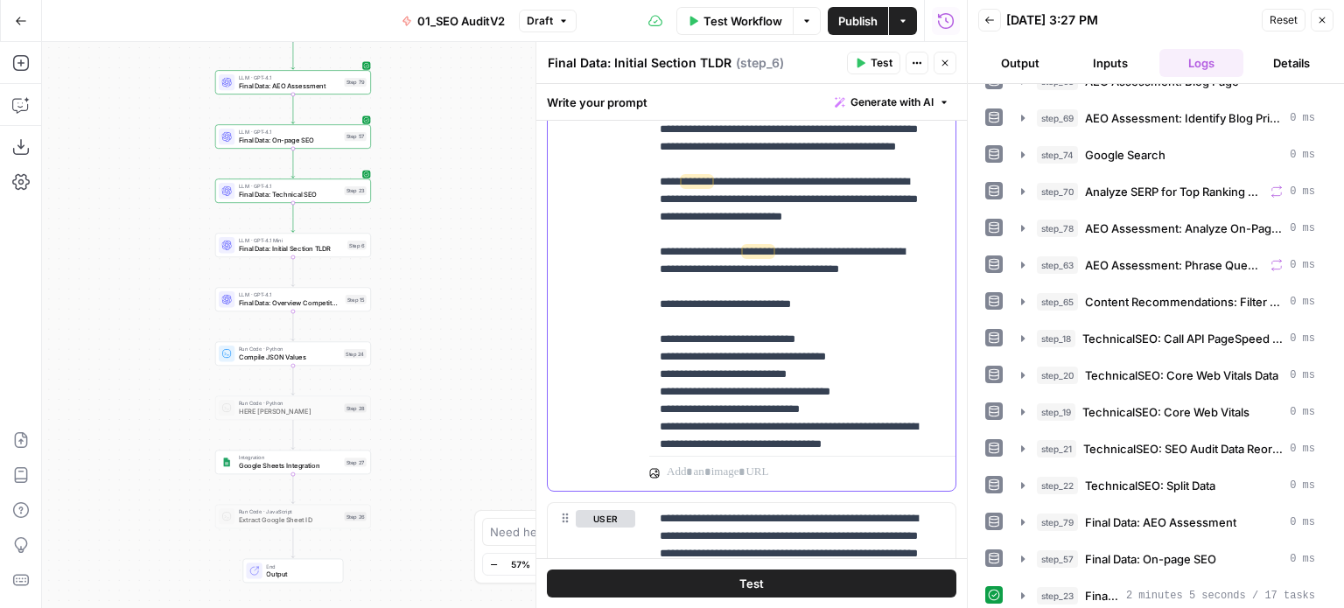
drag, startPoint x: 796, startPoint y: 317, endPoint x: 789, endPoint y: 346, distance: 29.5
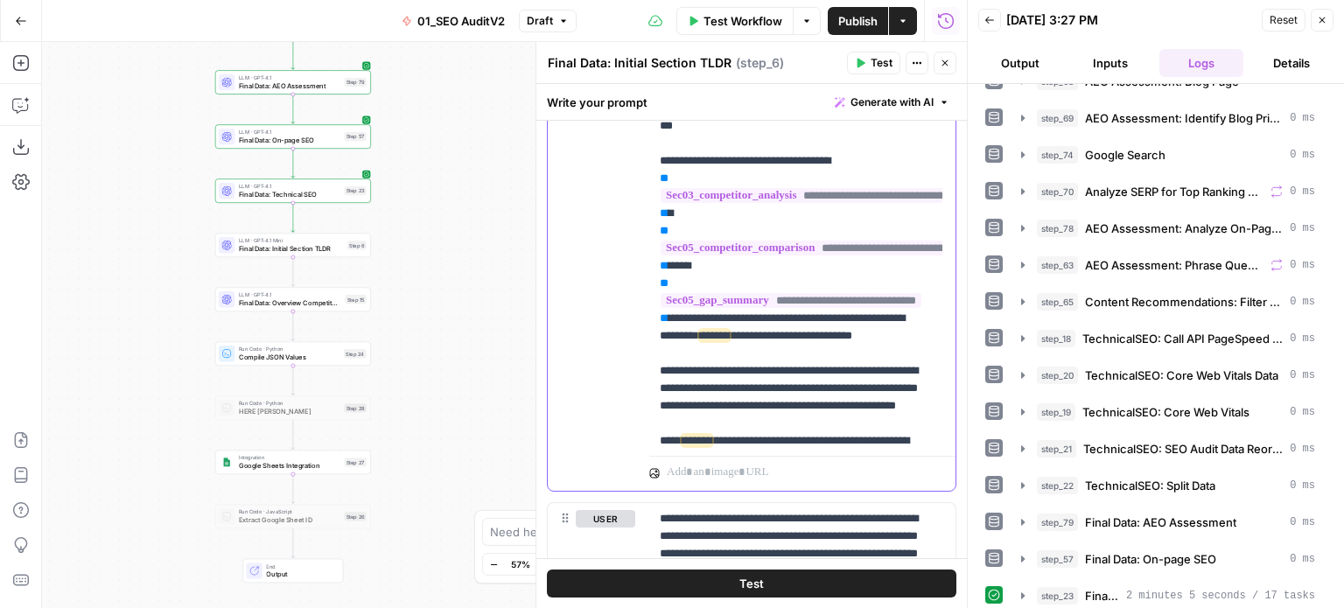
drag, startPoint x: 813, startPoint y: 321, endPoint x: 802, endPoint y: 246, distance: 76.1
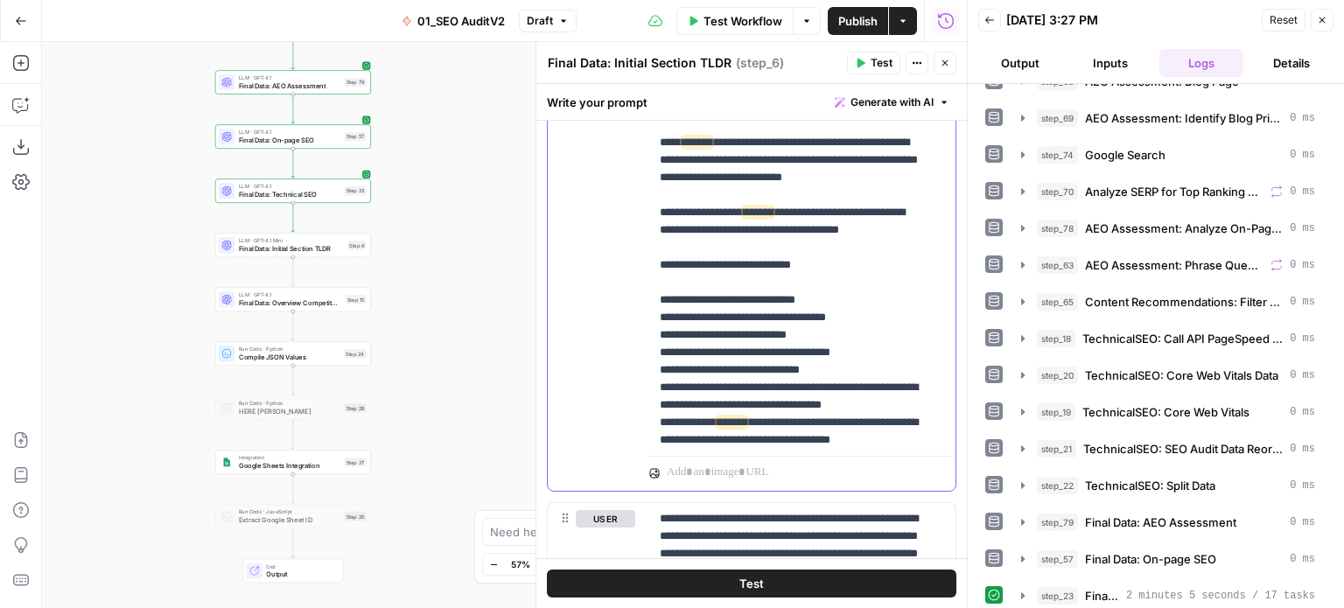
drag
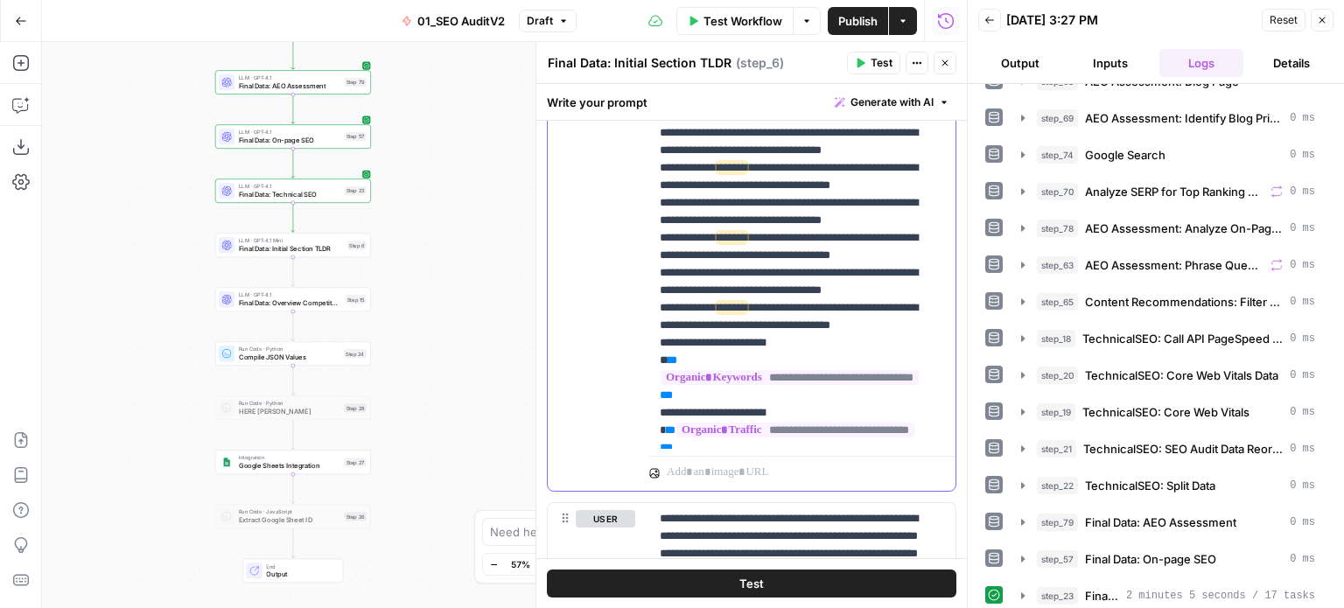
drag, startPoint x: 751, startPoint y: 353, endPoint x: 746, endPoint y: 424, distance: 72.0
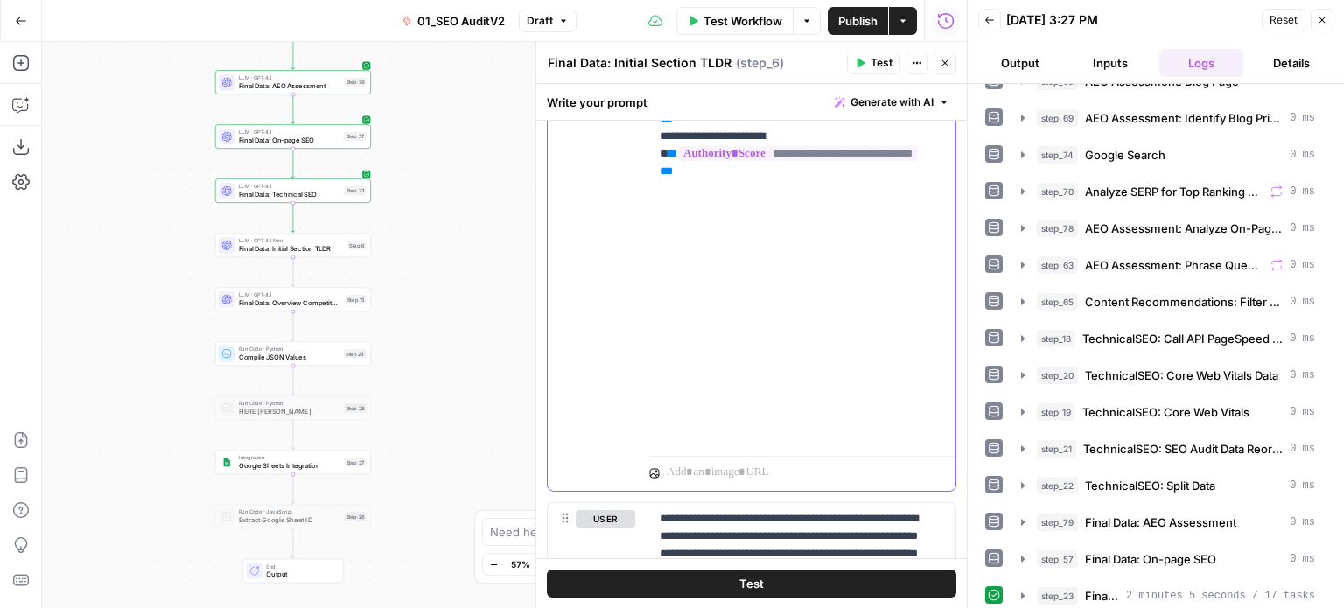
scroll to position [3596, 0]
drag, startPoint x: 750, startPoint y: 325, endPoint x: 750, endPoint y: 385, distance: 60.4
drag, startPoint x: 774, startPoint y: 219, endPoint x: 760, endPoint y: 338, distance: 119.8
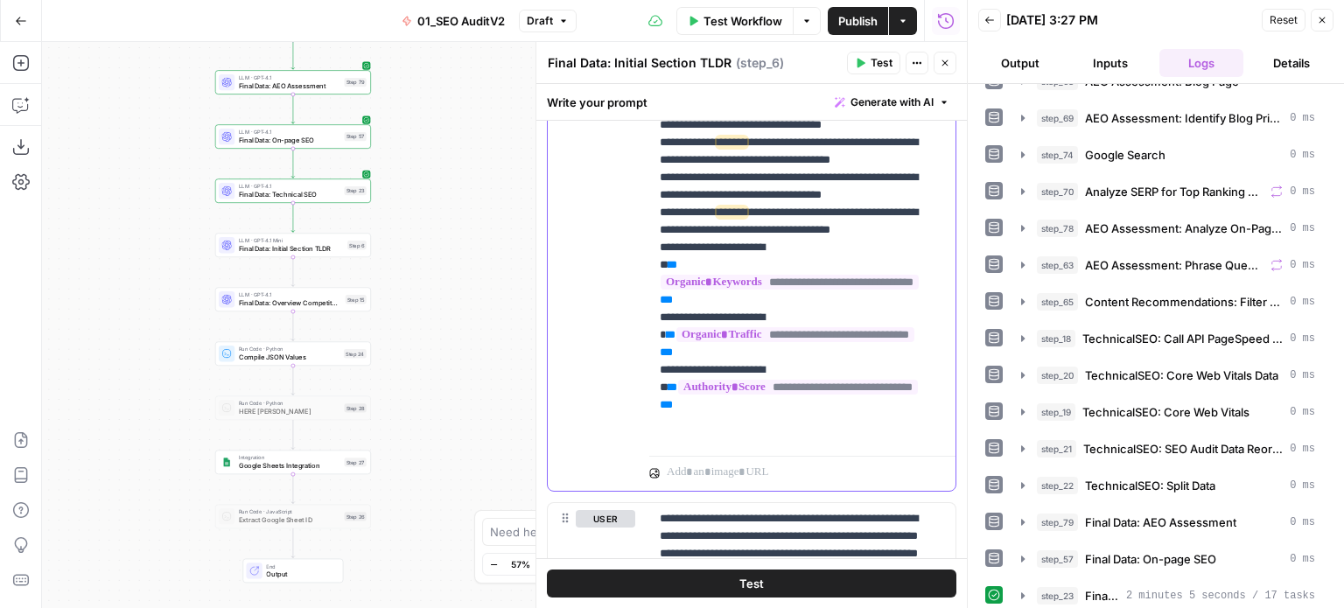
drag, startPoint x: 780, startPoint y: 296, endPoint x: 788, endPoint y: 170, distance: 126.3
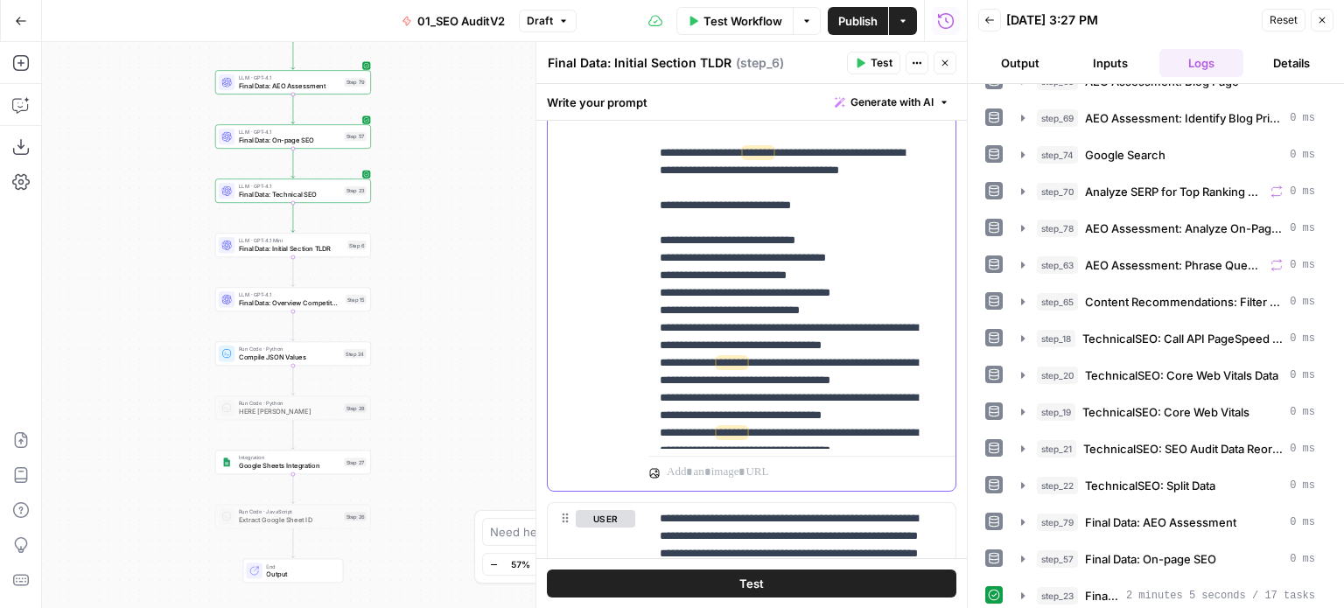
drag, startPoint x: 788, startPoint y: 320, endPoint x: 777, endPoint y: 195, distance: 125.6
